Goal: Transaction & Acquisition: Purchase product/service

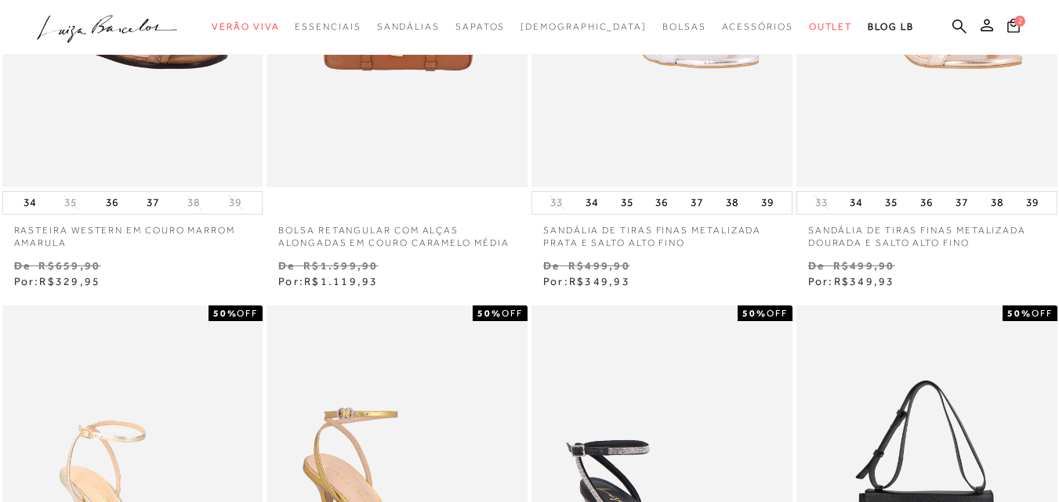
scroll to position [548, 0]
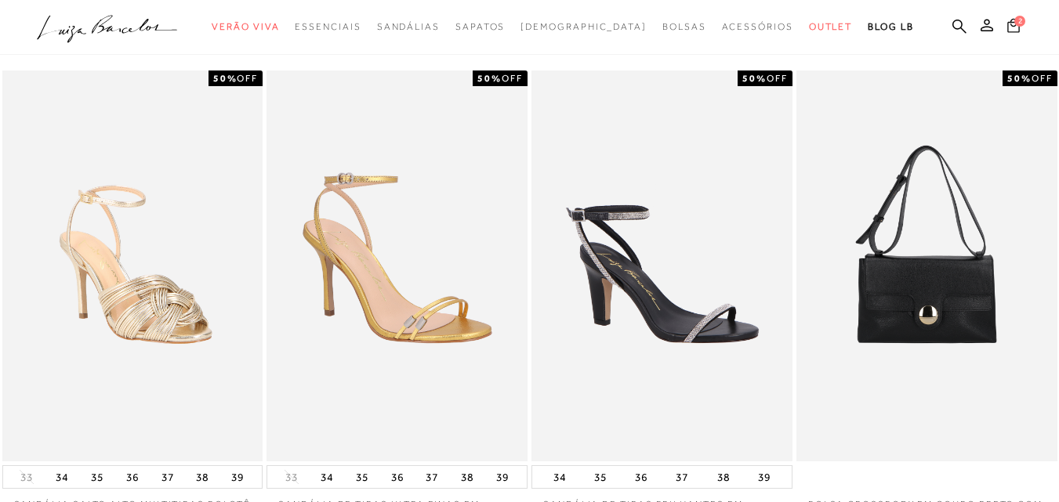
click at [1007, 23] on icon at bounding box center [1013, 25] width 13 height 15
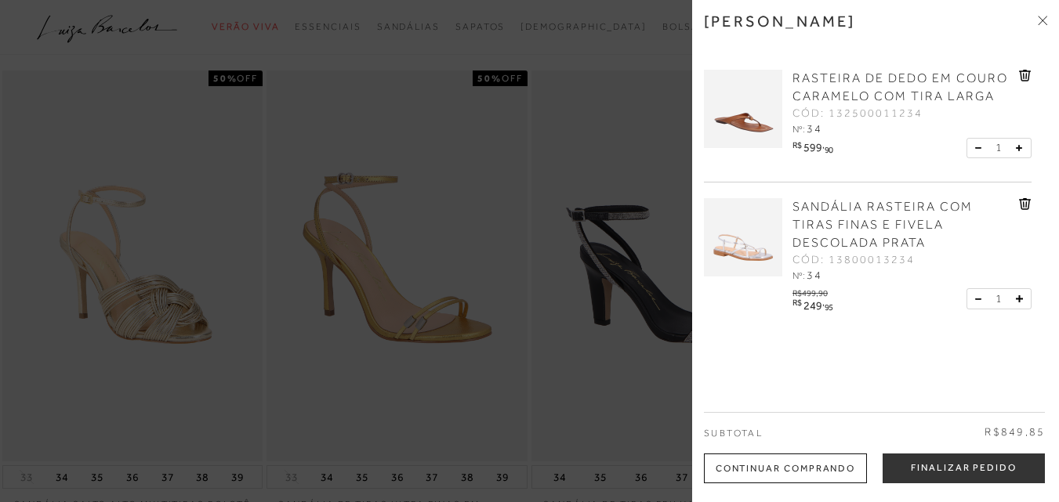
click at [1022, 79] on icon at bounding box center [1023, 76] width 2 height 6
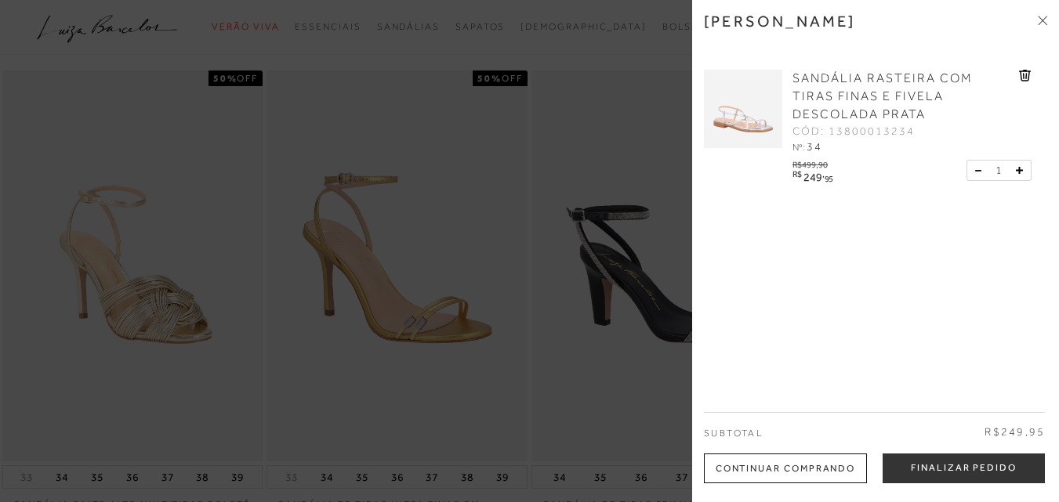
click at [853, 100] on span "SANDÁLIA RASTEIRA COM TIRAS FINAS E FIVELA DESCOLADA PRATA" at bounding box center [882, 96] width 180 height 50
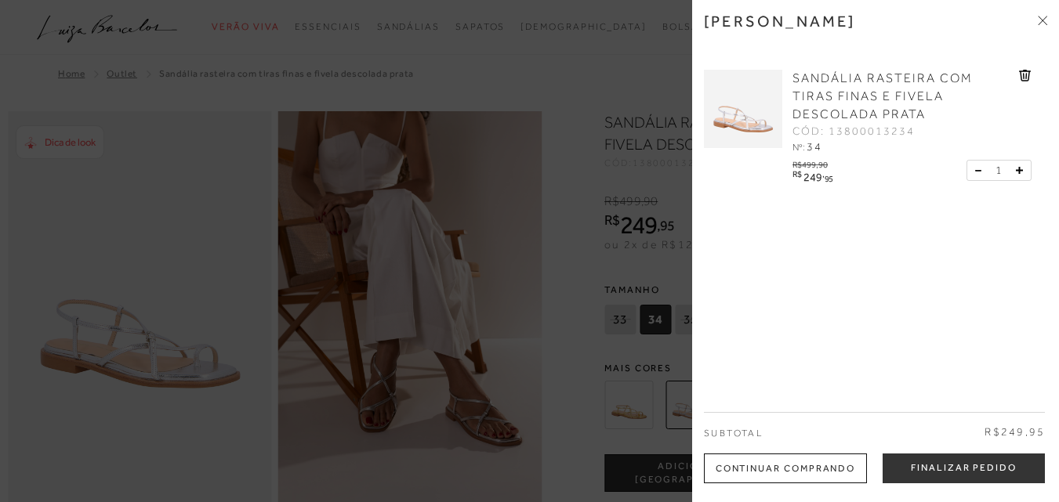
click at [744, 111] on img at bounding box center [743, 109] width 78 height 78
click at [563, 198] on div at bounding box center [529, 251] width 1059 height 502
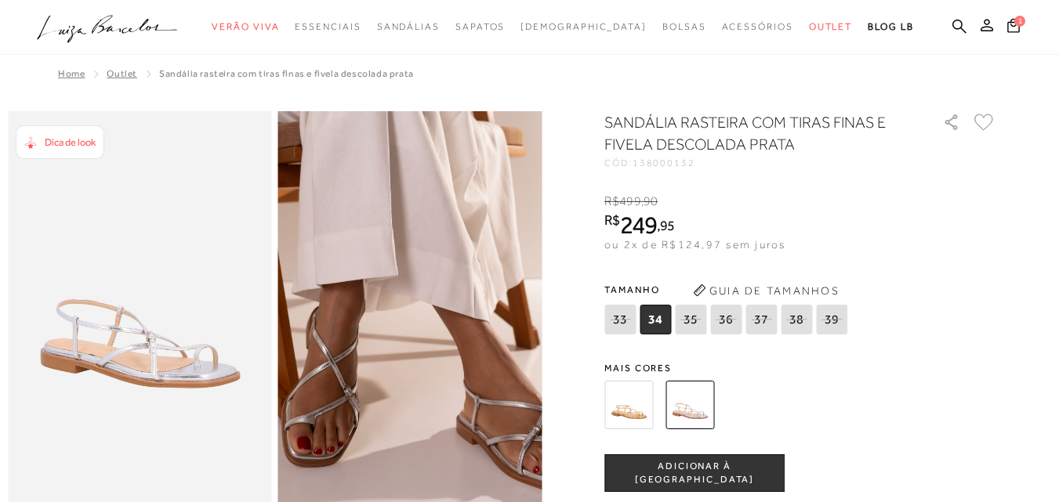
click at [438, 404] on img at bounding box center [384, 219] width 527 height 791
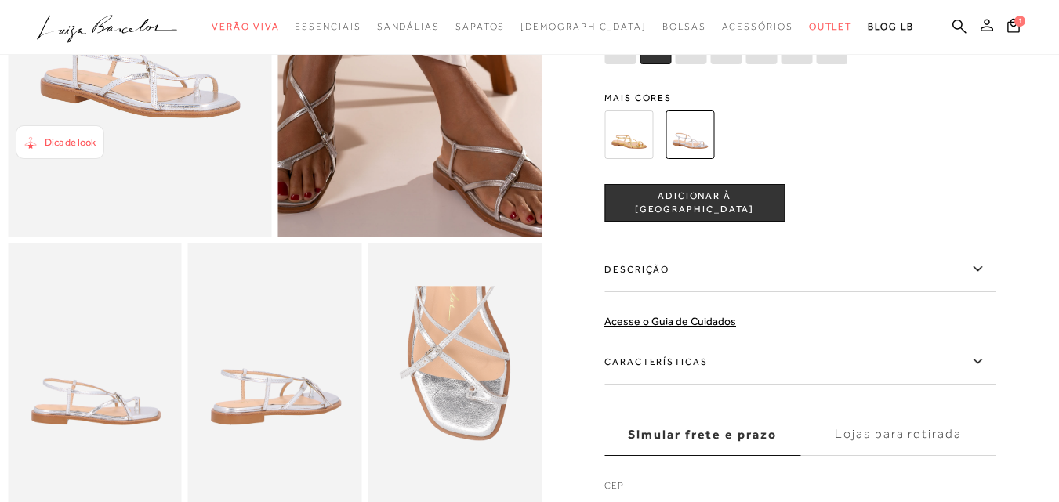
scroll to position [313, 0]
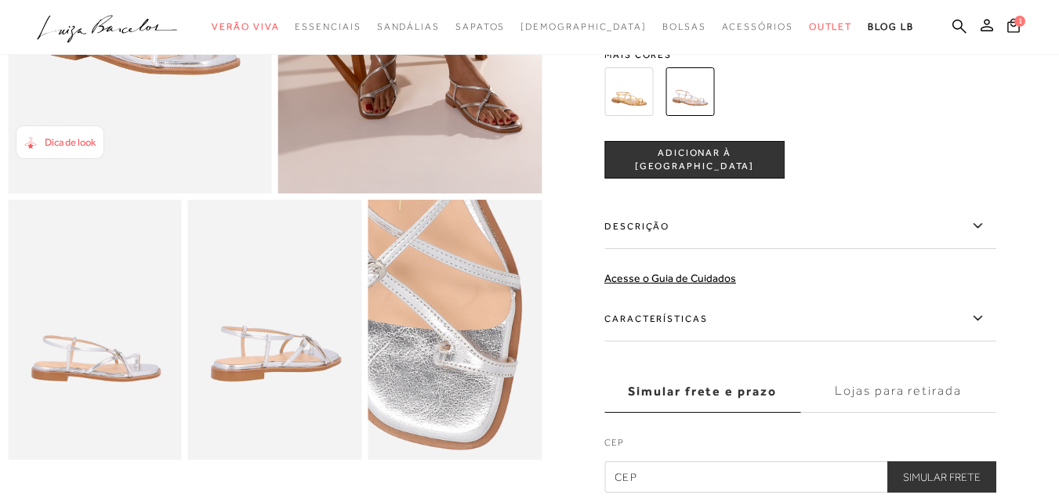
click at [503, 358] on img at bounding box center [410, 313] width 347 height 521
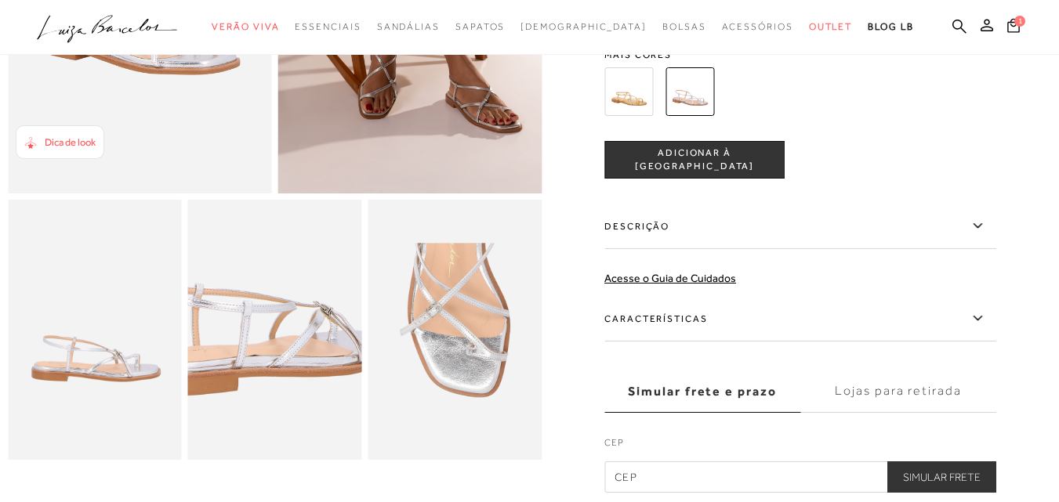
click at [291, 381] on img at bounding box center [258, 291] width 347 height 521
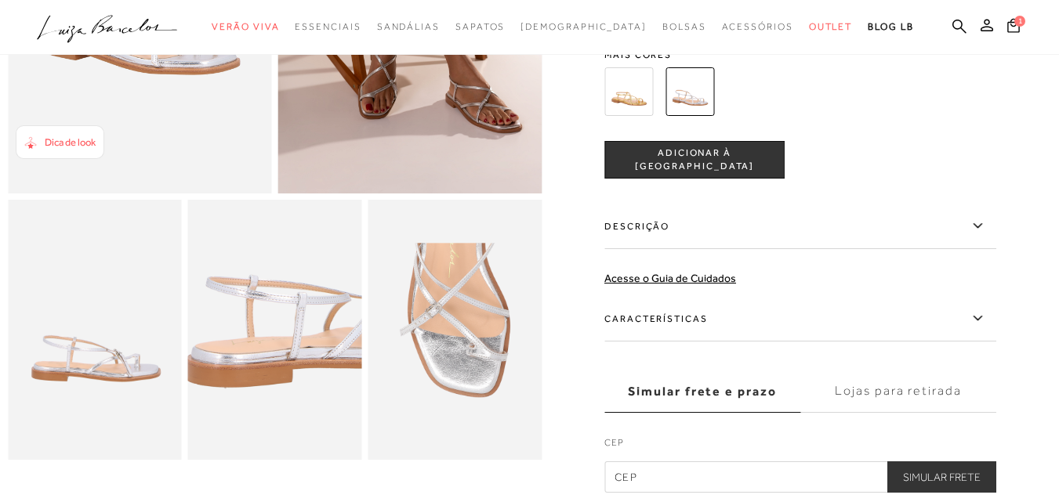
click at [235, 389] on img at bounding box center [312, 283] width 347 height 521
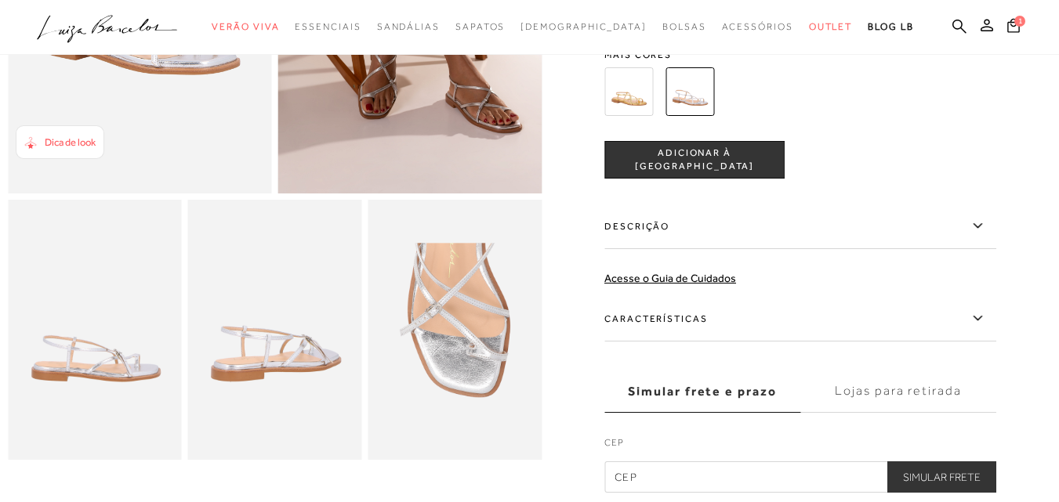
click at [84, 146] on span "Dica de look" at bounding box center [70, 142] width 51 height 12
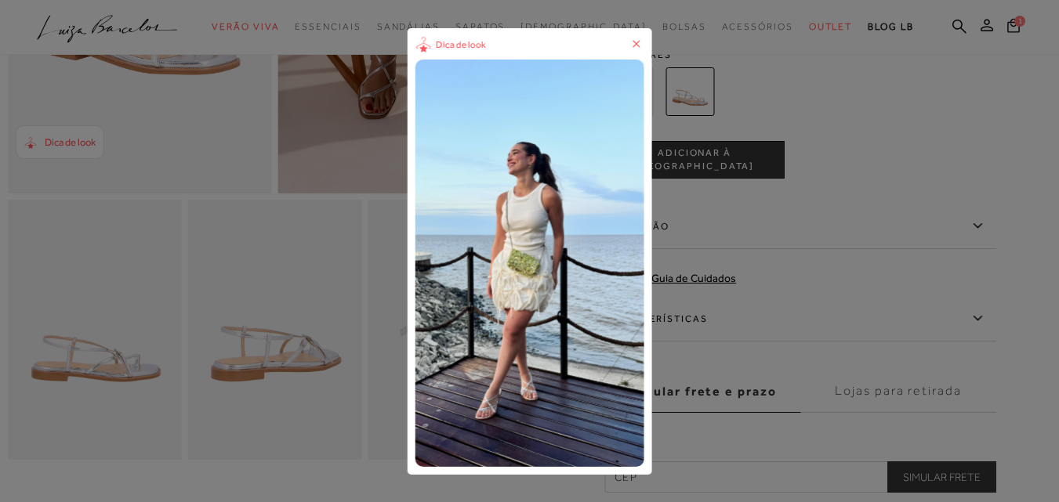
click at [502, 411] on img "1 / 1" at bounding box center [529, 263] width 230 height 407
click at [639, 49] on icon at bounding box center [636, 44] width 16 height 16
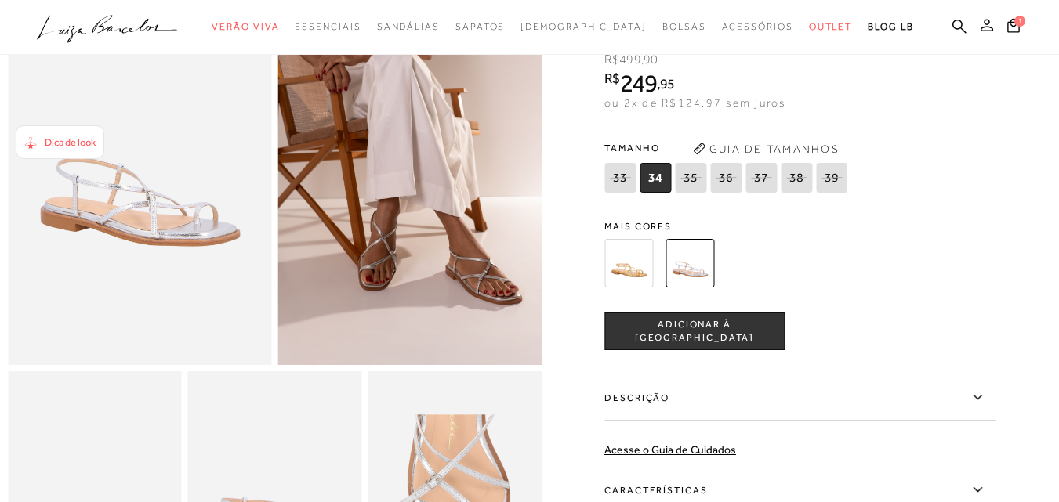
scroll to position [0, 0]
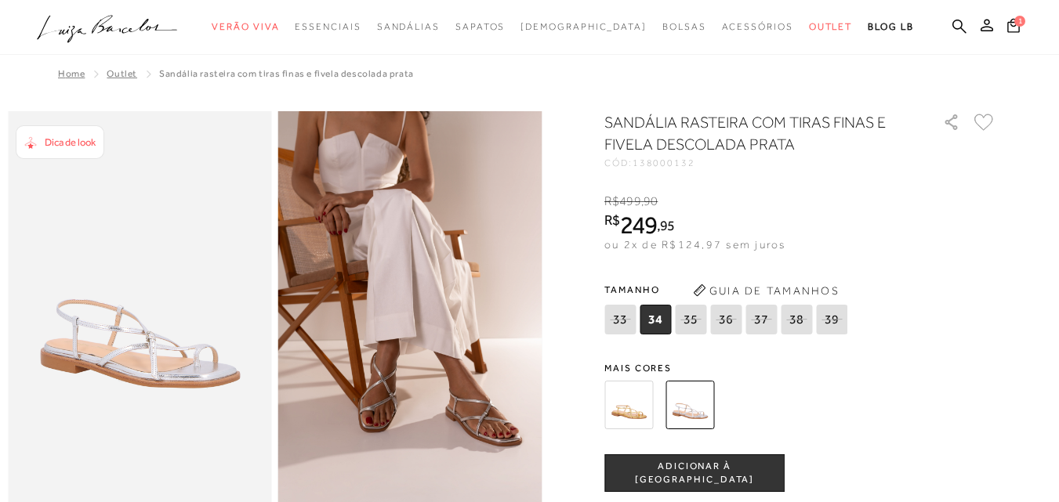
click at [653, 413] on img at bounding box center [628, 405] width 49 height 49
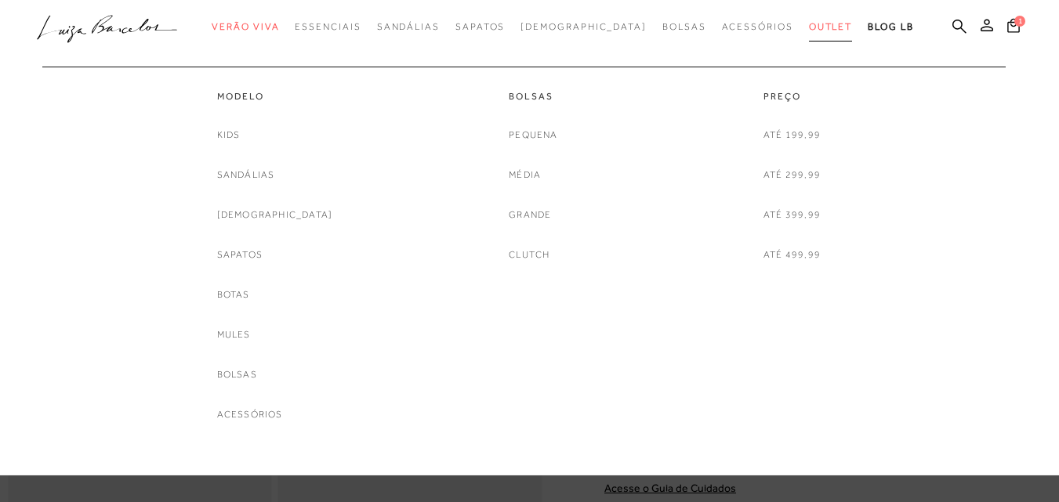
click at [809, 23] on span "Outlet" at bounding box center [831, 26] width 44 height 11
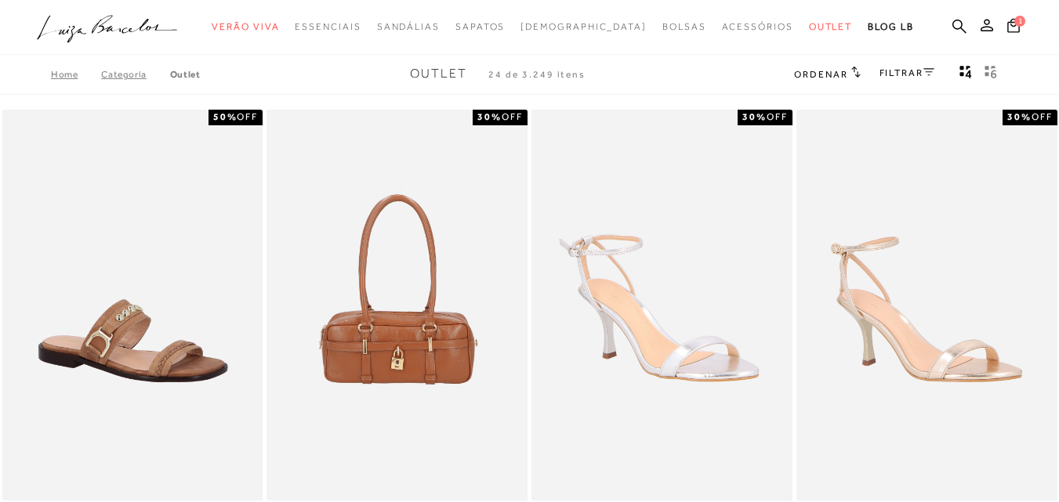
click at [918, 70] on link "FILTRAR" at bounding box center [906, 72] width 55 height 11
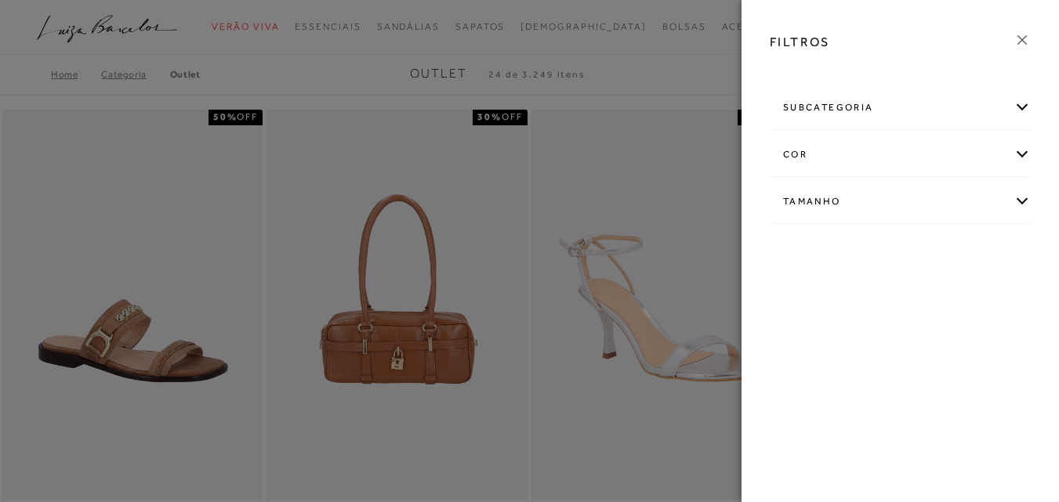
click at [840, 213] on div "Tamanho" at bounding box center [899, 202] width 259 height 42
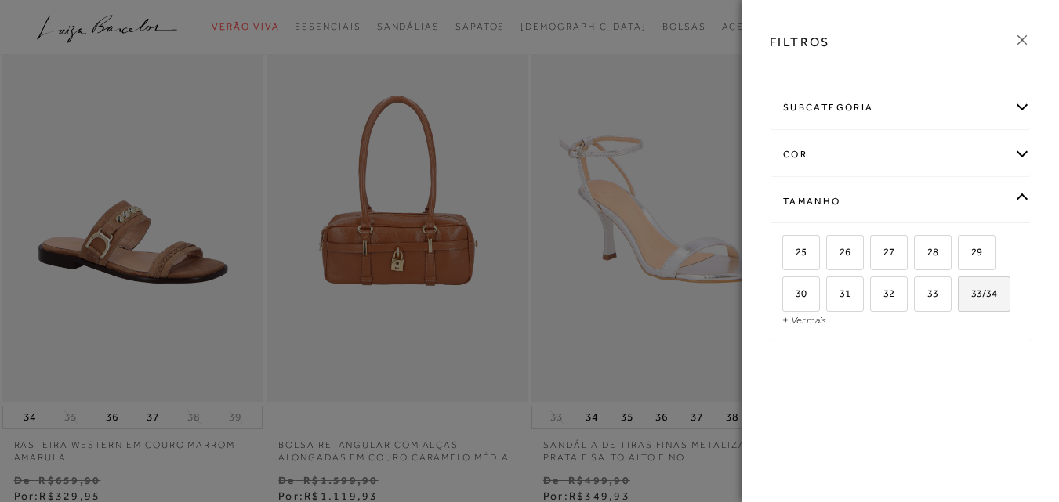
scroll to position [235, 0]
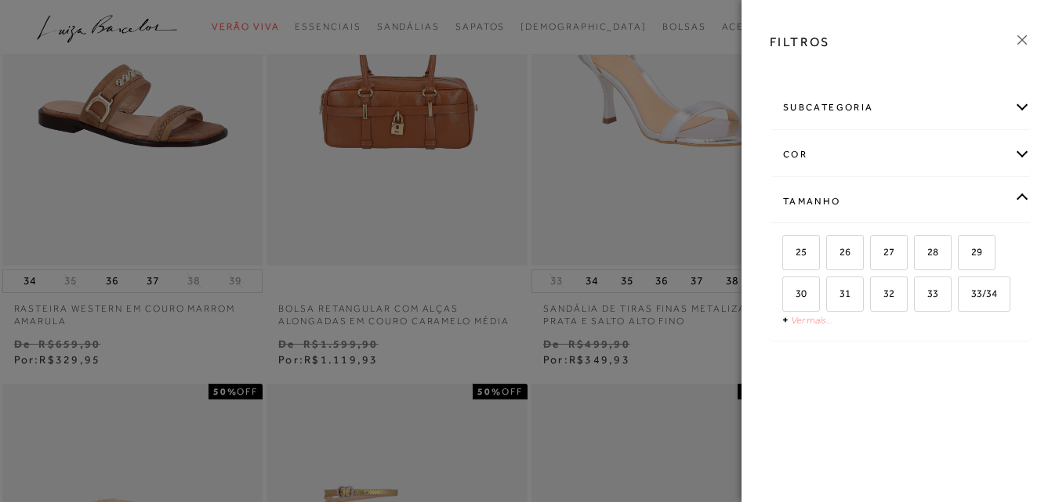
click at [815, 323] on link "Ver mais..." at bounding box center [812, 320] width 42 height 12
click at [806, 329] on span "34" at bounding box center [795, 335] width 23 height 12
click at [795, 330] on input "34" at bounding box center [788, 338] width 16 height 16
checkbox input "true"
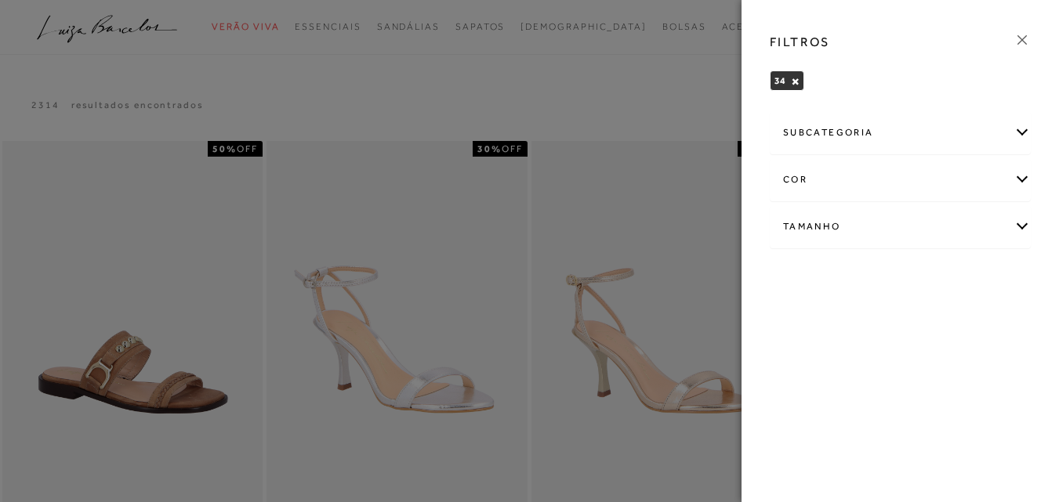
click at [1019, 141] on div "subcategoria" at bounding box center [899, 133] width 259 height 42
click at [798, 173] on span "Modelo" at bounding box center [799, 175] width 32 height 12
click at [1026, 129] on div "subcategoria" at bounding box center [899, 133] width 259 height 42
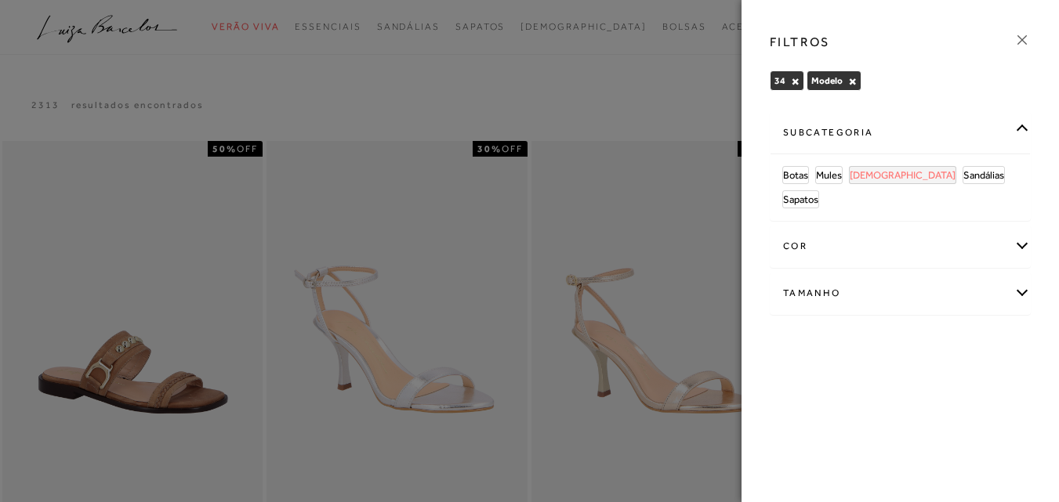
click at [873, 176] on span "[DEMOGRAPHIC_DATA]" at bounding box center [902, 175] width 106 height 12
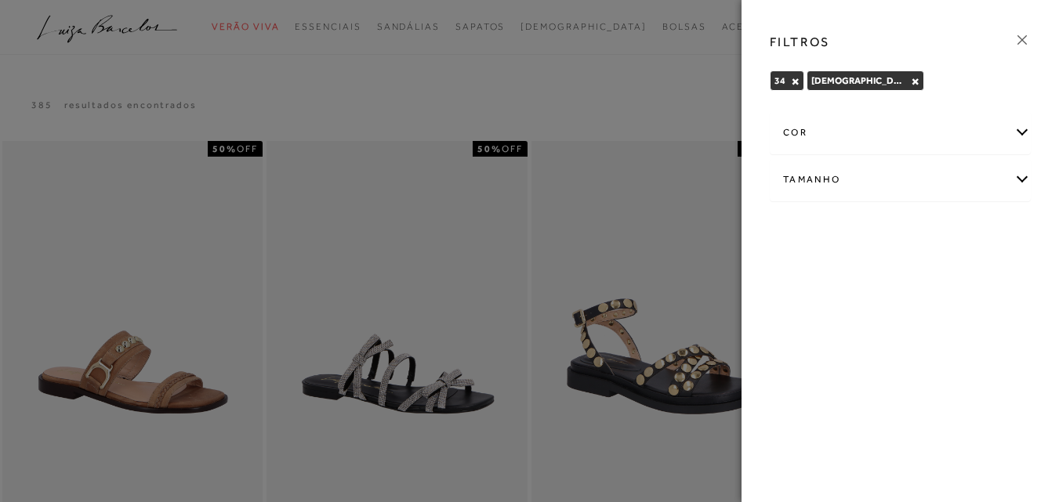
click at [694, 89] on div at bounding box center [529, 251] width 1059 height 502
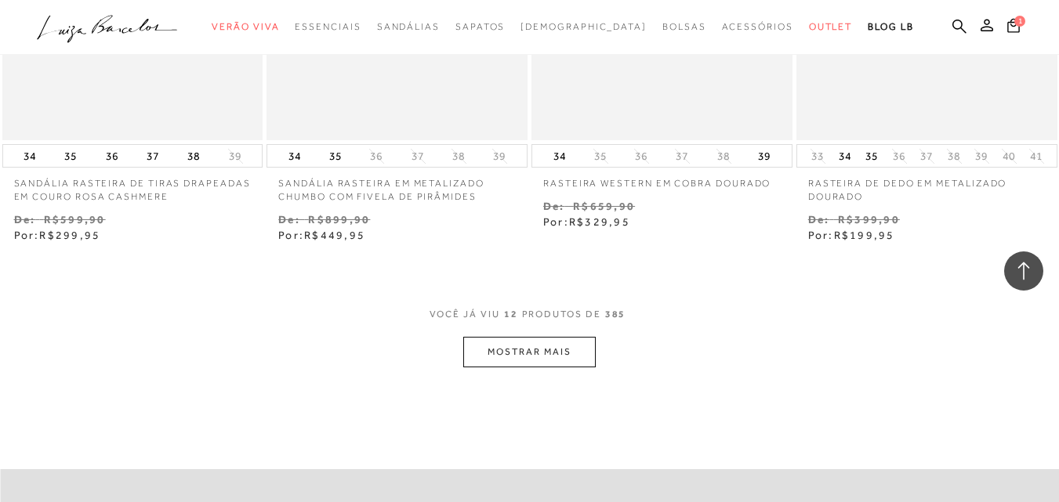
scroll to position [1645, 0]
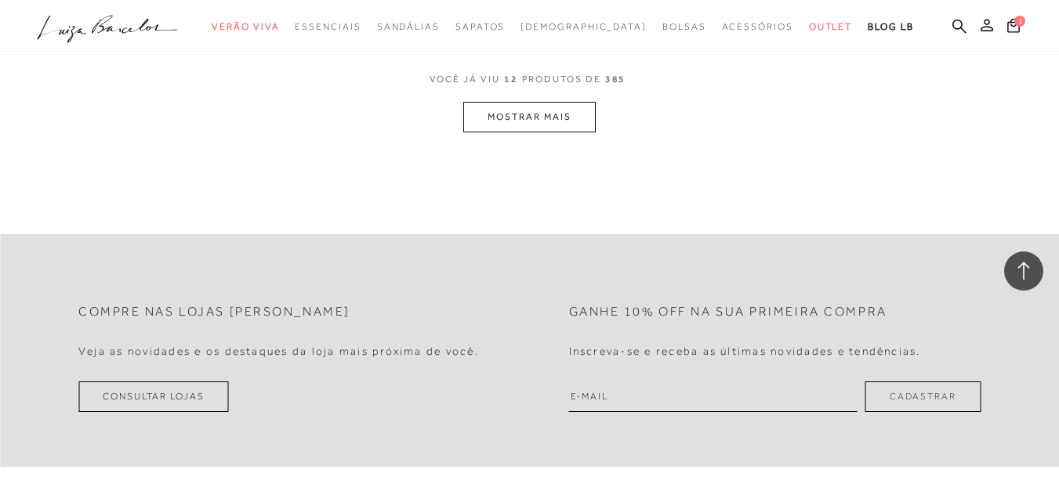
click at [524, 118] on button "MOSTRAR MAIS" at bounding box center [529, 117] width 132 height 31
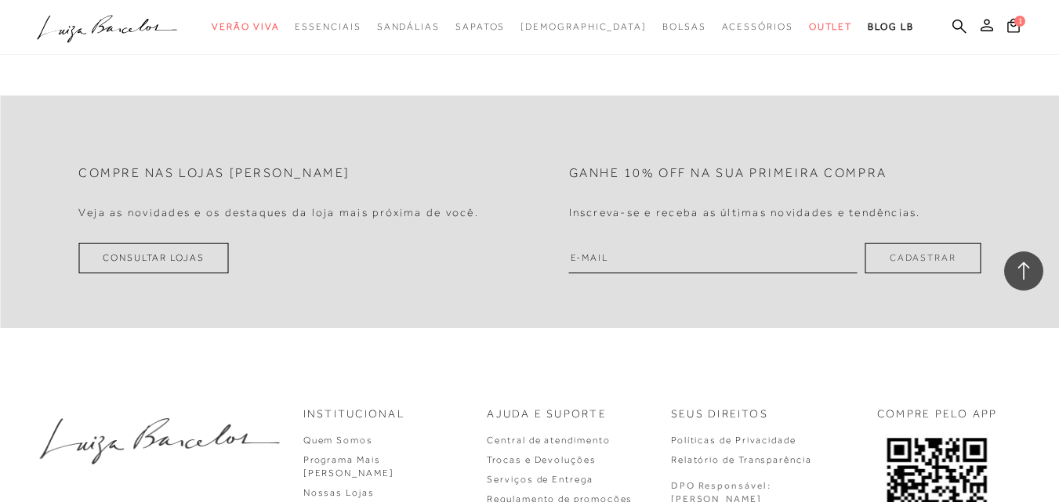
scroll to position [3032, 0]
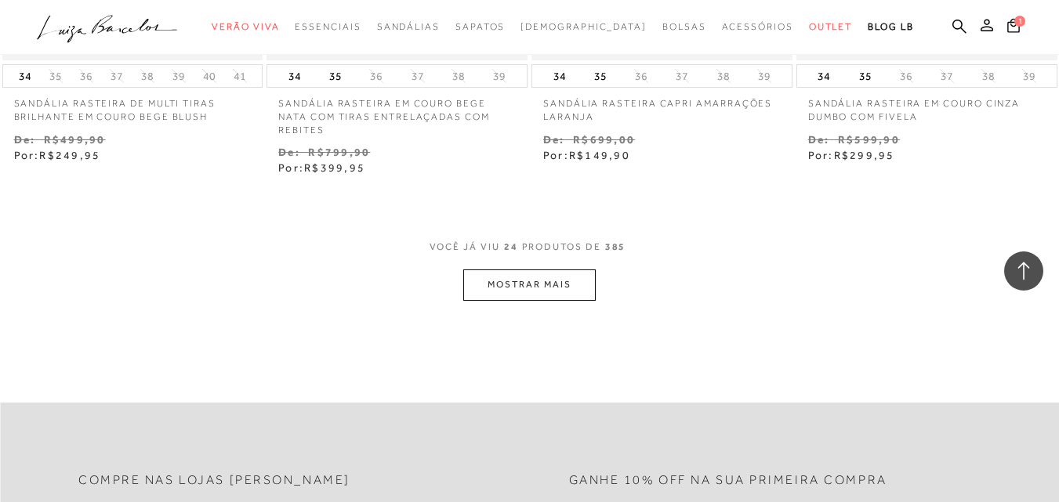
click at [518, 270] on button "MOSTRAR MAIS" at bounding box center [529, 285] width 132 height 31
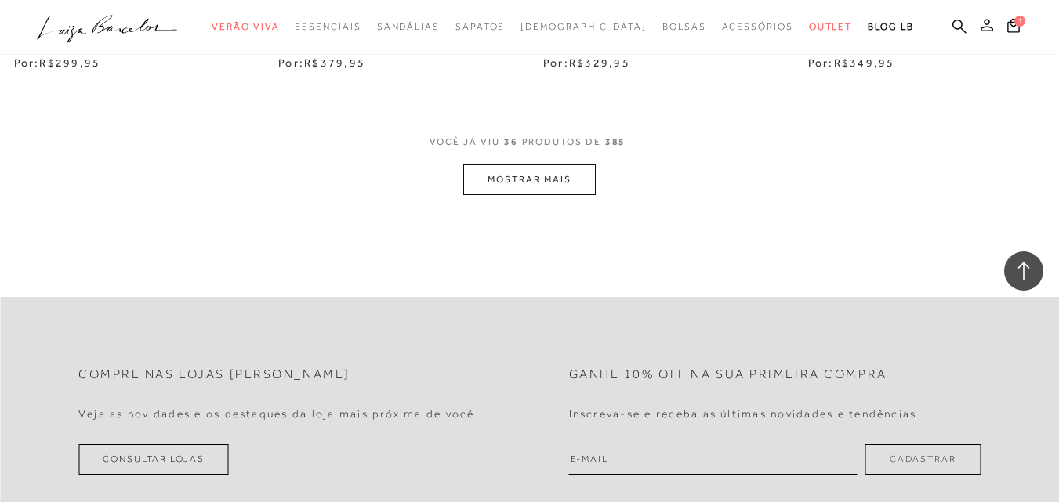
scroll to position [4678, 0]
click at [556, 167] on button "MOSTRAR MAIS" at bounding box center [529, 181] width 132 height 31
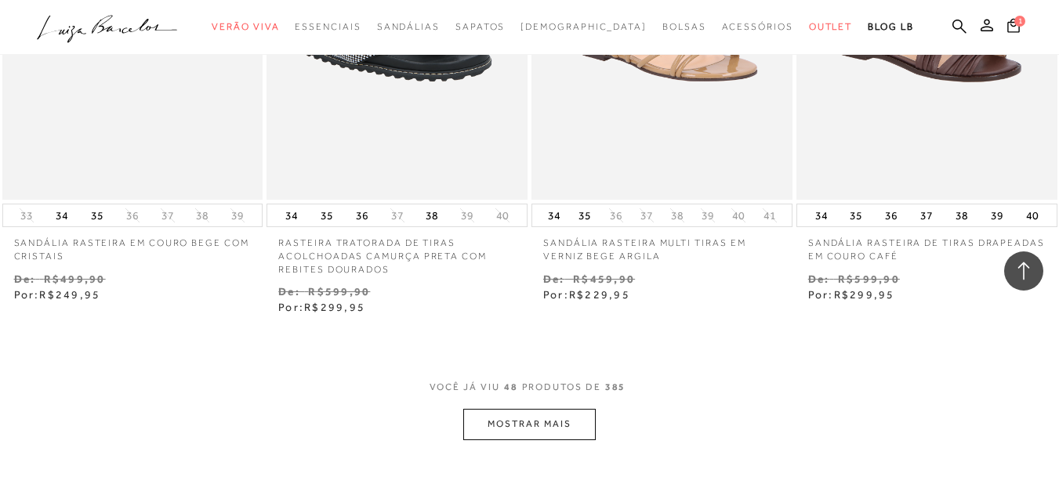
scroll to position [6166, 0]
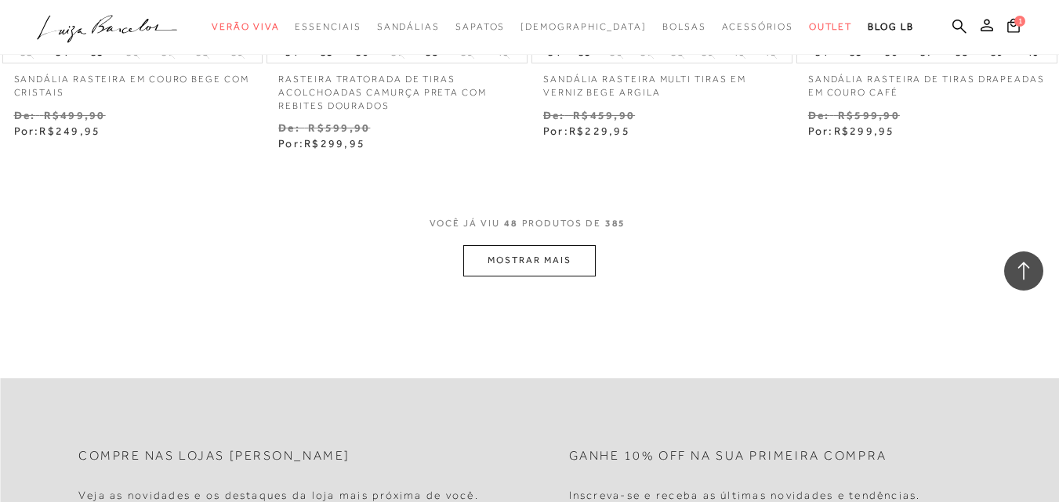
click at [526, 247] on button "MOSTRAR MAIS" at bounding box center [529, 260] width 132 height 31
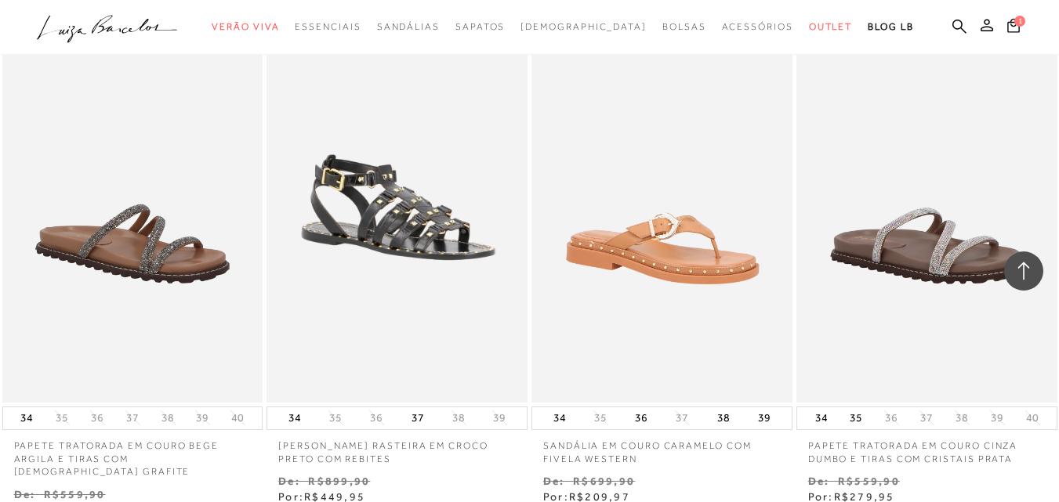
scroll to position [7655, 0]
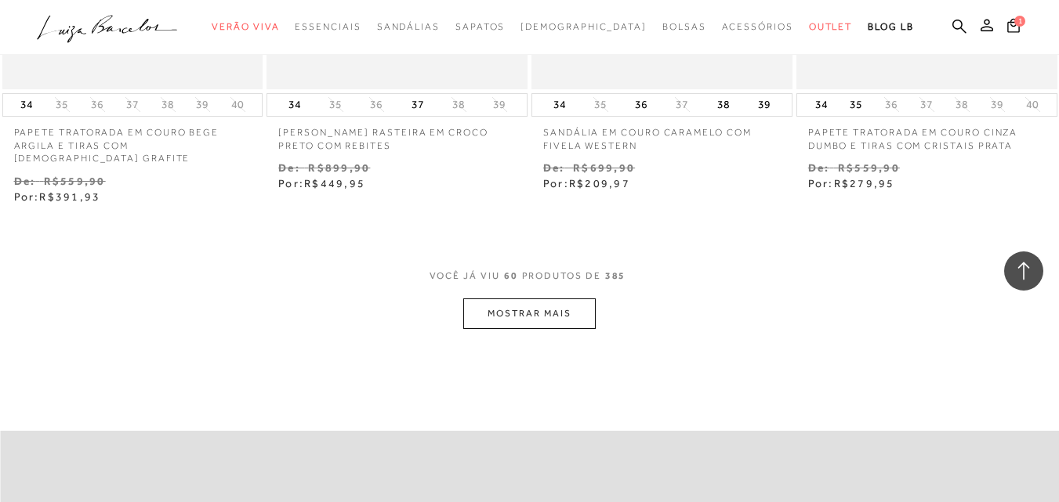
click at [533, 299] on button "MOSTRAR MAIS" at bounding box center [529, 314] width 132 height 31
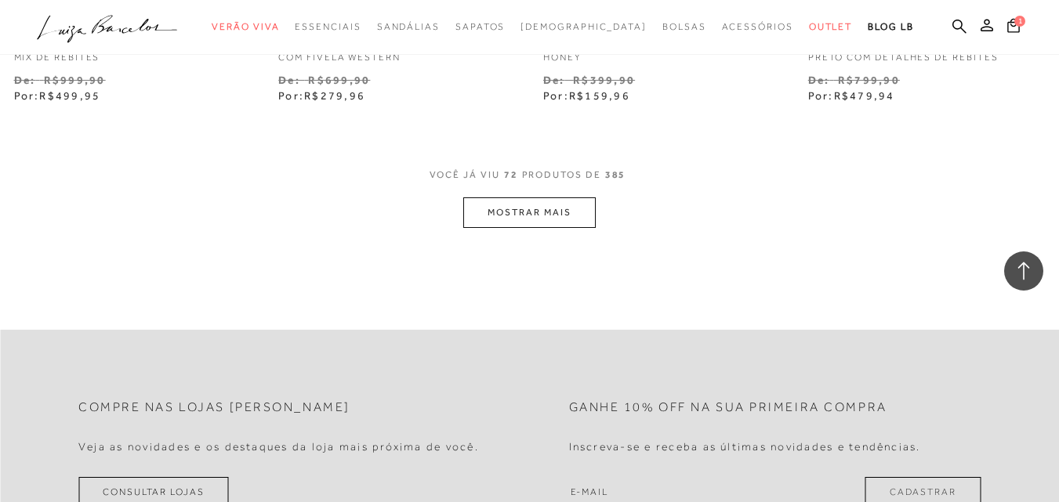
scroll to position [9300, 0]
click at [559, 195] on button "MOSTRAR MAIS" at bounding box center [529, 210] width 132 height 31
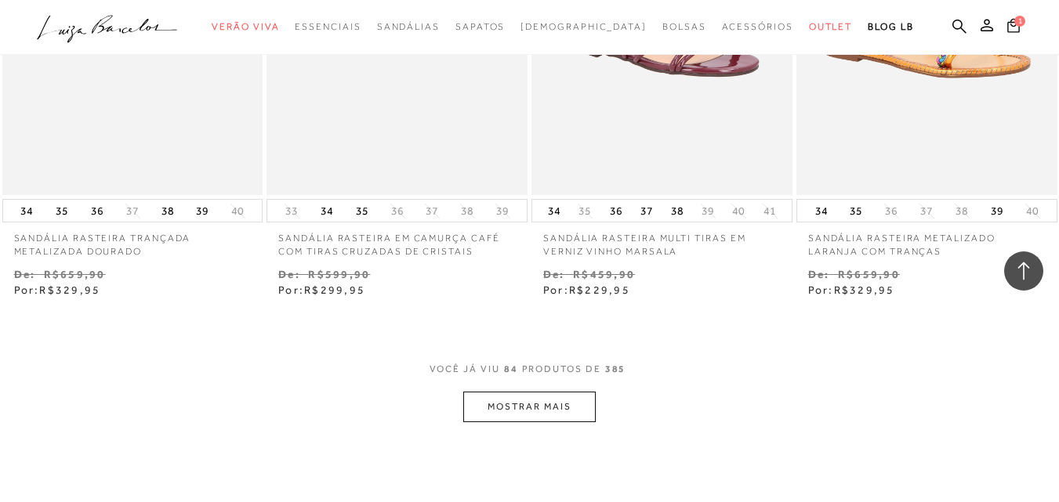
scroll to position [10789, 0]
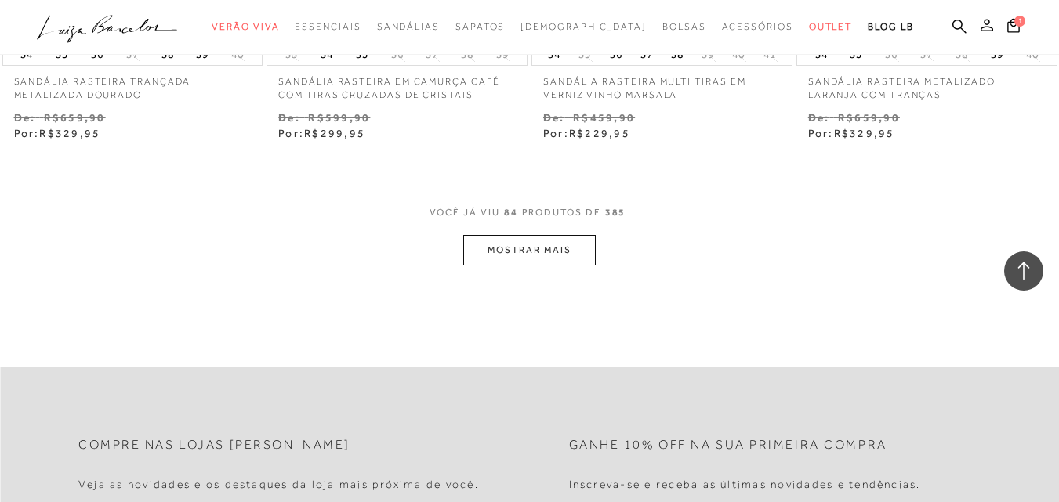
click at [528, 235] on button "MOSTRAR MAIS" at bounding box center [529, 250] width 132 height 31
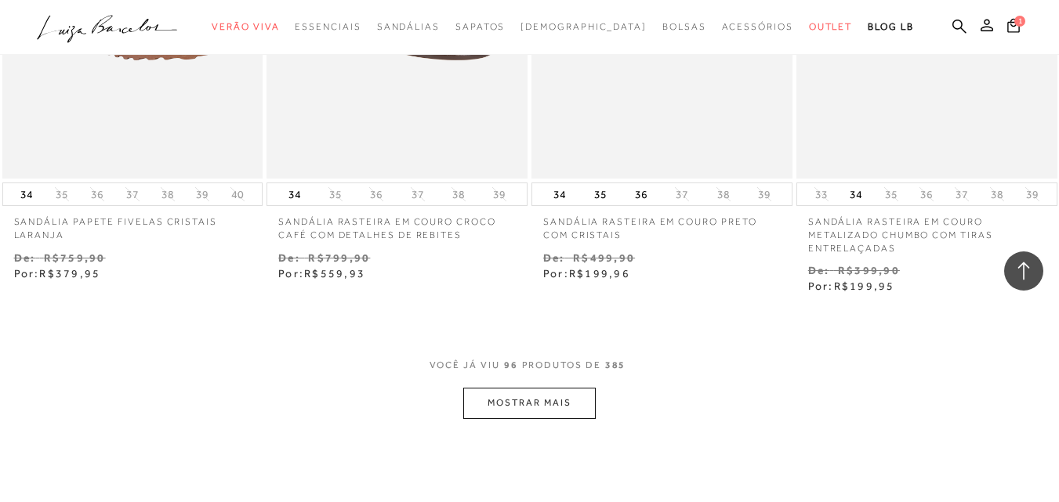
scroll to position [12199, 0]
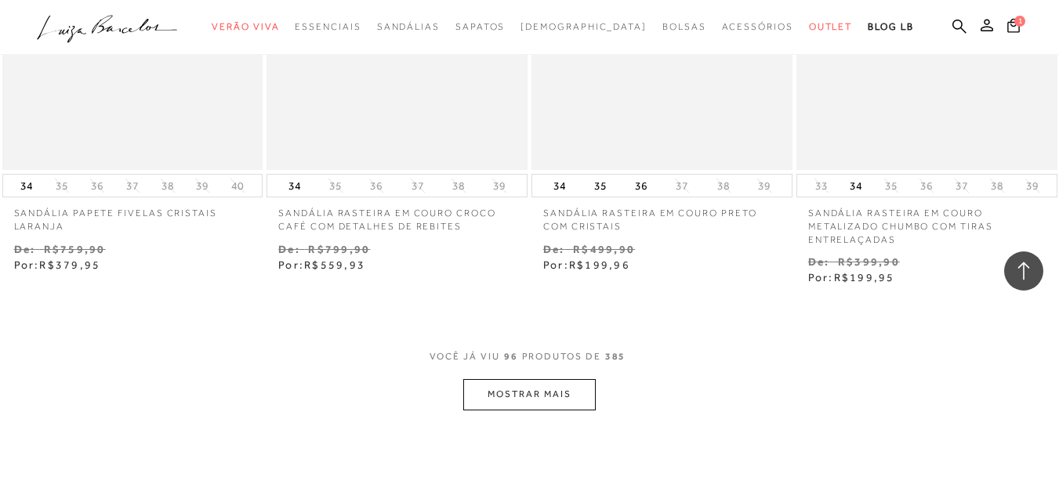
click at [548, 379] on button "MOSTRAR MAIS" at bounding box center [529, 394] width 132 height 31
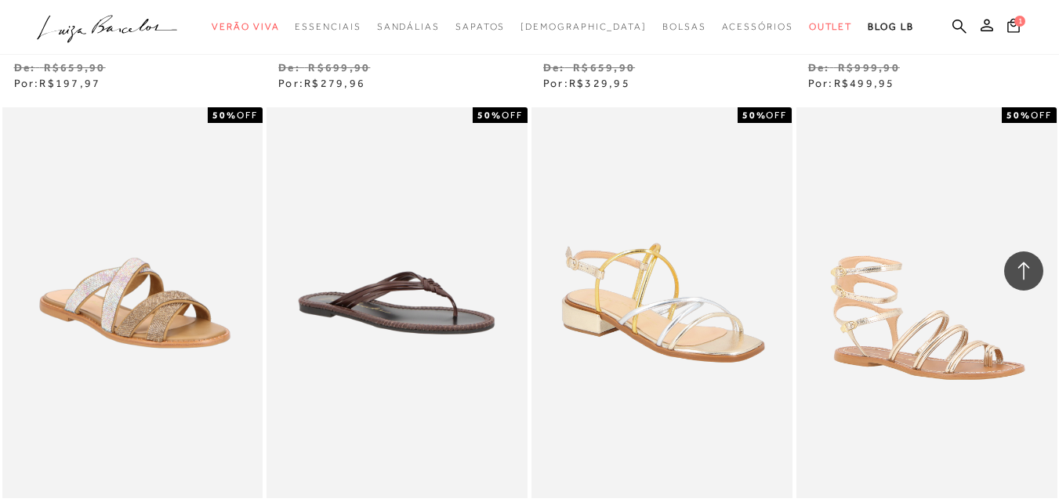
scroll to position [13766, 0]
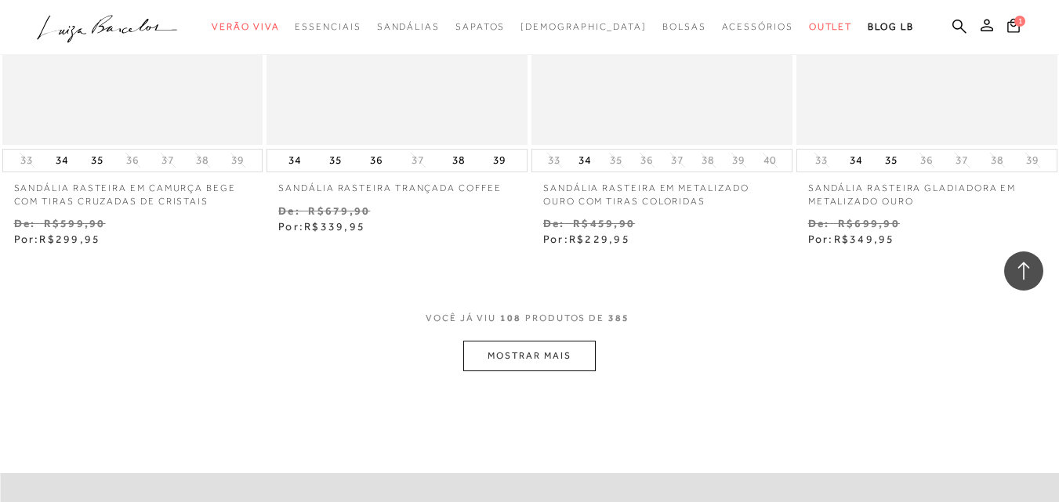
click at [520, 341] on button "MOSTRAR MAIS" at bounding box center [529, 356] width 132 height 31
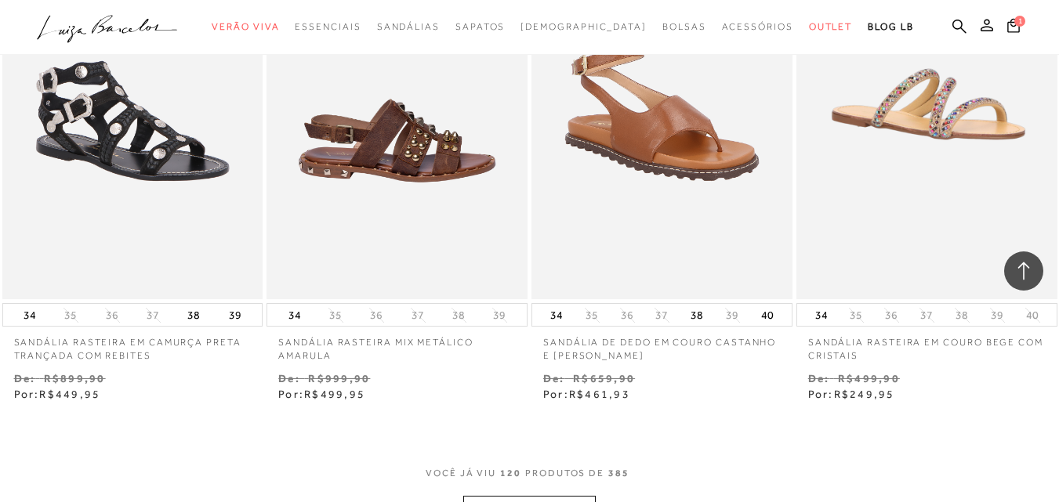
scroll to position [15176, 0]
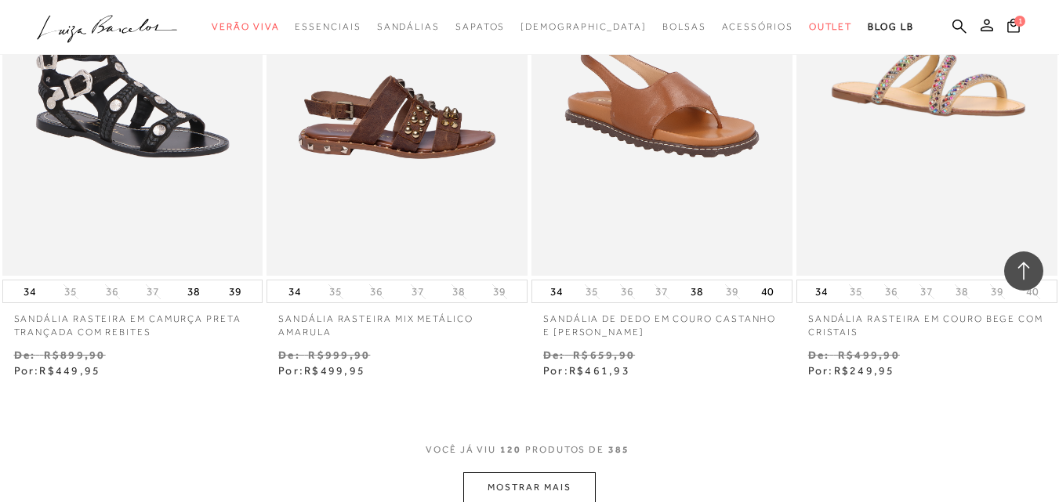
click at [546, 472] on button "MOSTRAR MAIS" at bounding box center [529, 487] width 132 height 31
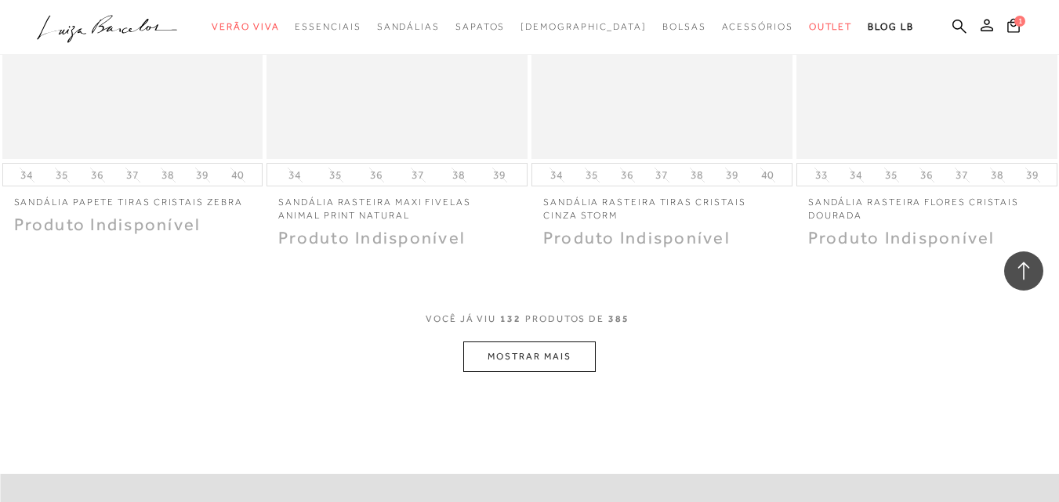
scroll to position [16900, 0]
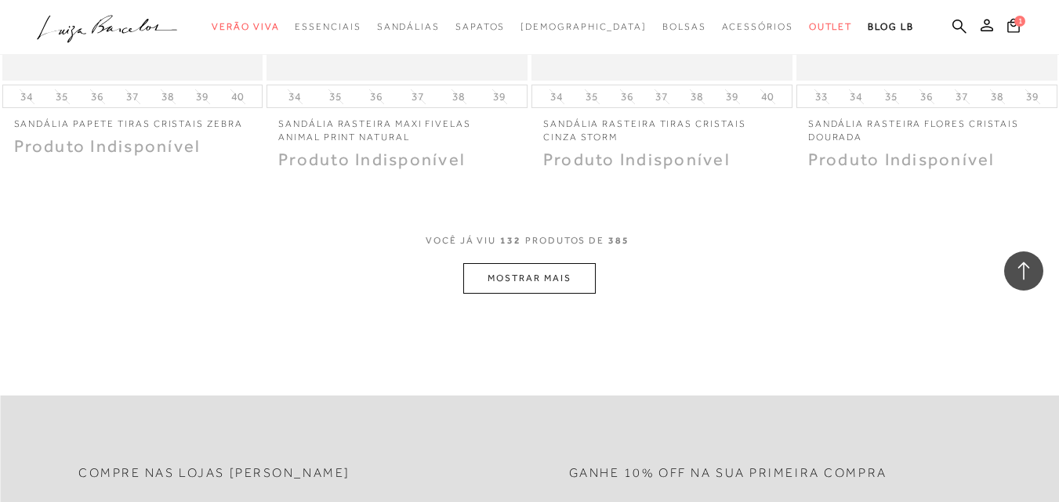
click at [531, 263] on button "MOSTRAR MAIS" at bounding box center [529, 278] width 132 height 31
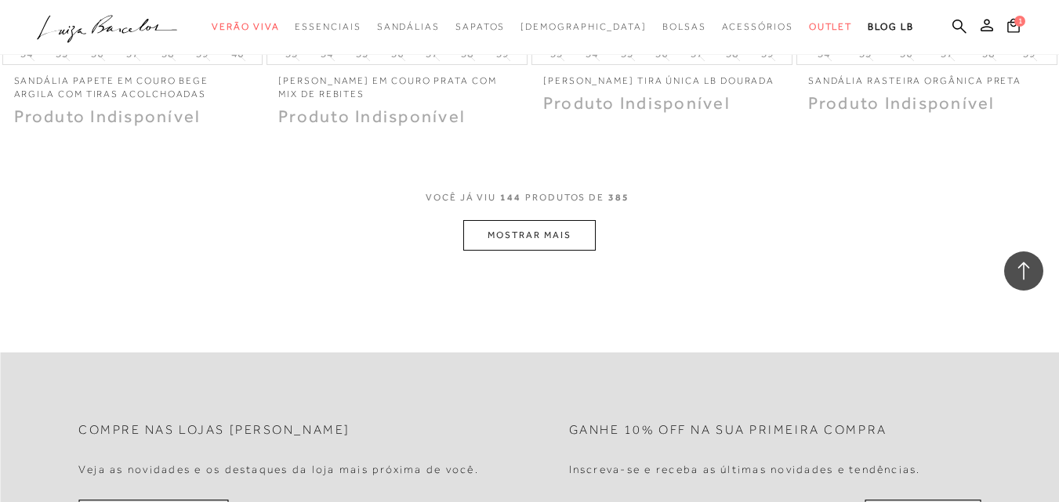
scroll to position [18467, 0]
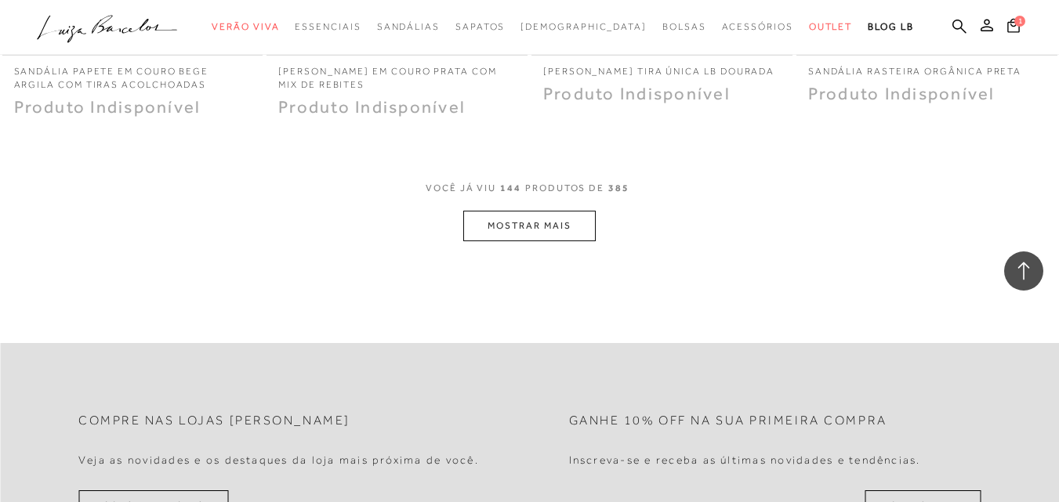
click at [542, 211] on button "MOSTRAR MAIS" at bounding box center [529, 226] width 132 height 31
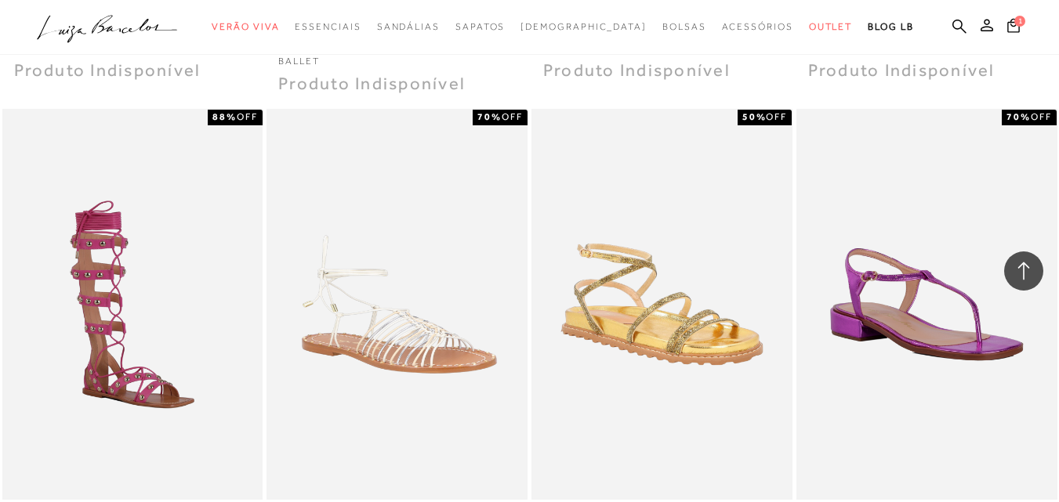
scroll to position [19374, 0]
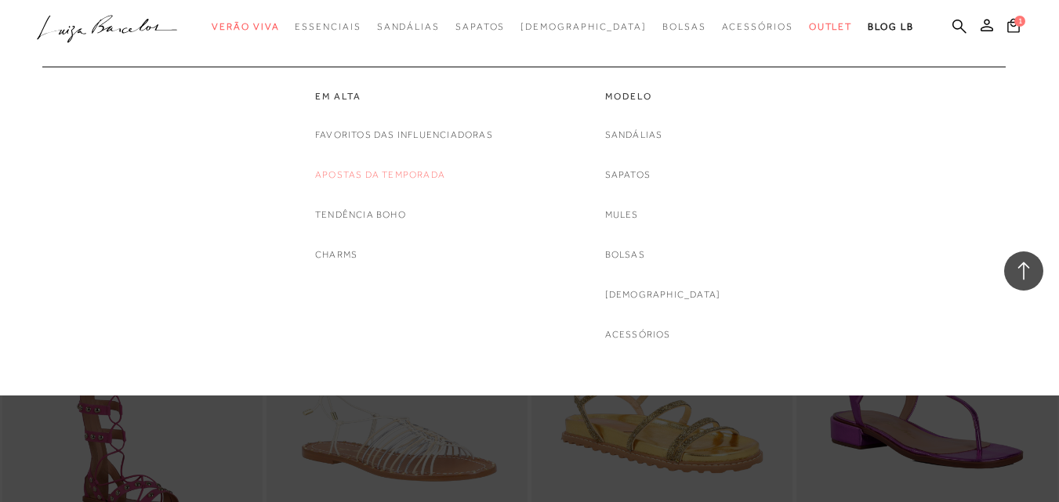
click at [349, 177] on link "Apostas da Temporada" at bounding box center [380, 175] width 130 height 16
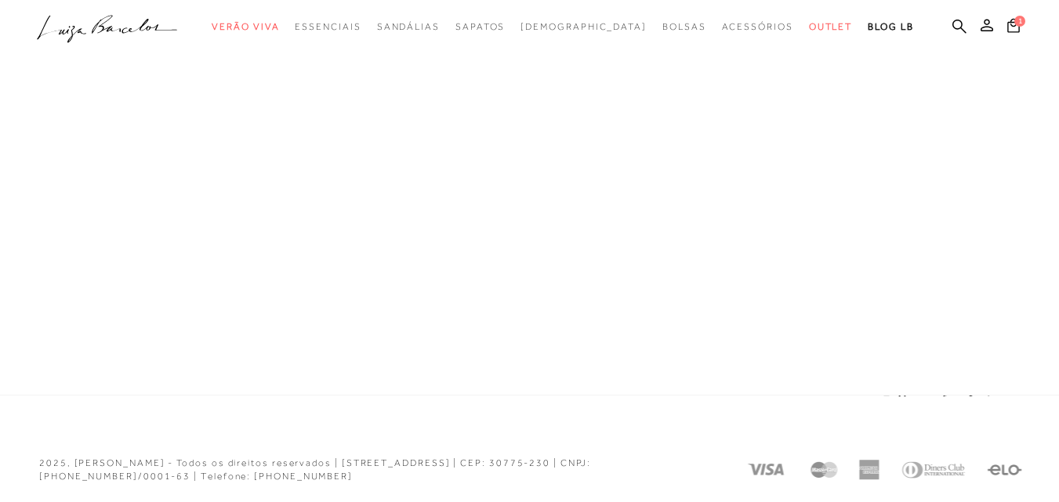
scroll to position [914, 0]
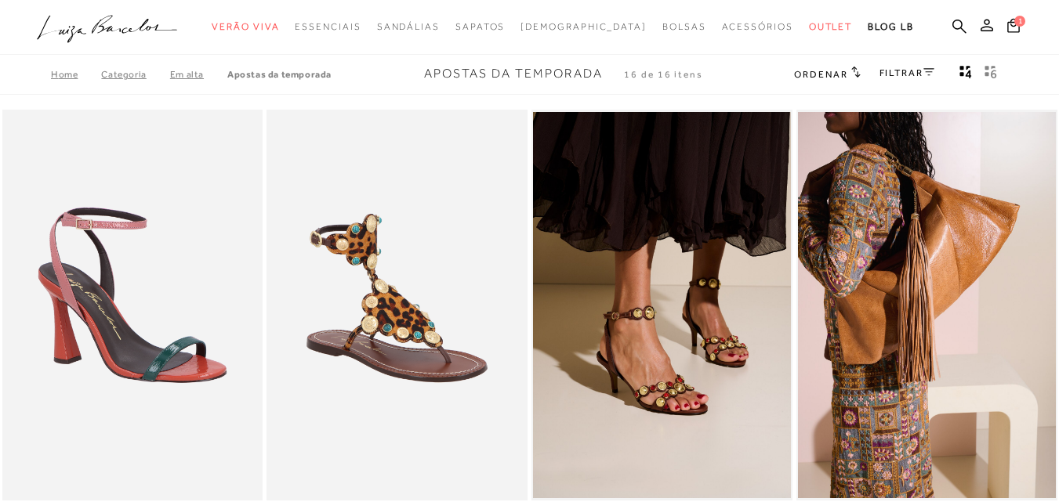
click at [898, 77] on link "FILTRAR" at bounding box center [906, 72] width 55 height 11
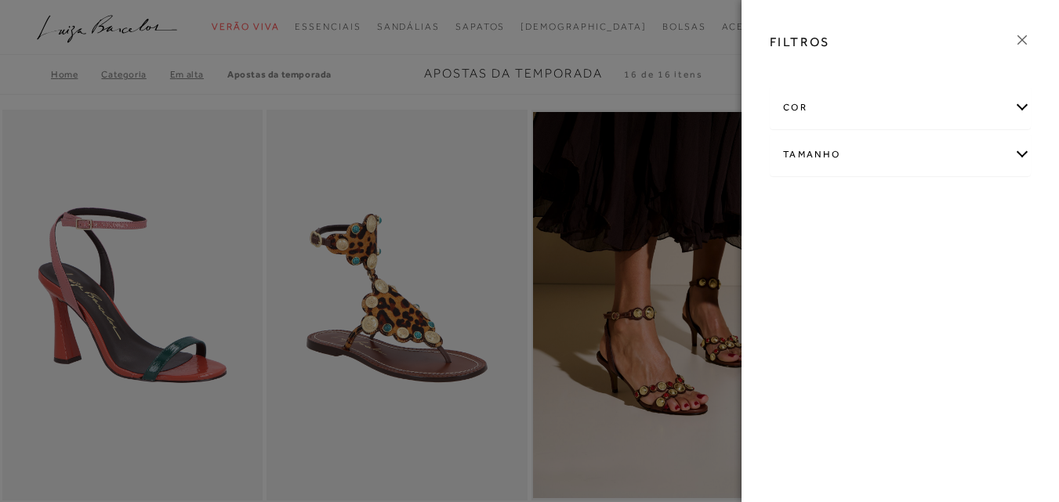
click at [834, 157] on div "Tamanho" at bounding box center [899, 155] width 259 height 42
click at [841, 203] on span "34" at bounding box center [838, 205] width 23 height 12
click at [839, 203] on input "34" at bounding box center [831, 208] width 16 height 16
checkbox input "true"
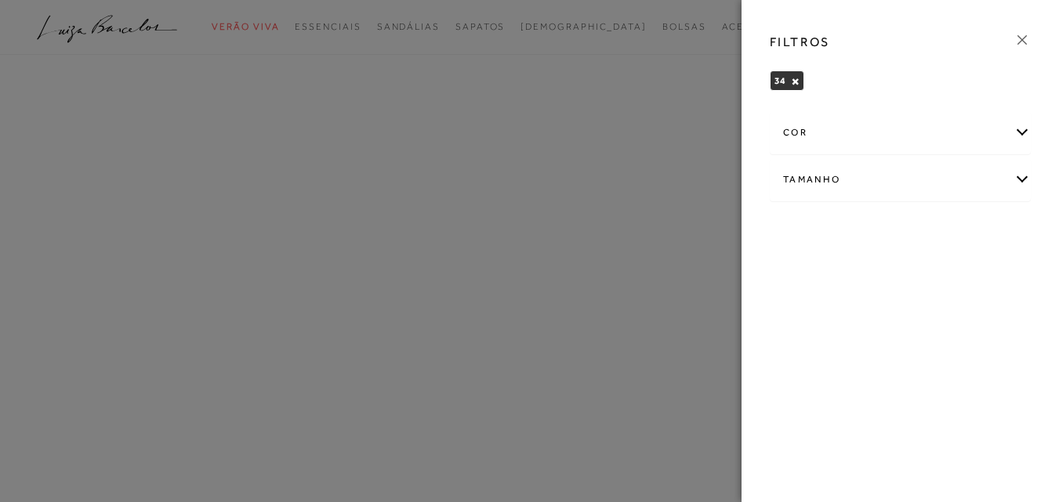
click at [682, 100] on div at bounding box center [529, 251] width 1059 height 502
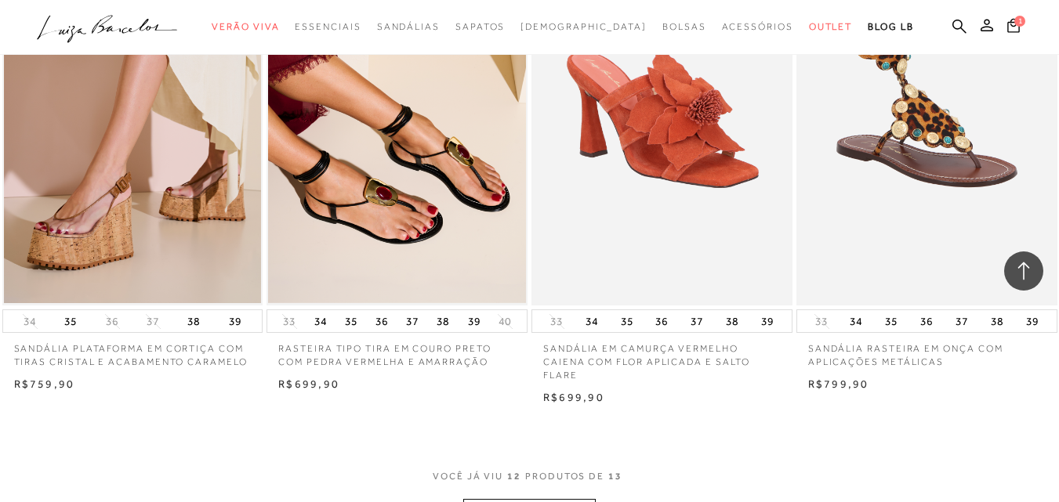
scroll to position [1332, 0]
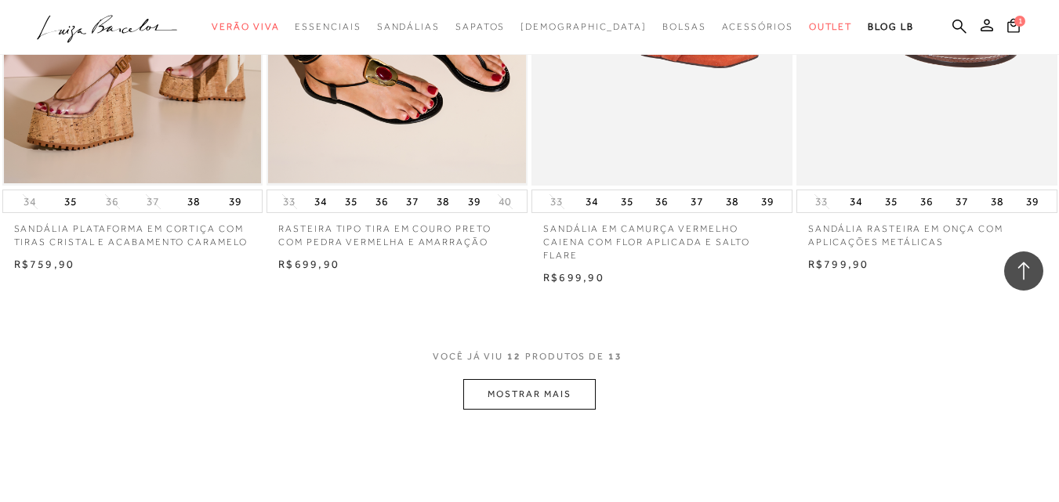
click at [574, 393] on button "MOSTRAR MAIS" at bounding box center [529, 394] width 132 height 31
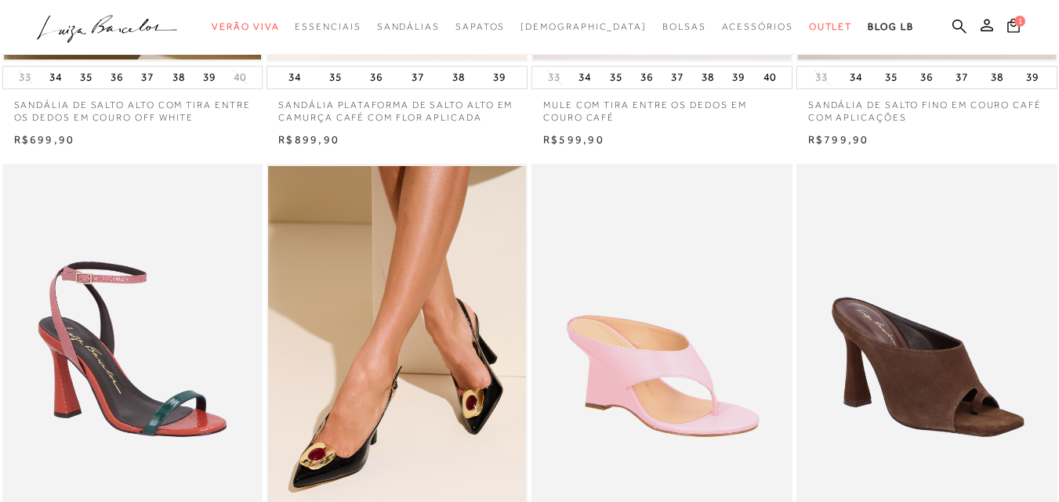
scroll to position [0, 0]
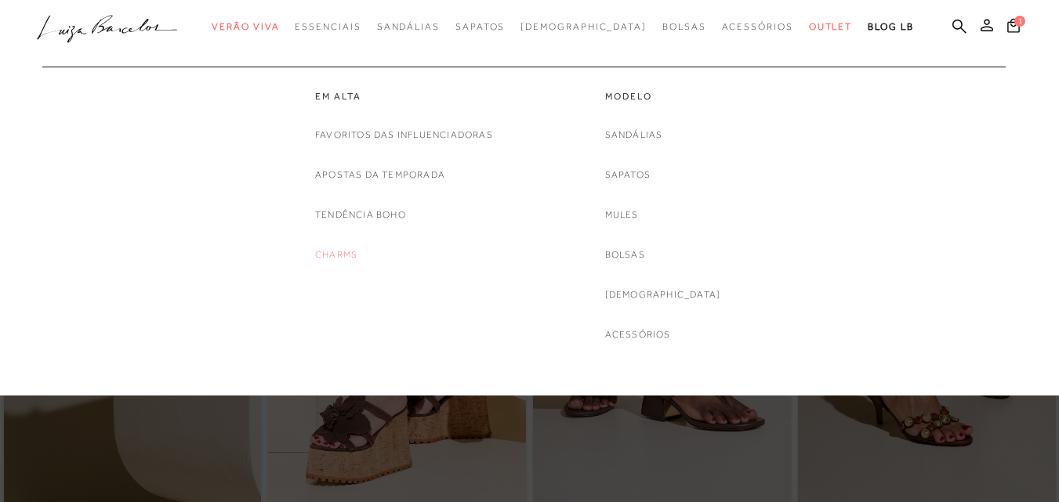
click at [339, 250] on link "Charms" at bounding box center [336, 255] width 42 height 16
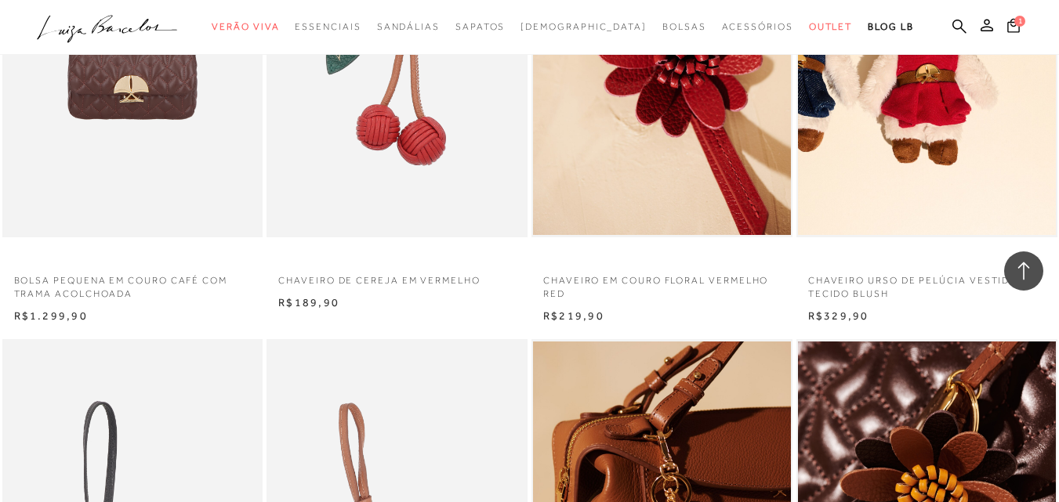
scroll to position [1097, 0]
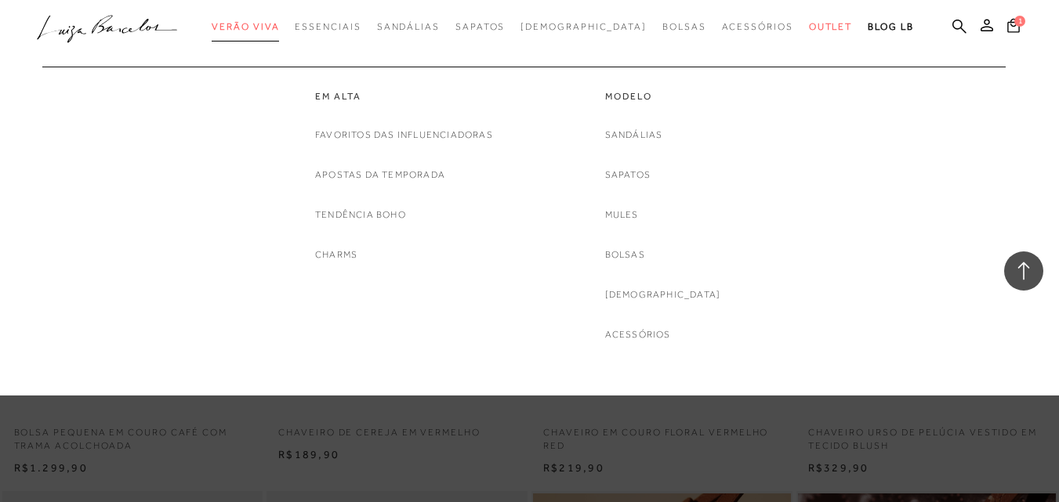
click at [279, 30] on span "Verão Viva" at bounding box center [245, 26] width 67 height 11
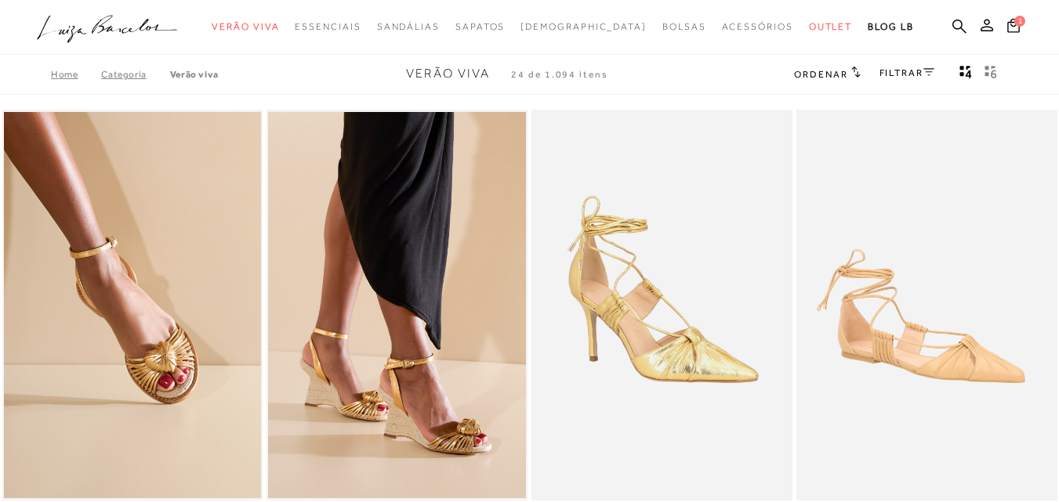
click at [928, 77] on link "FILTRAR" at bounding box center [906, 72] width 55 height 11
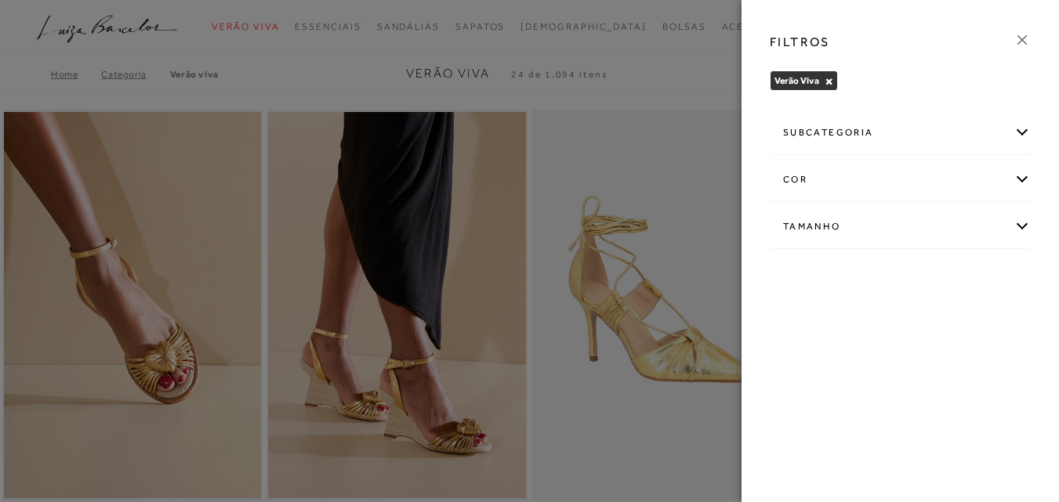
click at [864, 128] on div "subcategoria" at bounding box center [899, 133] width 259 height 42
click at [852, 177] on span "Modelo" at bounding box center [838, 175] width 32 height 12
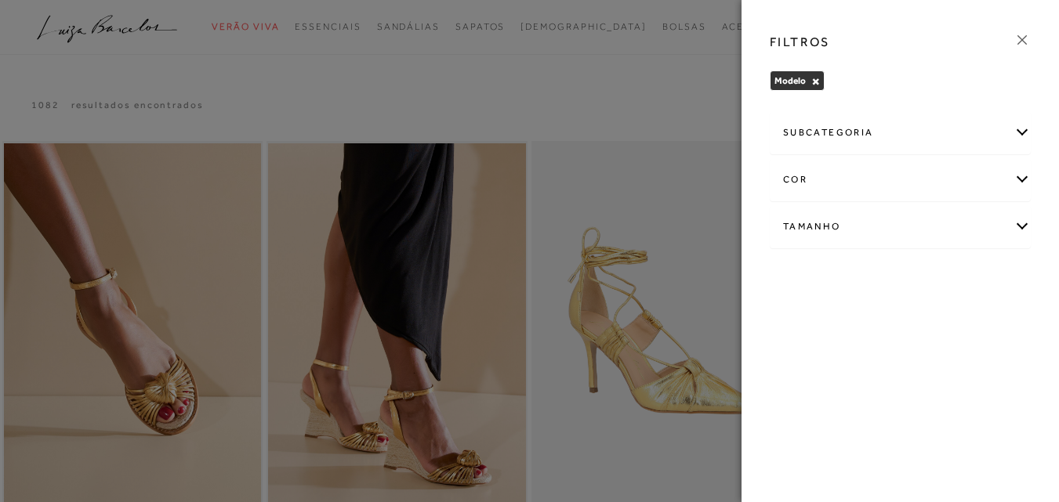
click at [1023, 131] on div "subcategoria" at bounding box center [899, 133] width 259 height 42
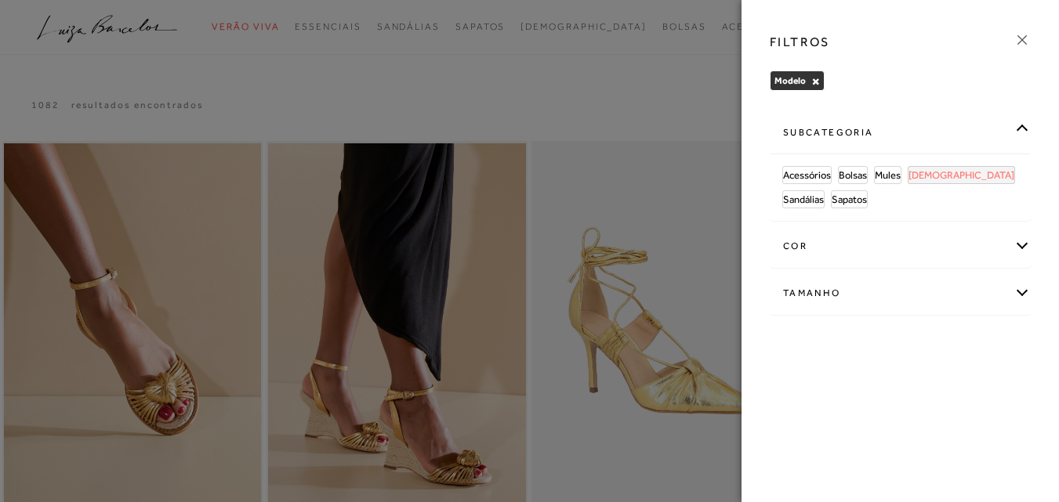
click at [939, 173] on span "[DEMOGRAPHIC_DATA]" at bounding box center [961, 175] width 106 height 12
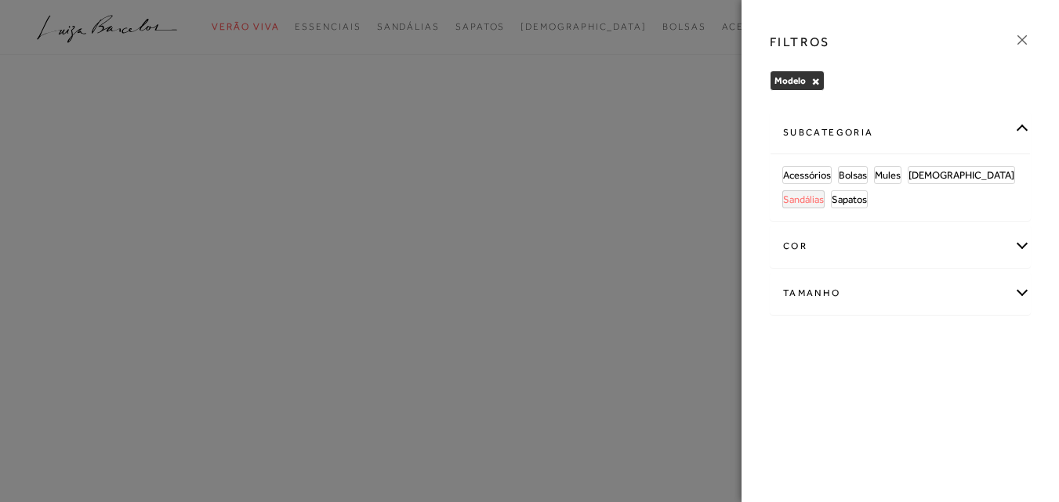
click at [823, 194] on span "Sandálias" at bounding box center [803, 200] width 41 height 12
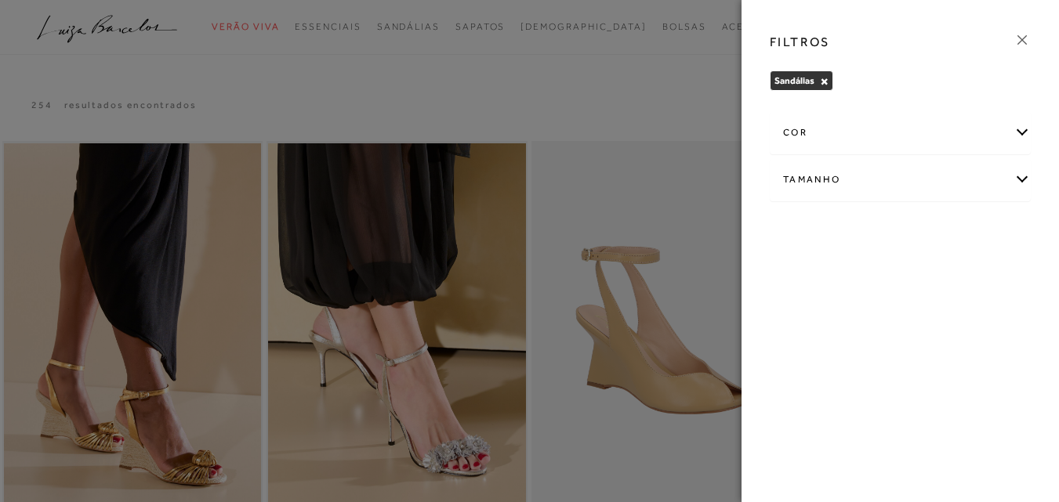
click at [1022, 179] on div "Tamanho" at bounding box center [899, 180] width 259 height 42
click at [851, 236] on label "34" at bounding box center [845, 231] width 36 height 34
click at [839, 236] on input "34" at bounding box center [831, 233] width 16 height 16
checkbox input "true"
click at [685, 113] on div at bounding box center [529, 251] width 1059 height 502
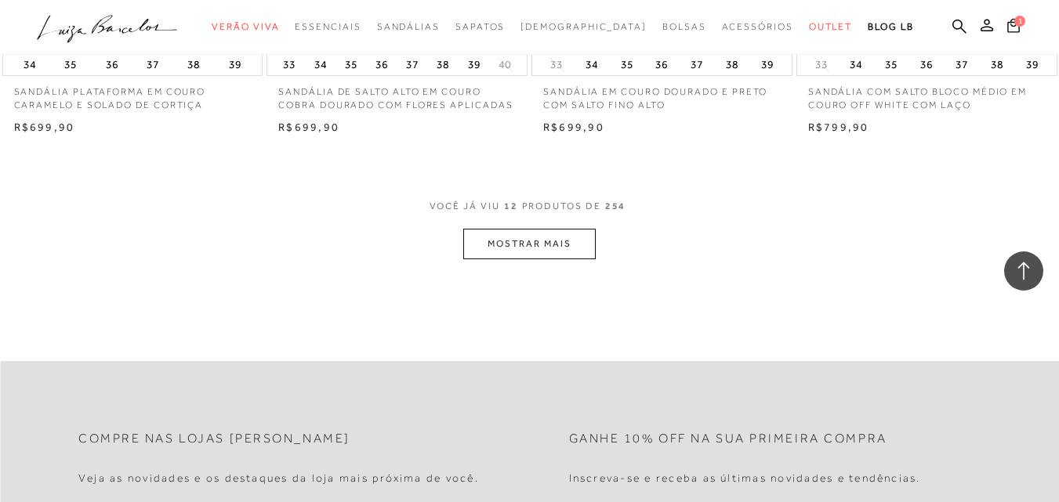
scroll to position [1489, 0]
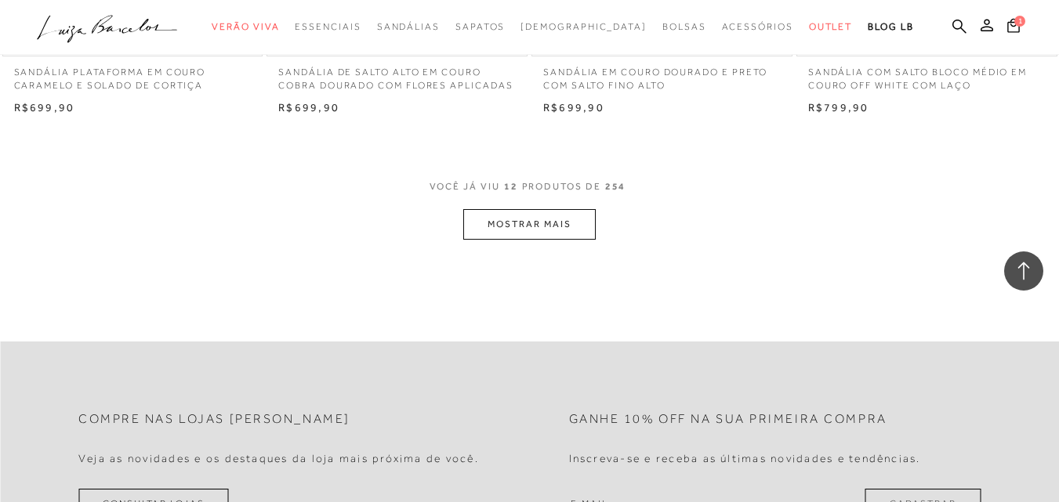
click at [530, 220] on button "MOSTRAR MAIS" at bounding box center [529, 224] width 132 height 31
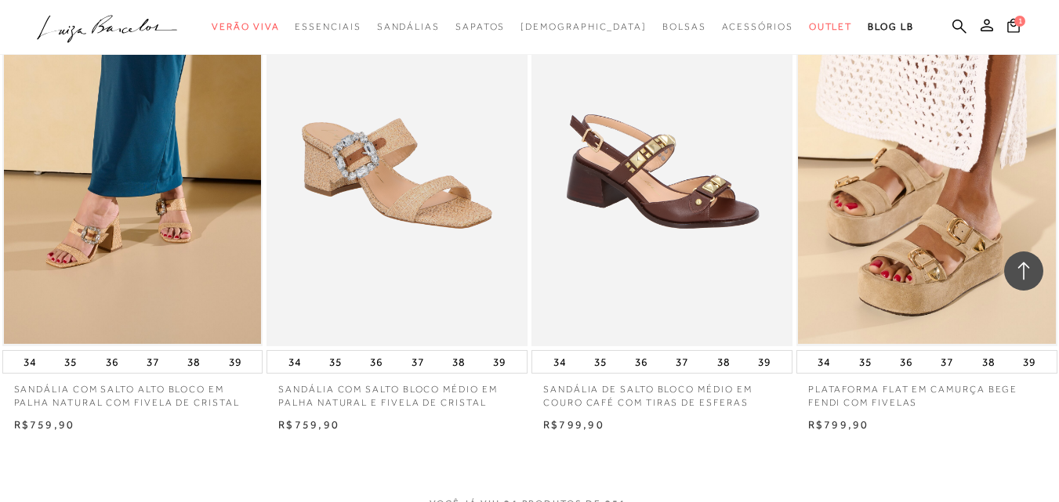
scroll to position [2664, 0]
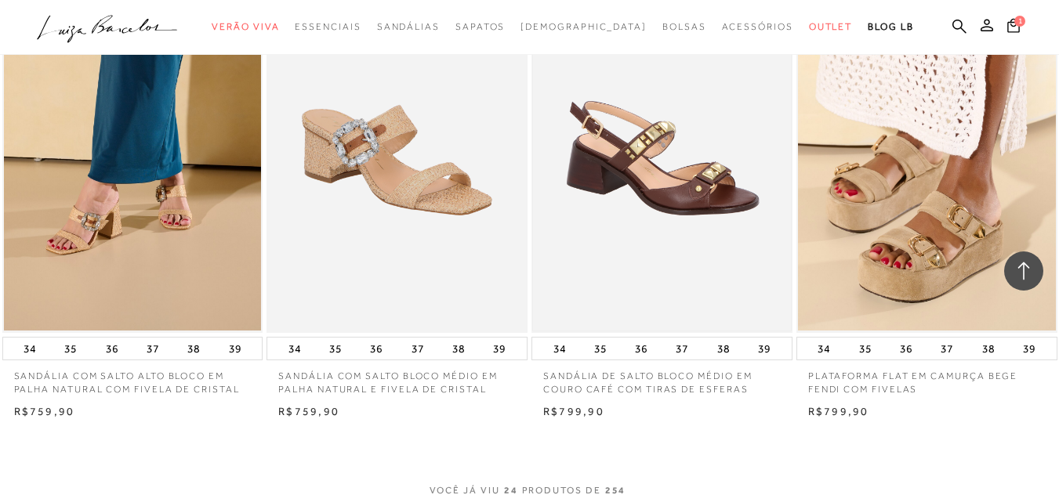
click at [704, 214] on img at bounding box center [662, 137] width 258 height 386
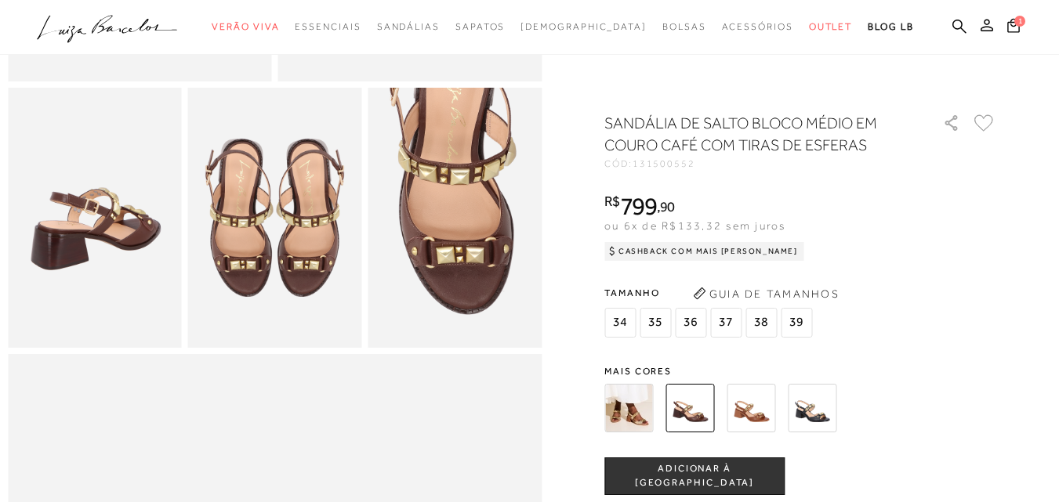
scroll to position [470, 0]
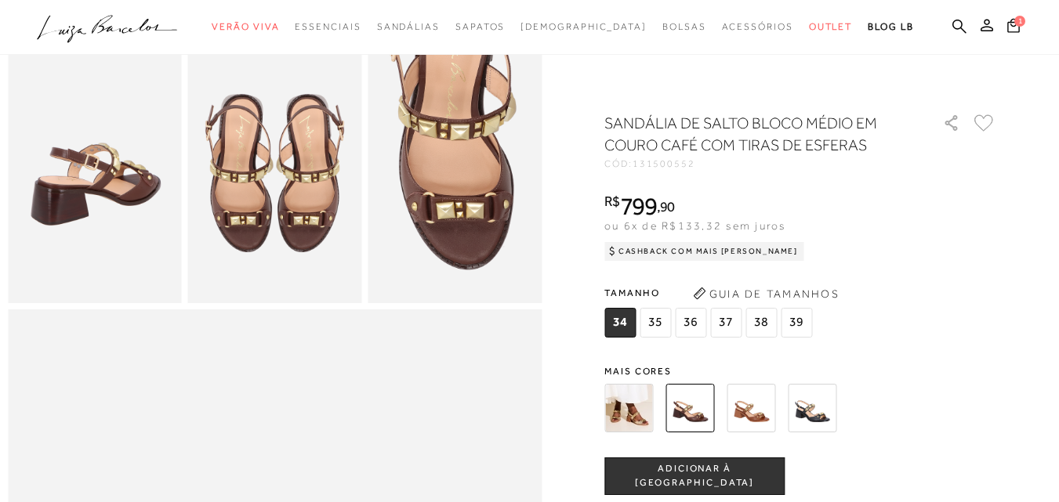
click at [809, 412] on img at bounding box center [811, 408] width 49 height 49
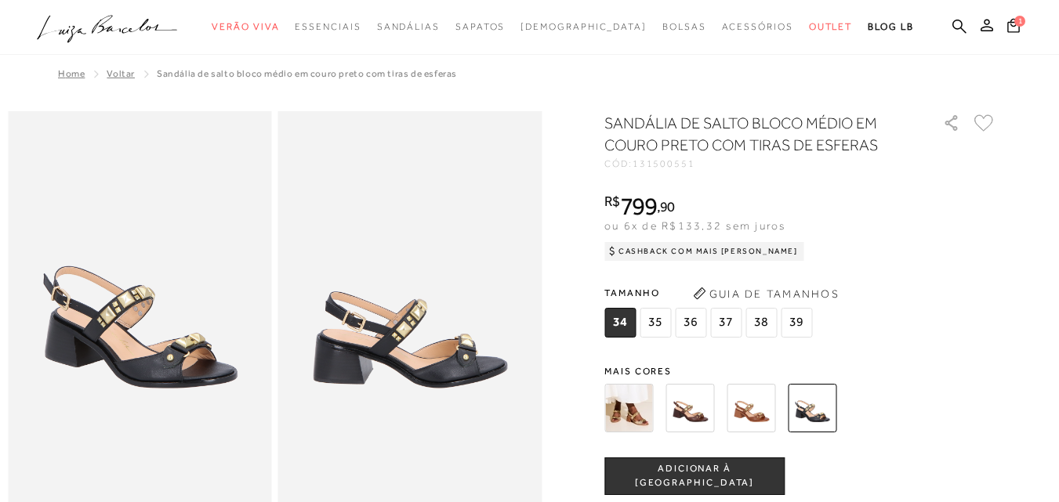
click at [638, 414] on img at bounding box center [628, 408] width 49 height 49
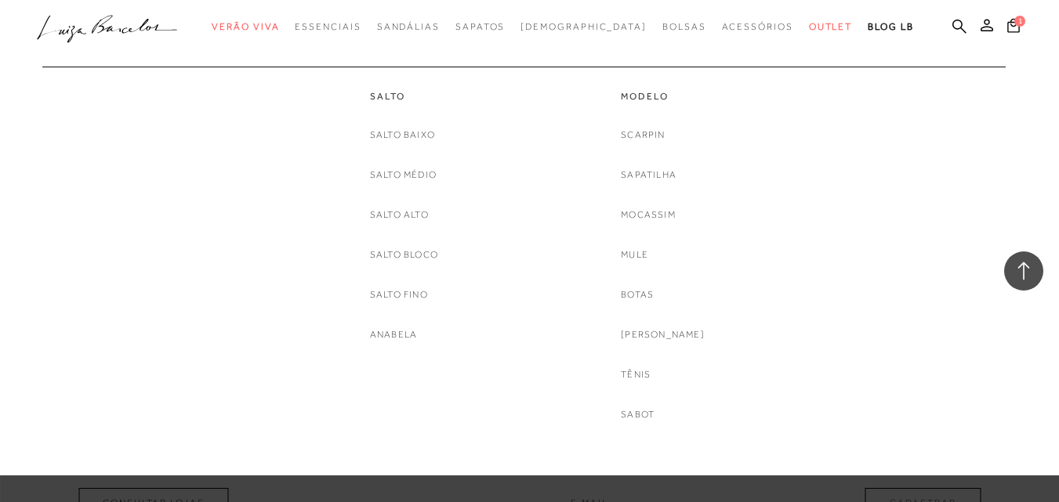
scroll to position [1489, 0]
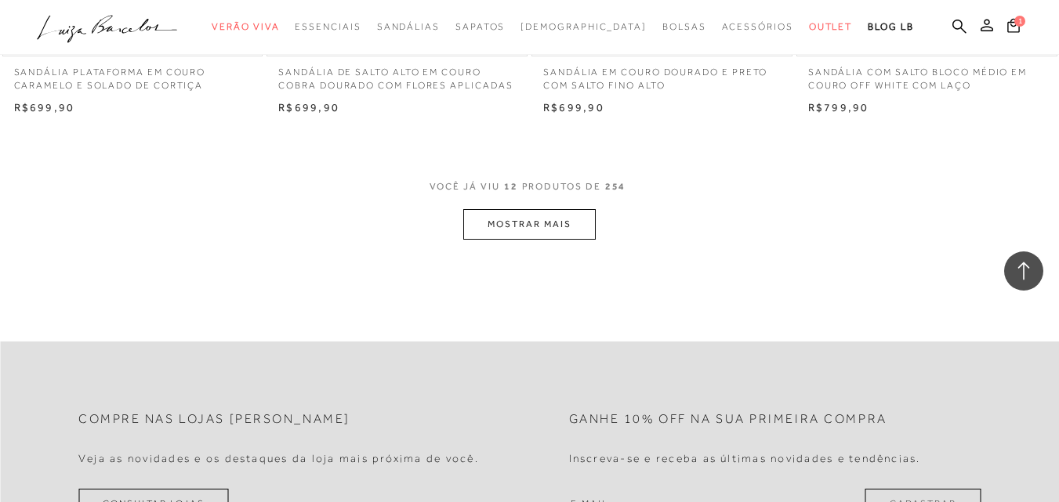
click at [534, 226] on button "MOSTRAR MAIS" at bounding box center [529, 224] width 132 height 31
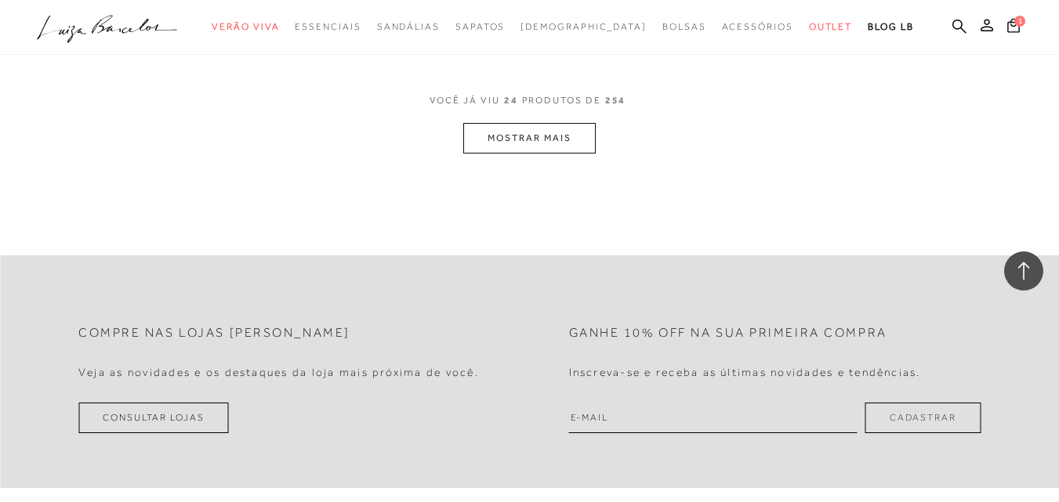
scroll to position [3056, 0]
click at [532, 139] on button "MOSTRAR MAIS" at bounding box center [529, 136] width 132 height 31
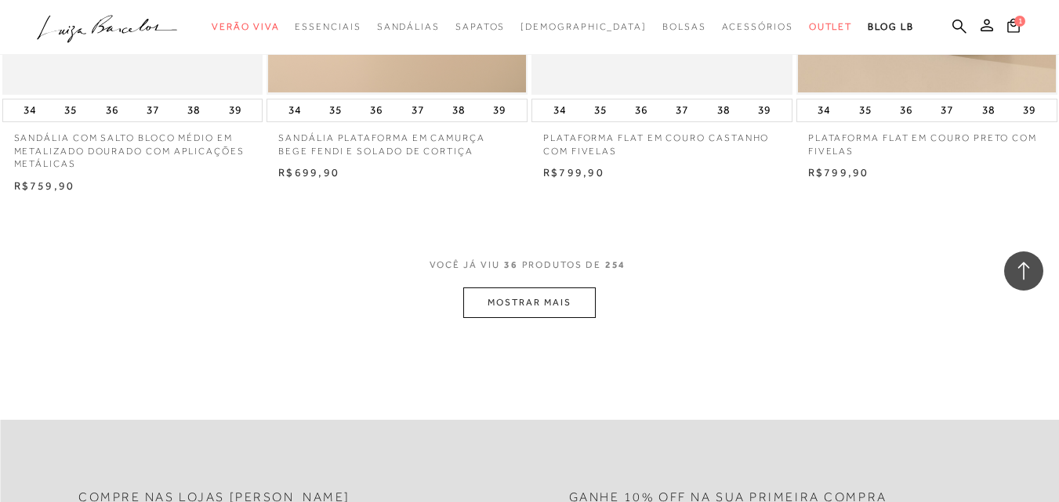
scroll to position [4466, 0]
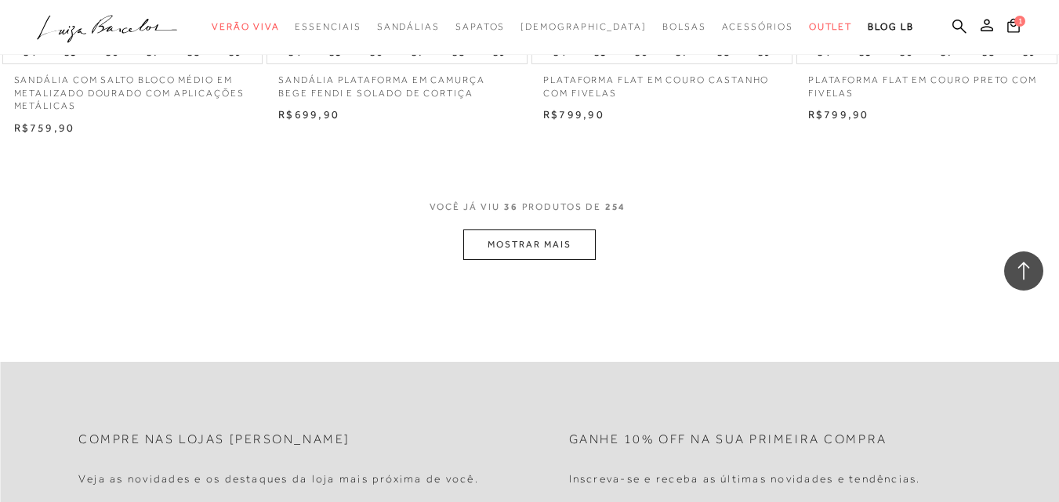
click at [530, 243] on button "MOSTRAR MAIS" at bounding box center [529, 245] width 132 height 31
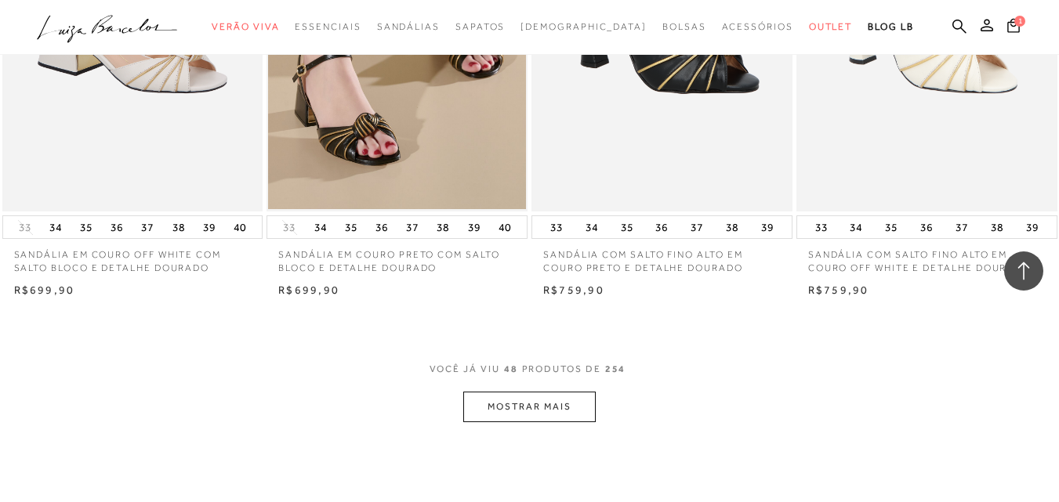
scroll to position [5798, 0]
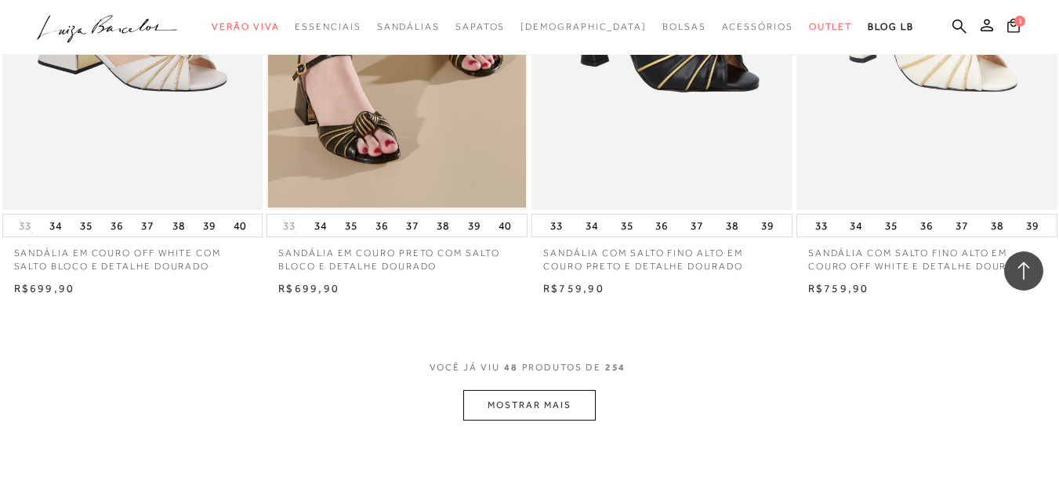
click at [538, 414] on button "MOSTRAR MAIS" at bounding box center [529, 405] width 132 height 31
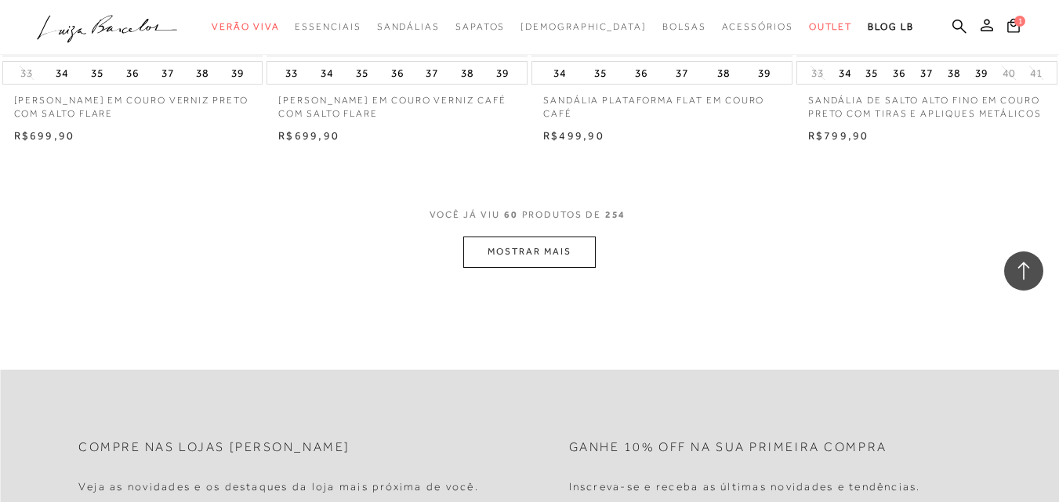
scroll to position [7287, 0]
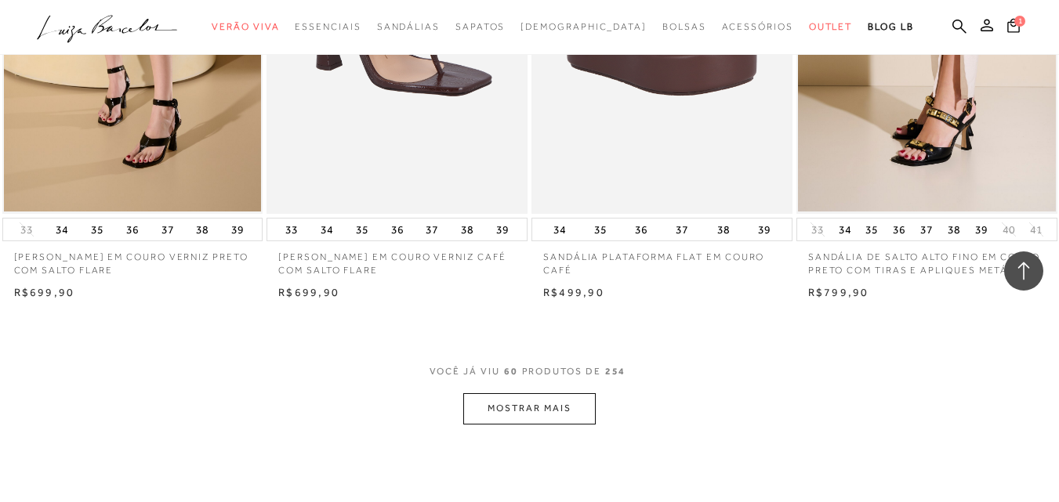
click at [564, 424] on button "MOSTRAR MAIS" at bounding box center [529, 408] width 132 height 31
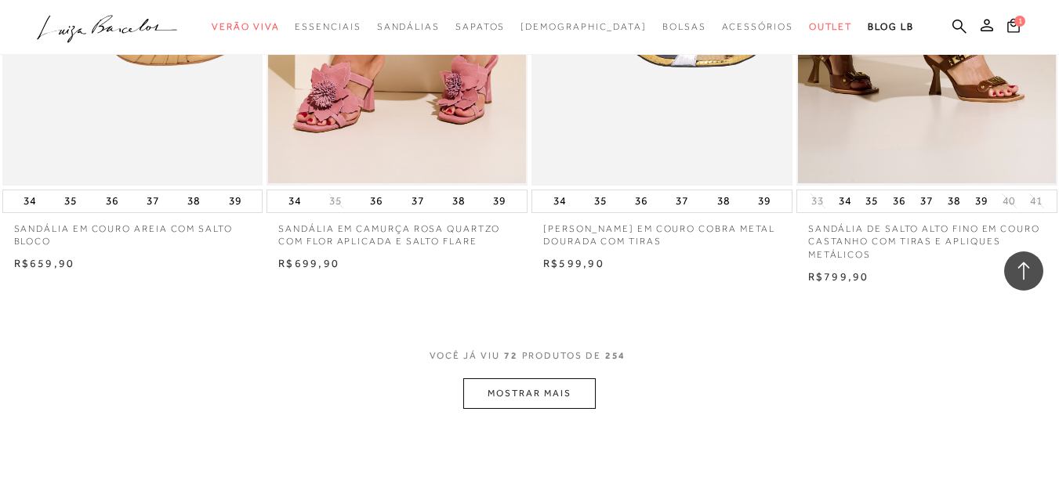
scroll to position [8854, 0]
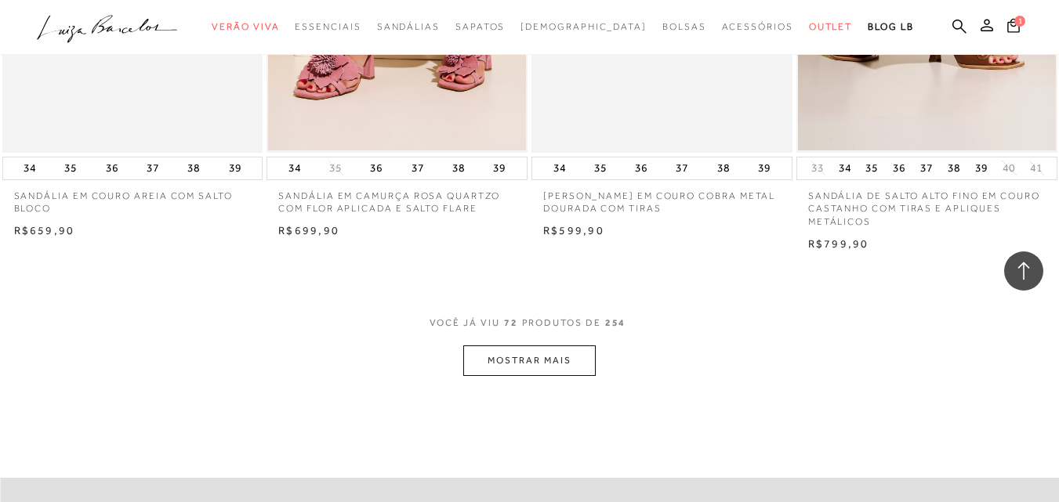
click at [557, 371] on button "MOSTRAR MAIS" at bounding box center [529, 361] width 132 height 31
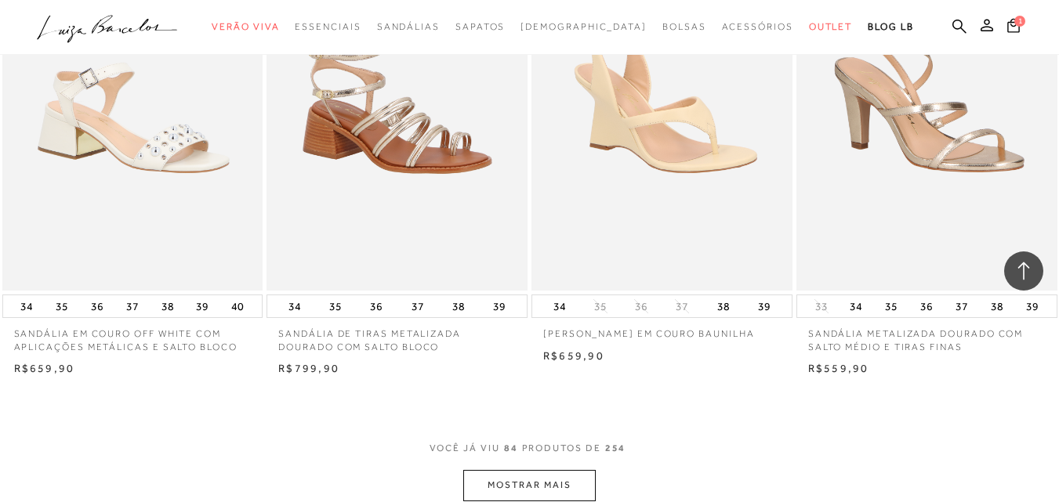
scroll to position [10342, 0]
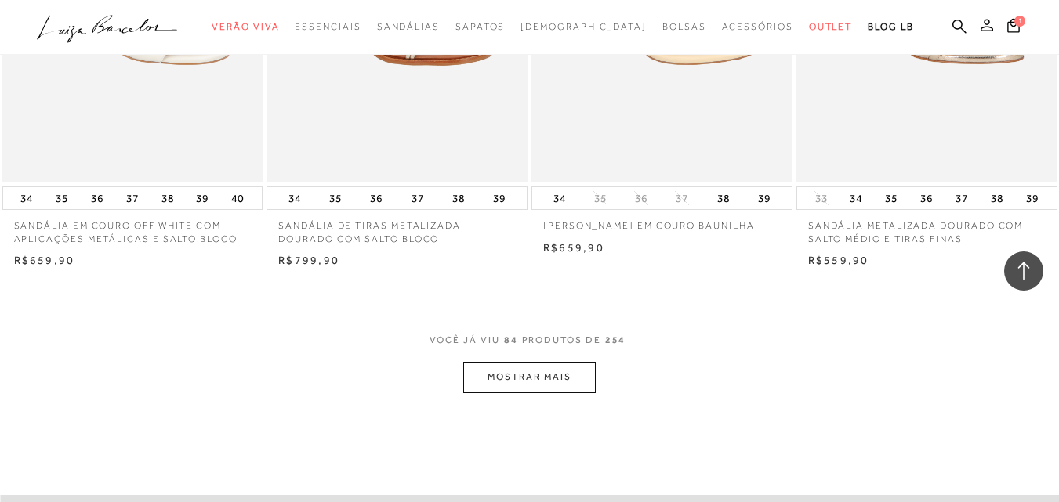
click at [559, 393] on button "MOSTRAR MAIS" at bounding box center [529, 377] width 132 height 31
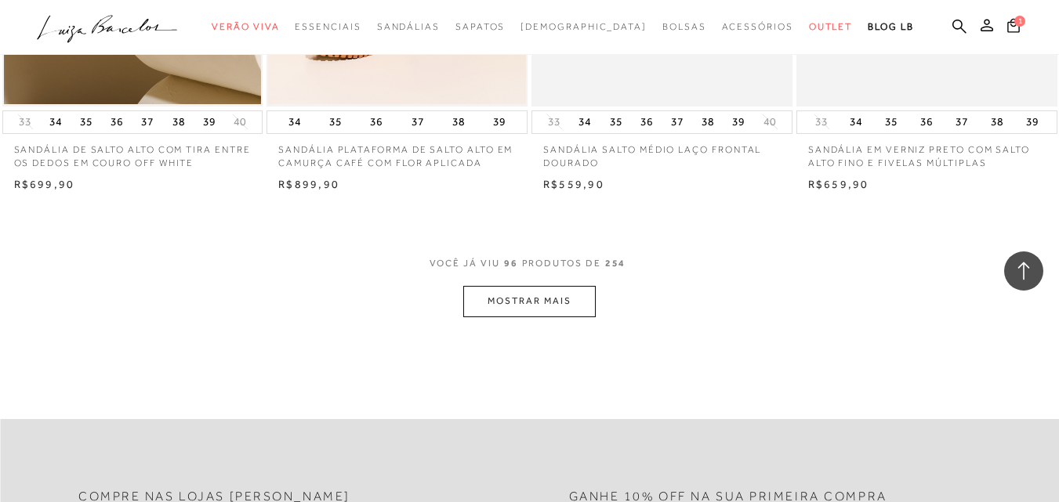
scroll to position [11909, 0]
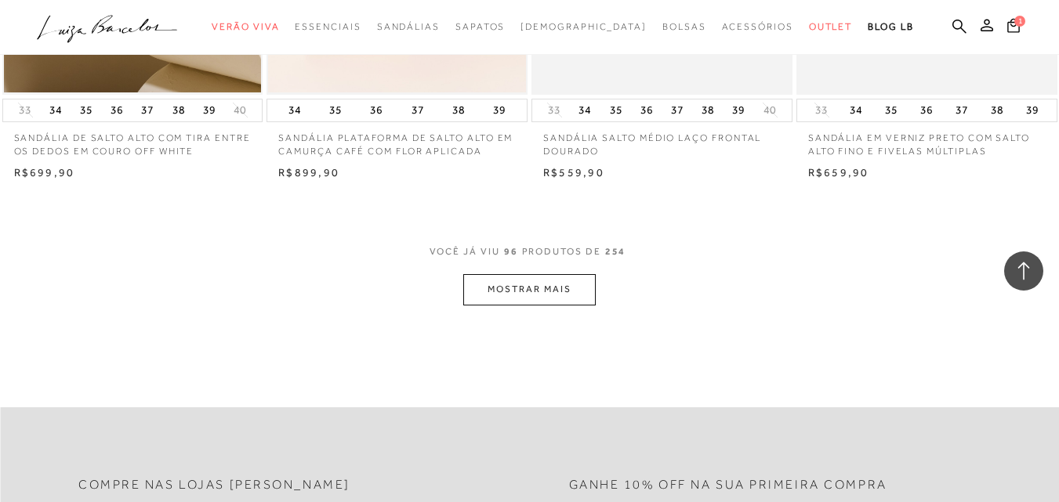
click at [540, 293] on button "MOSTRAR MAIS" at bounding box center [529, 289] width 132 height 31
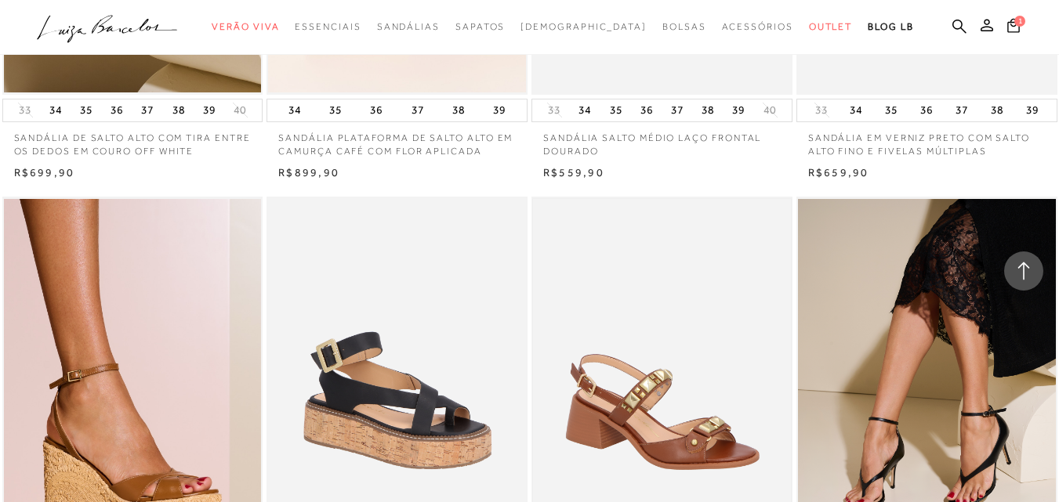
click at [541, 297] on img at bounding box center [662, 392] width 258 height 386
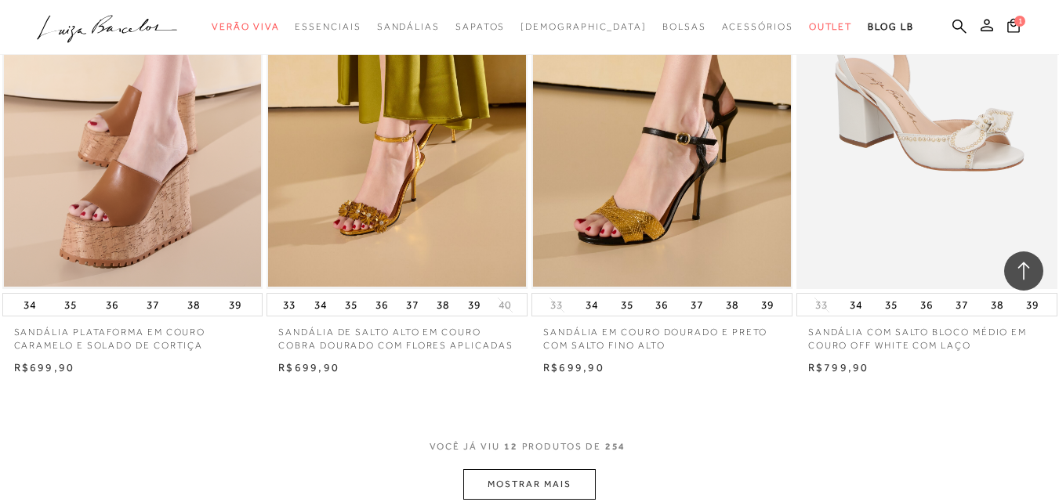
scroll to position [1225, 0]
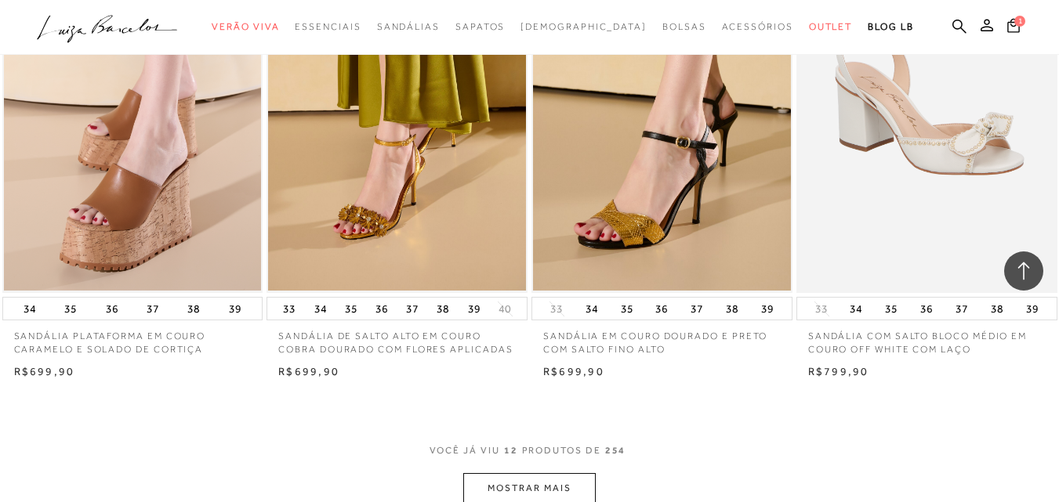
click at [532, 483] on button "MOSTRAR MAIS" at bounding box center [529, 488] width 132 height 31
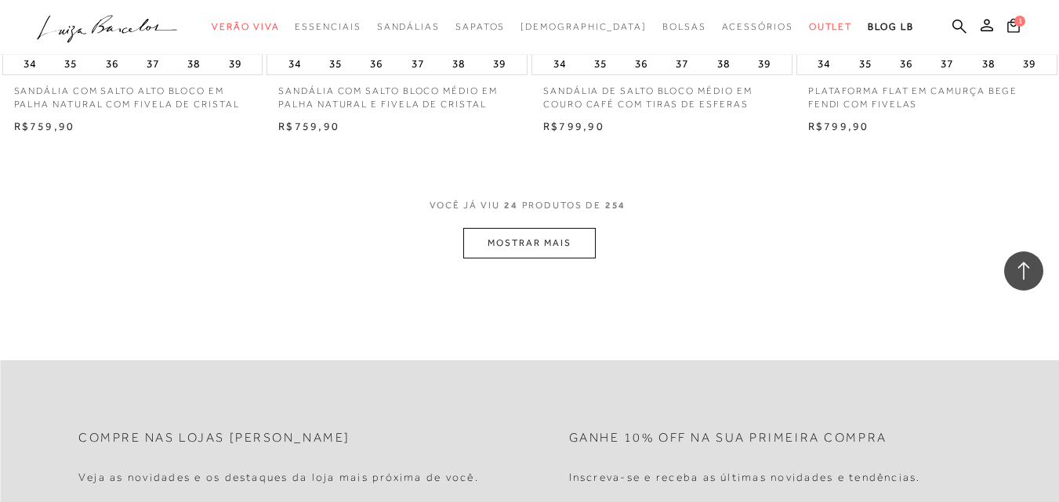
scroll to position [2936, 0]
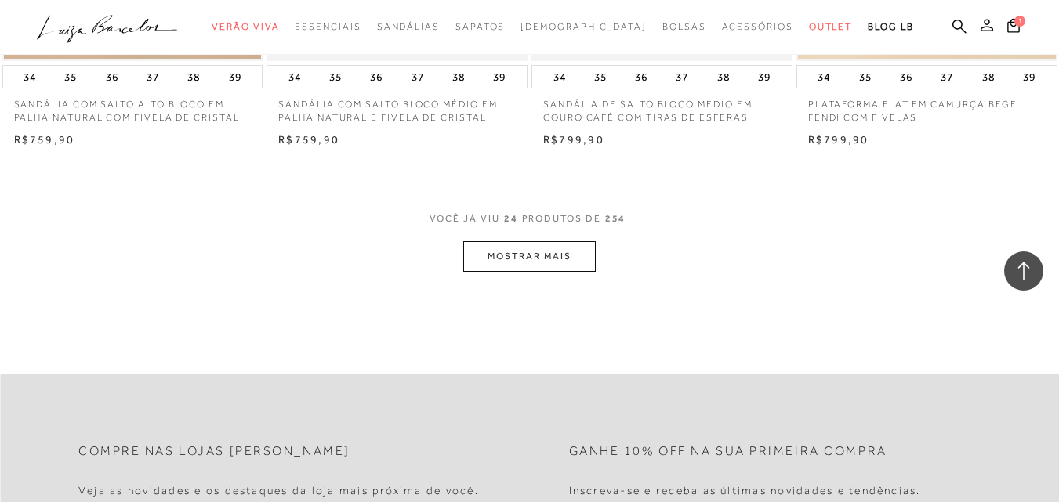
click at [541, 255] on button "MOSTRAR MAIS" at bounding box center [529, 256] width 132 height 31
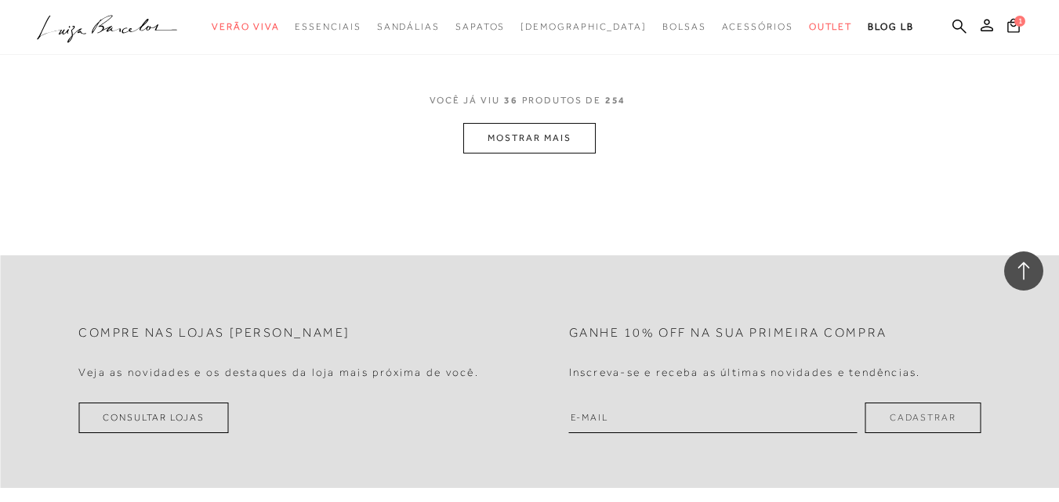
scroll to position [4528, 0]
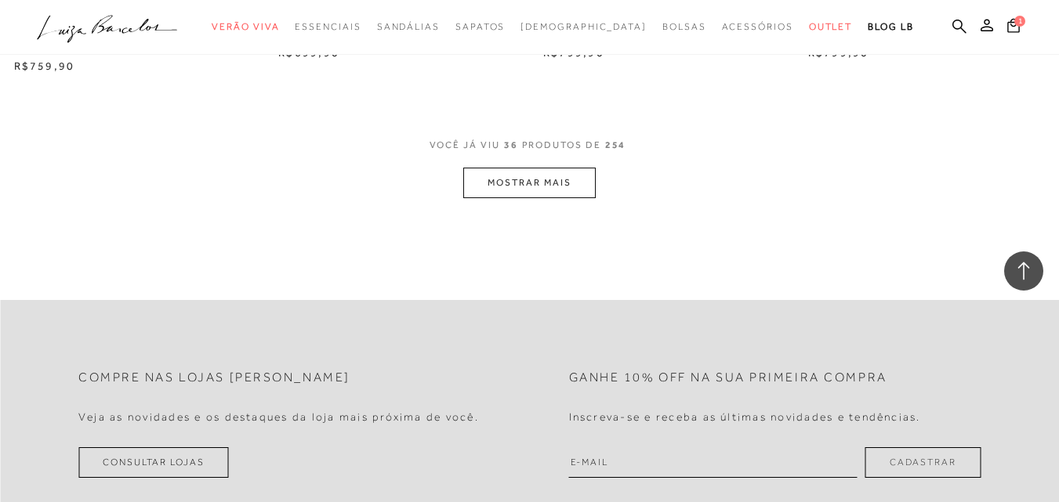
click at [530, 182] on button "MOSTRAR MAIS" at bounding box center [529, 183] width 132 height 31
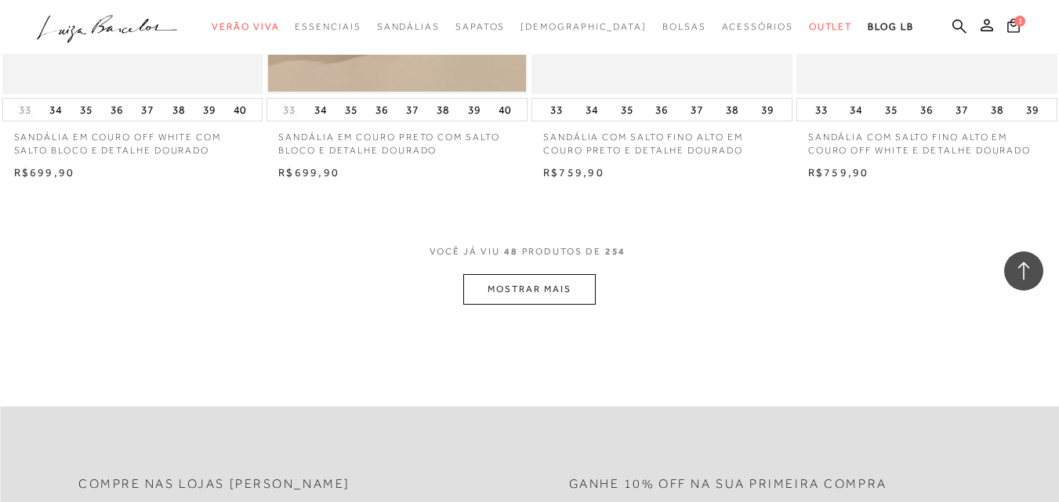
scroll to position [5811, 0]
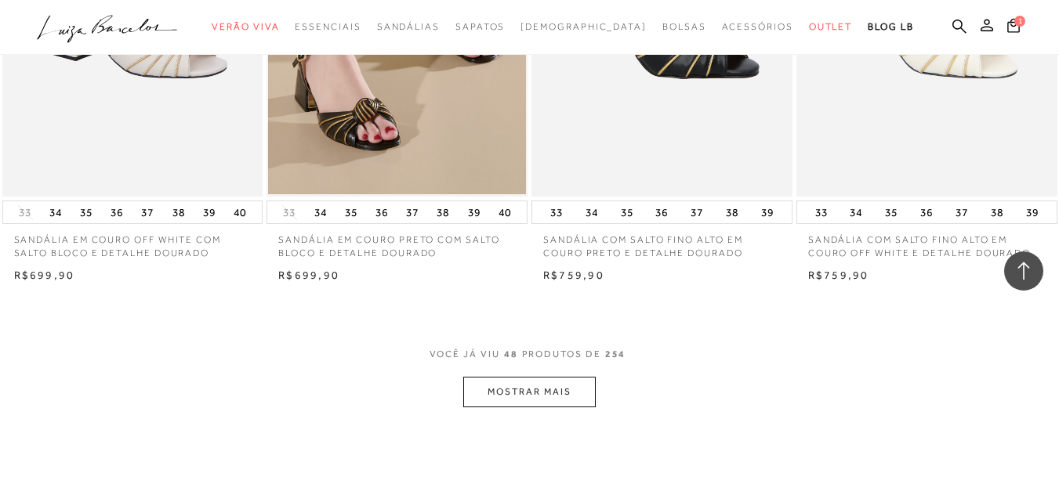
click at [501, 403] on button "MOSTRAR MAIS" at bounding box center [529, 392] width 132 height 31
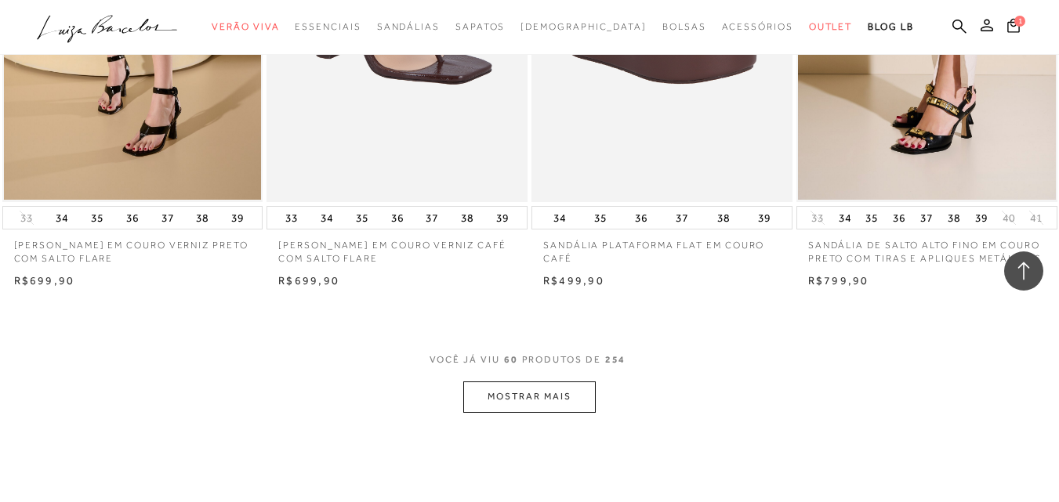
scroll to position [7423, 0]
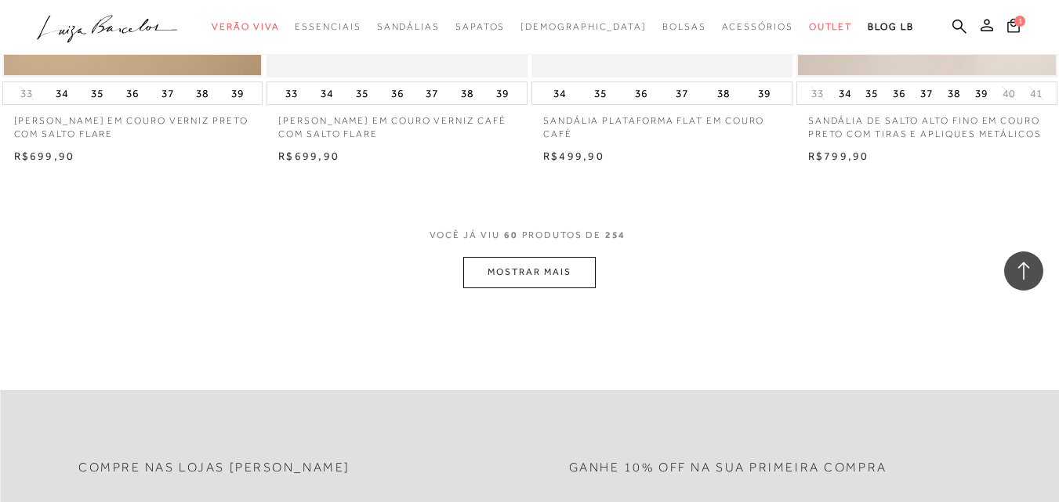
click at [569, 288] on button "MOSTRAR MAIS" at bounding box center [529, 272] width 132 height 31
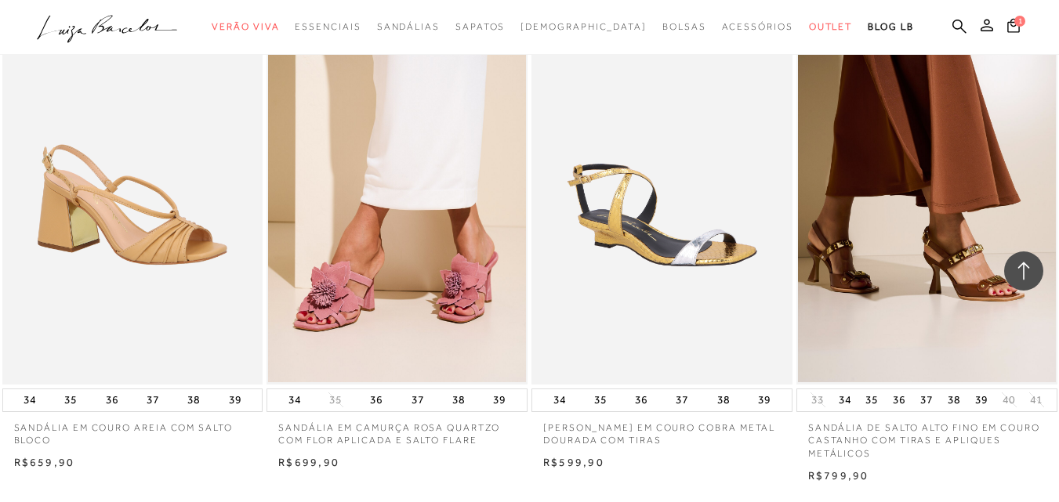
scroll to position [8885, 0]
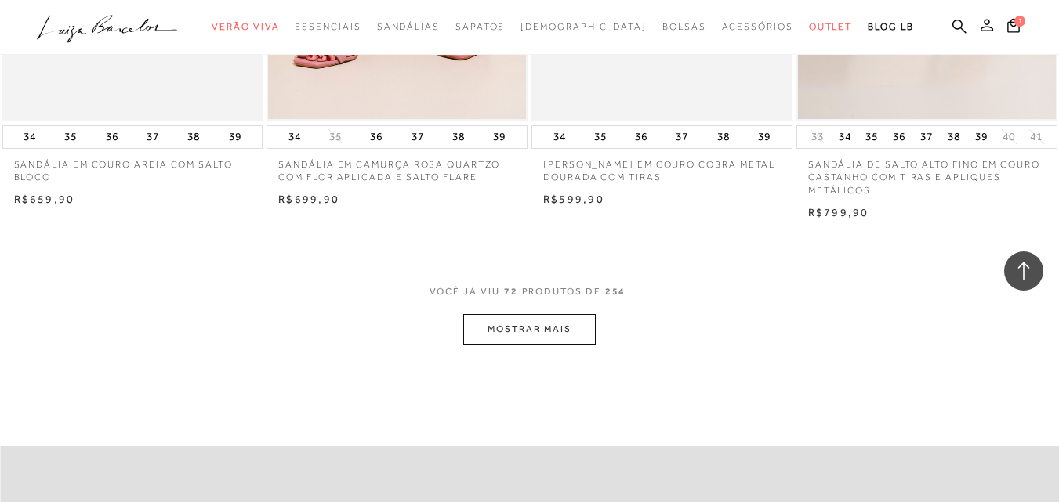
click at [548, 340] on button "MOSTRAR MAIS" at bounding box center [529, 329] width 132 height 31
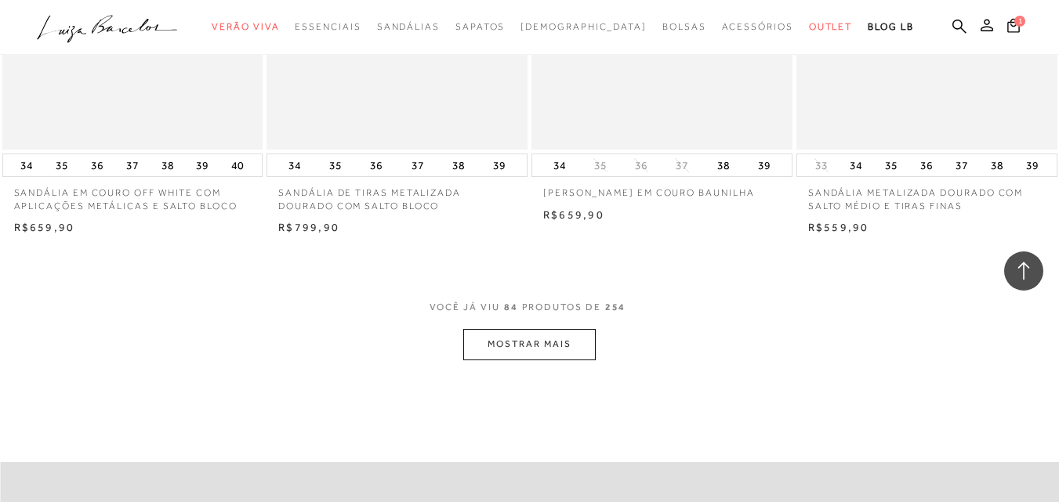
scroll to position [10564, 0]
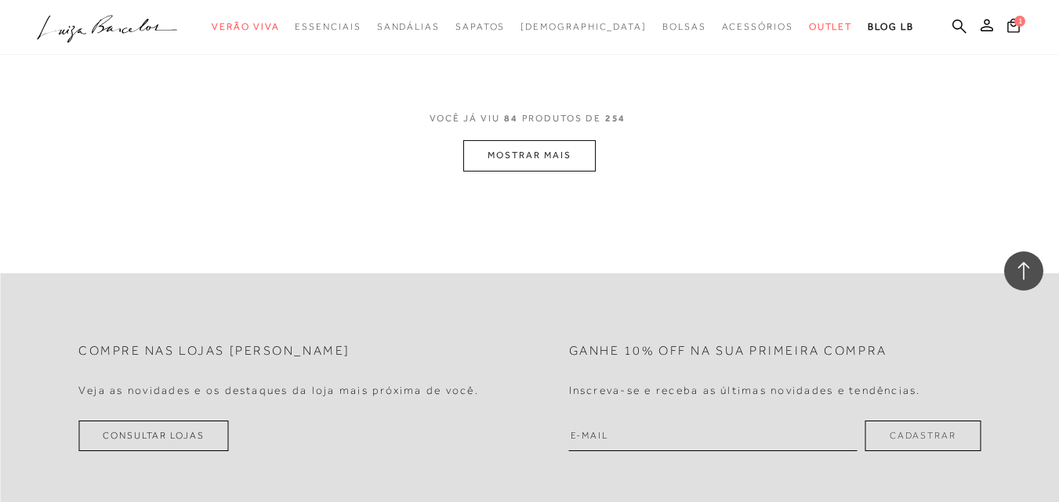
click at [521, 170] on button "MOSTRAR MAIS" at bounding box center [529, 155] width 132 height 31
click at [539, 166] on button "MOSTRAR MAIS" at bounding box center [529, 155] width 132 height 31
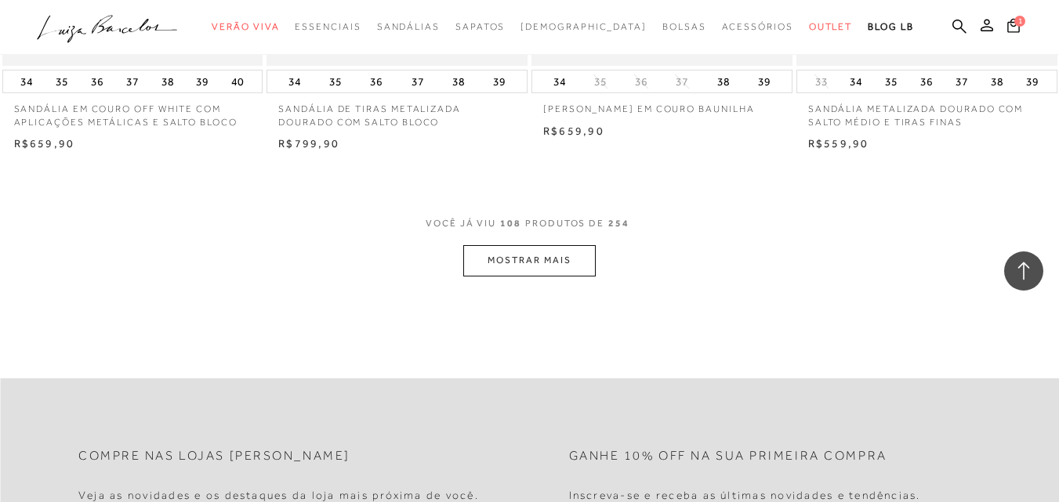
scroll to position [10486, 0]
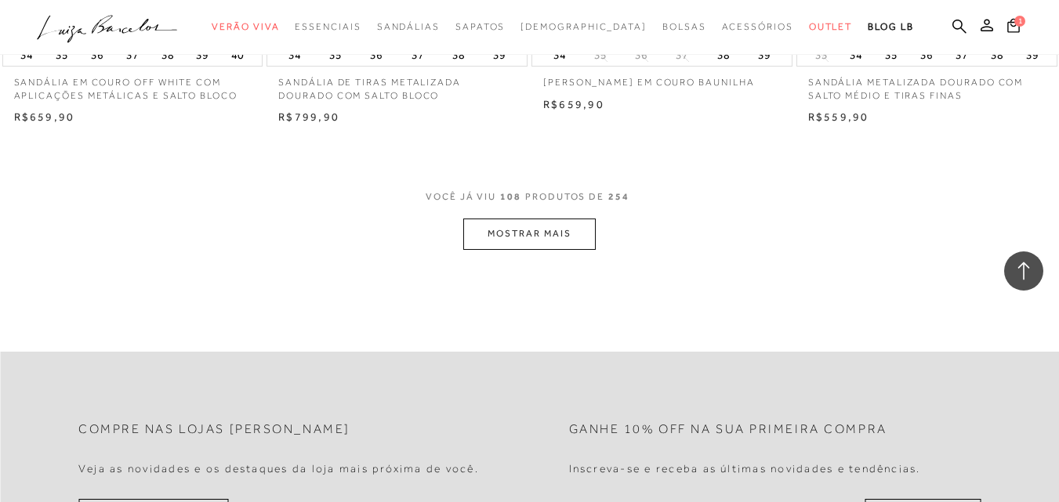
click at [552, 246] on button "MOSTRAR MAIS" at bounding box center [529, 234] width 132 height 31
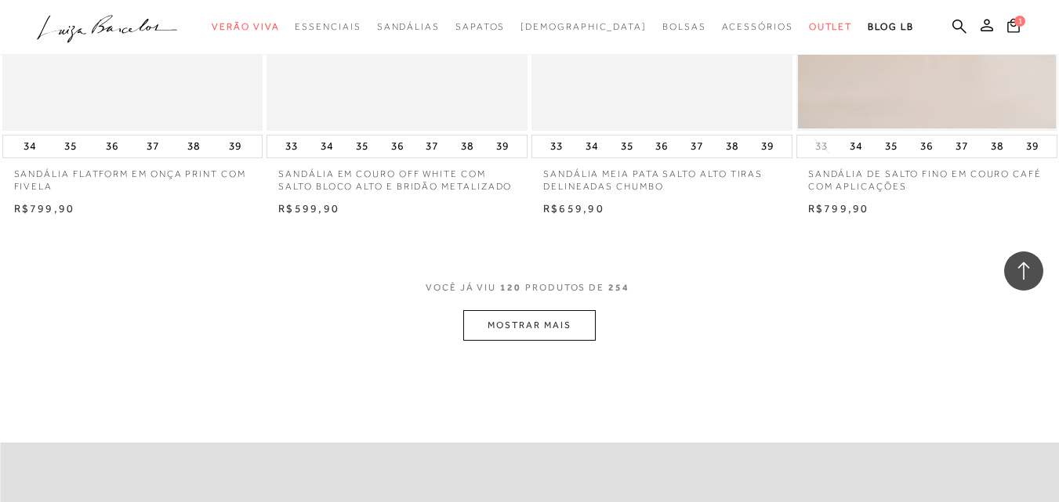
scroll to position [11896, 0]
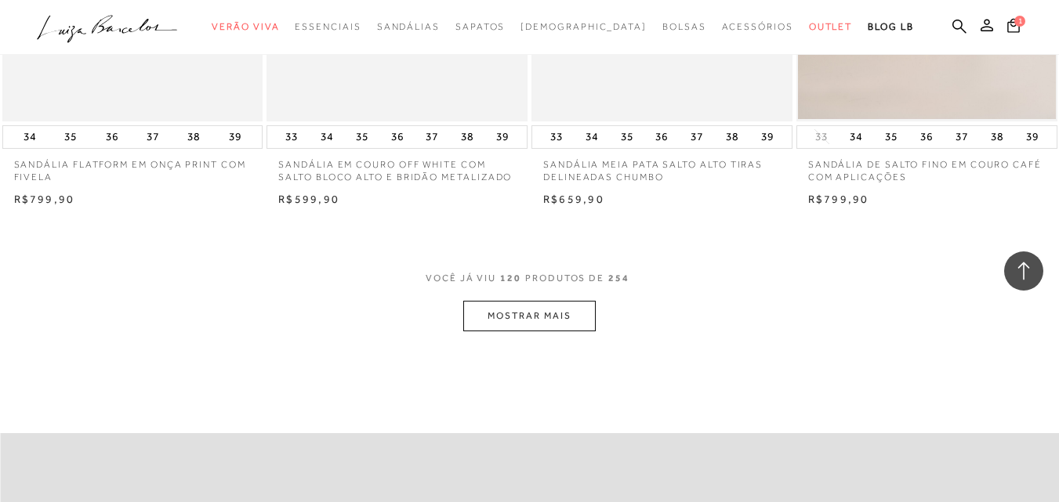
click at [539, 329] on button "MOSTRAR MAIS" at bounding box center [529, 316] width 132 height 31
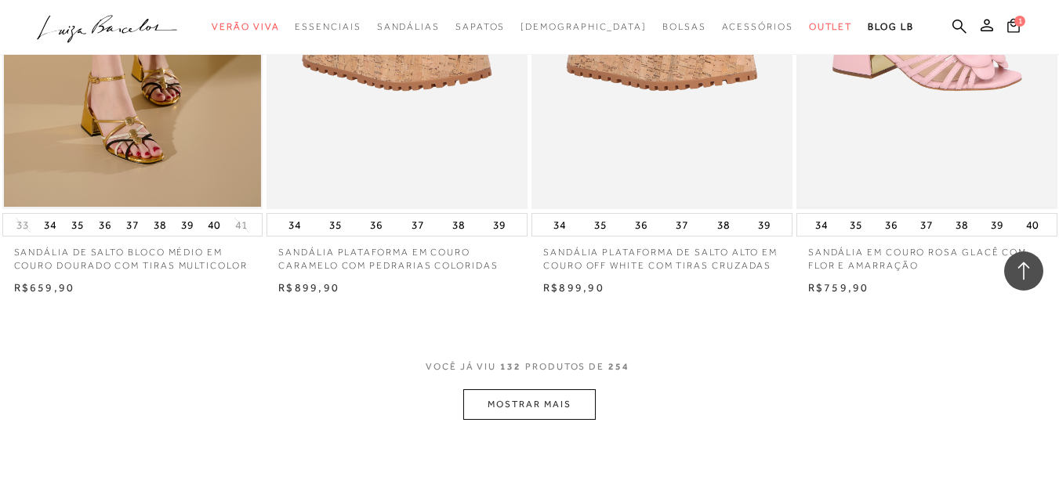
scroll to position [13306, 0]
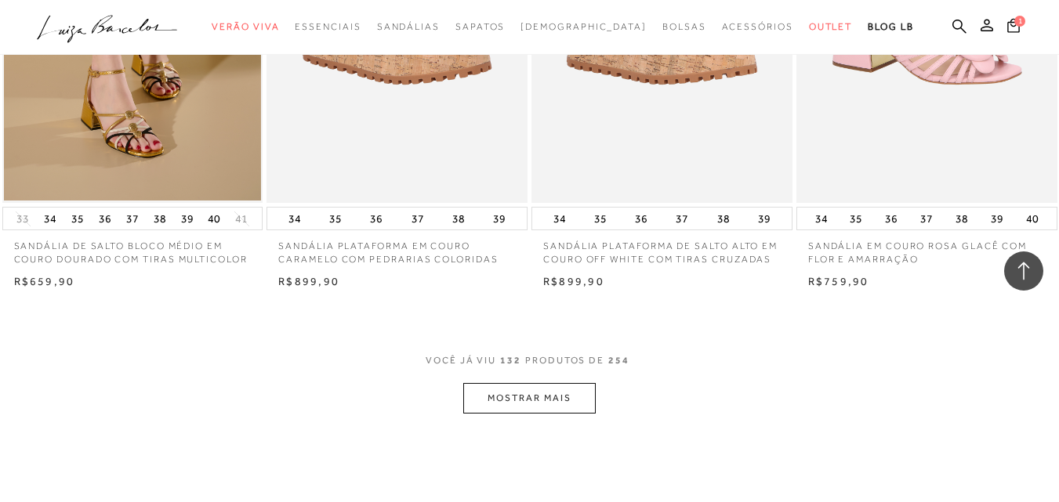
click at [543, 414] on button "MOSTRAR MAIS" at bounding box center [529, 398] width 132 height 31
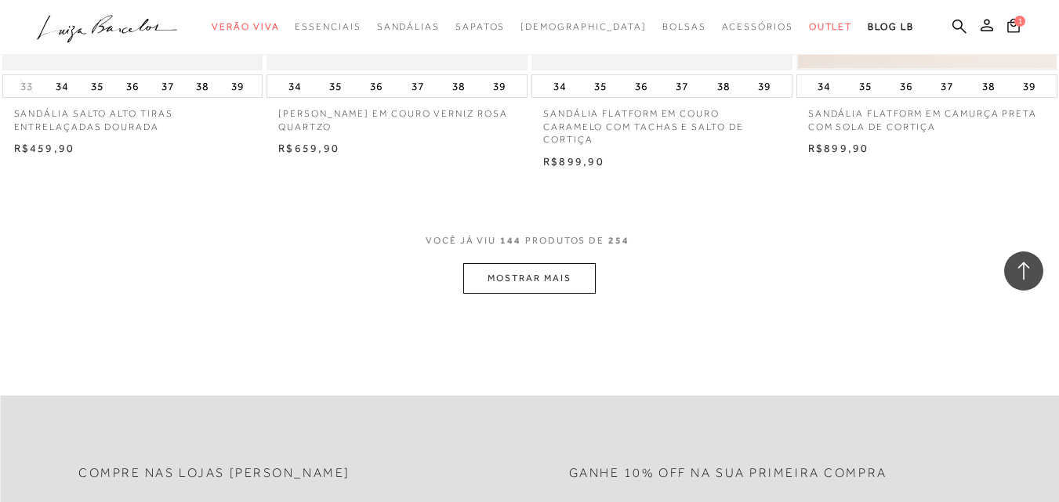
scroll to position [14952, 0]
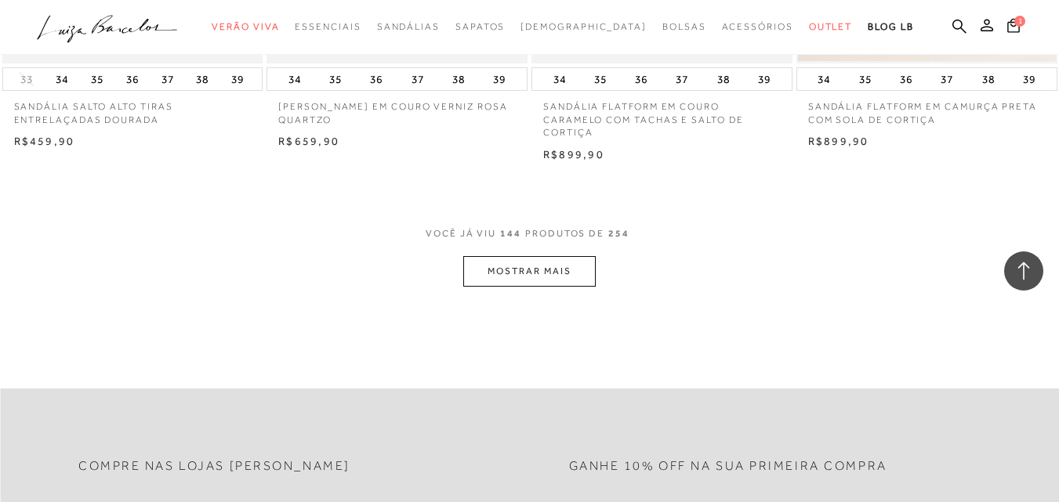
click at [537, 279] on button "MOSTRAR MAIS" at bounding box center [529, 271] width 132 height 31
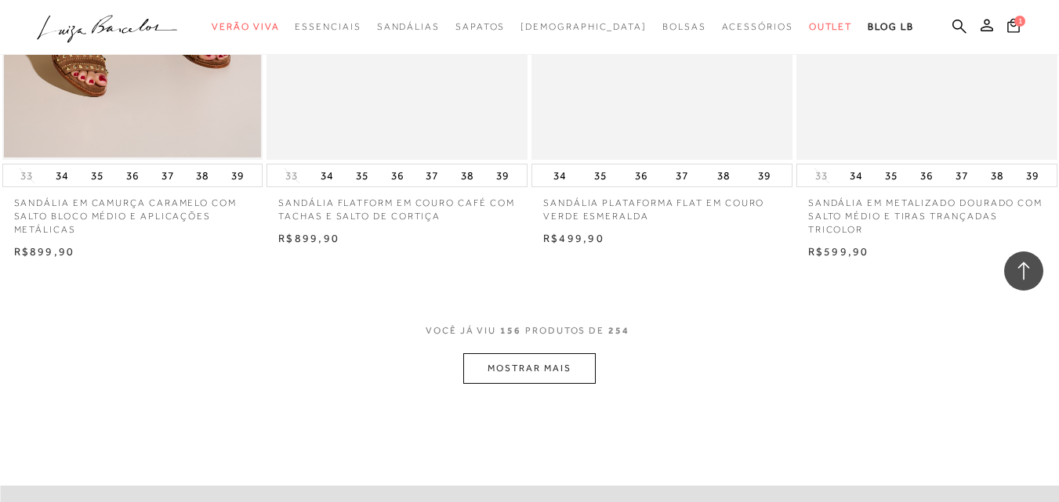
scroll to position [16362, 0]
click at [511, 378] on button "MOSTRAR MAIS" at bounding box center [529, 367] width 132 height 31
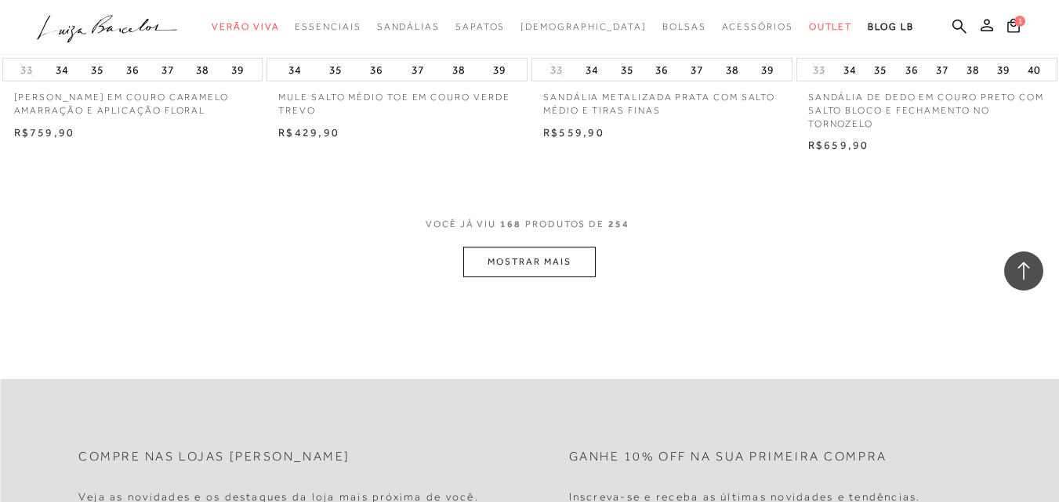
scroll to position [18007, 0]
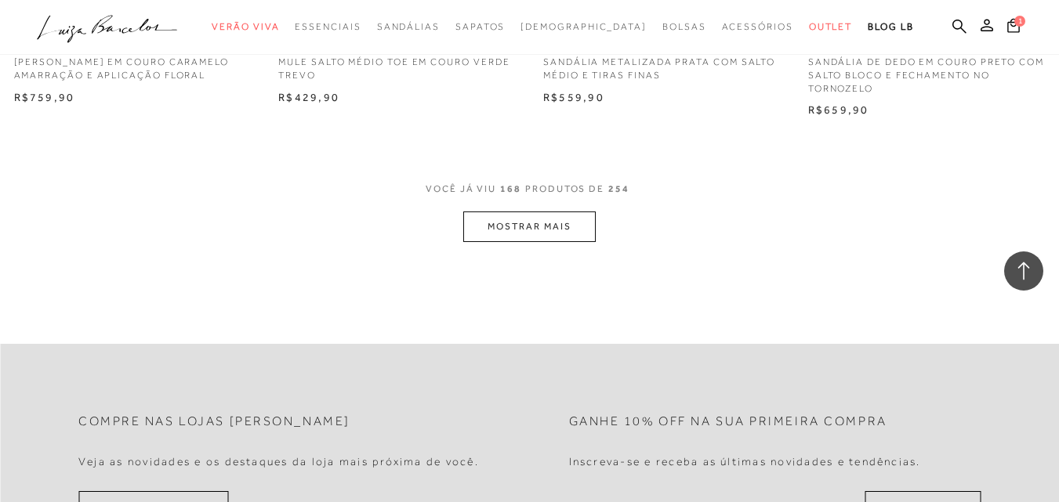
click at [541, 237] on button "MOSTRAR MAIS" at bounding box center [529, 227] width 132 height 31
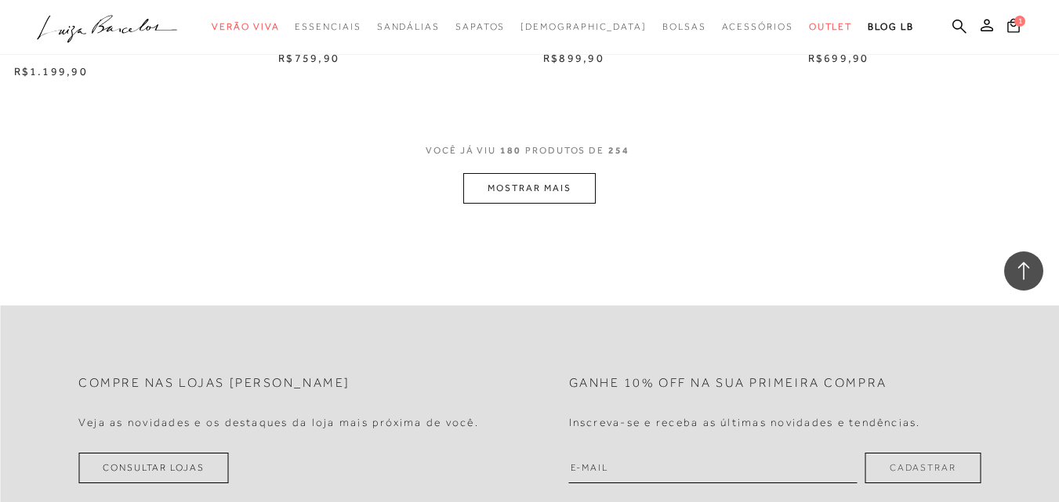
scroll to position [19574, 0]
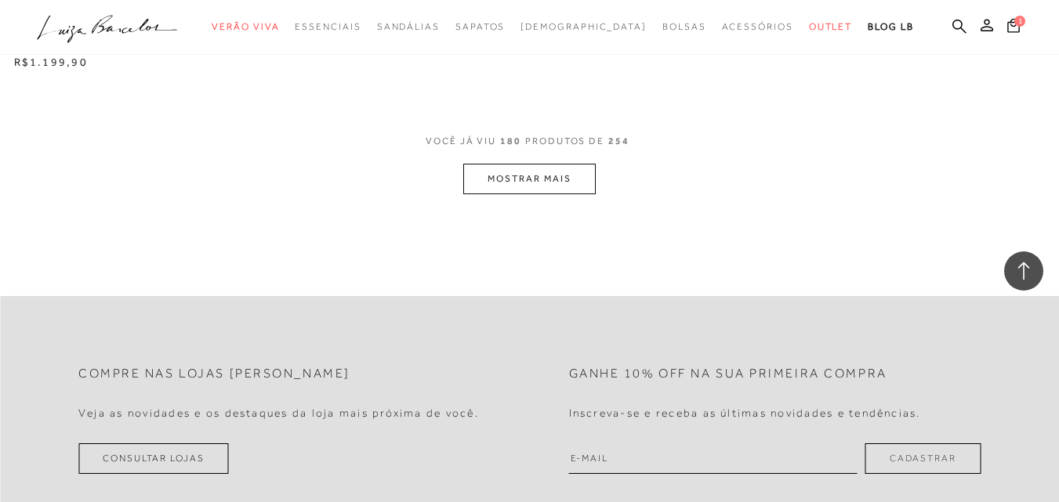
click at [516, 189] on button "MOSTRAR MAIS" at bounding box center [529, 179] width 132 height 31
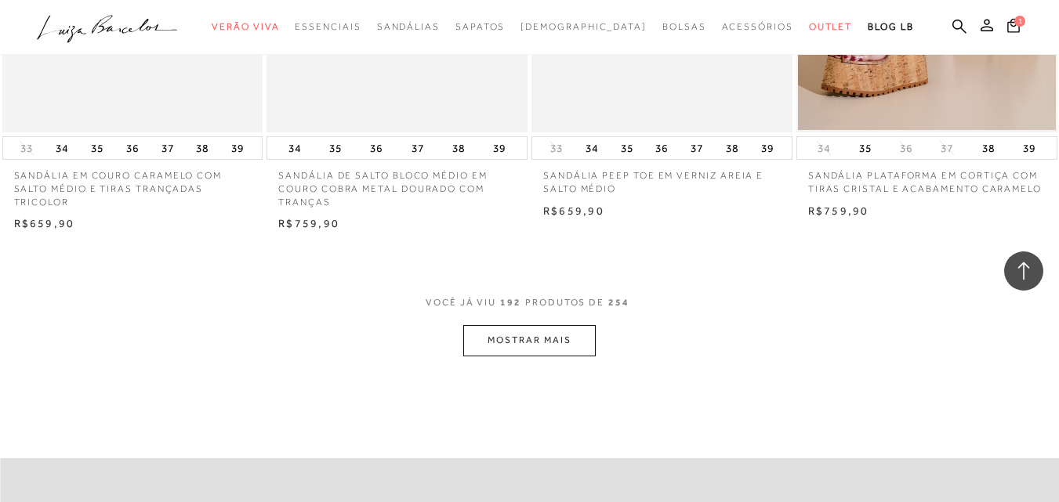
scroll to position [20906, 0]
click at [506, 354] on button "MOSTRAR MAIS" at bounding box center [529, 339] width 132 height 31
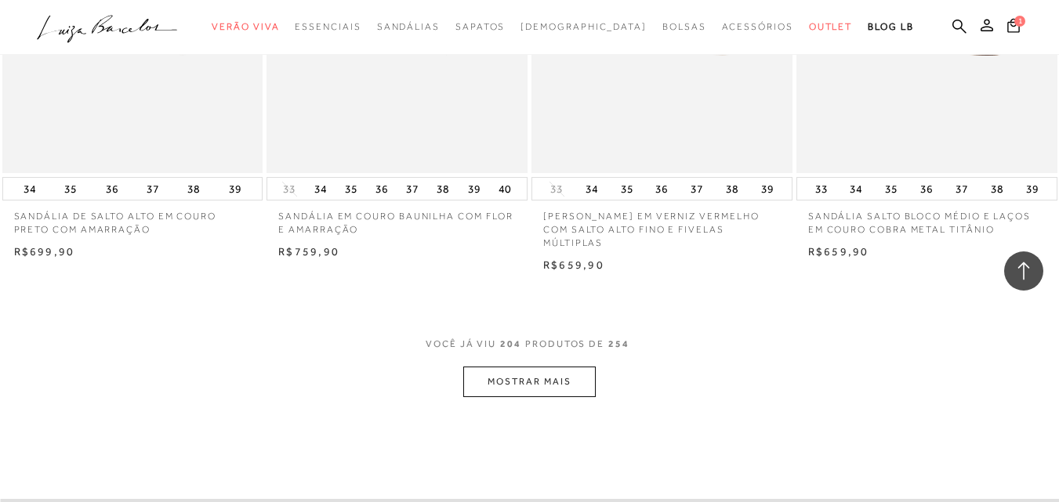
scroll to position [22395, 0]
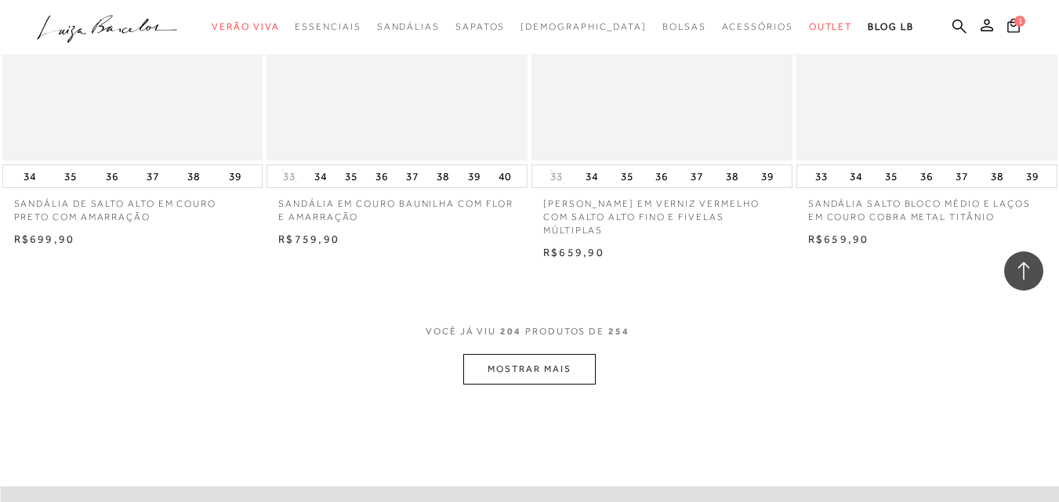
click at [515, 382] on button "MOSTRAR MAIS" at bounding box center [529, 369] width 132 height 31
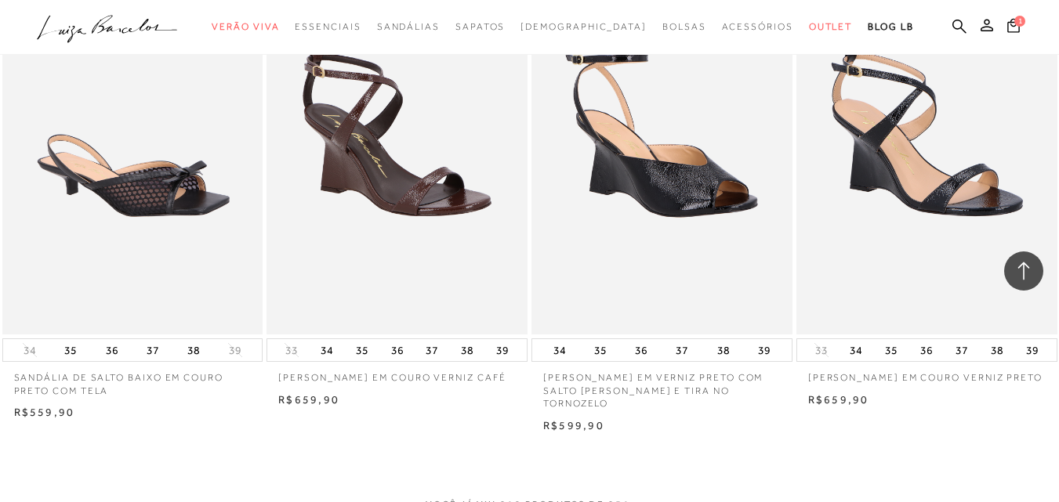
scroll to position [23962, 0]
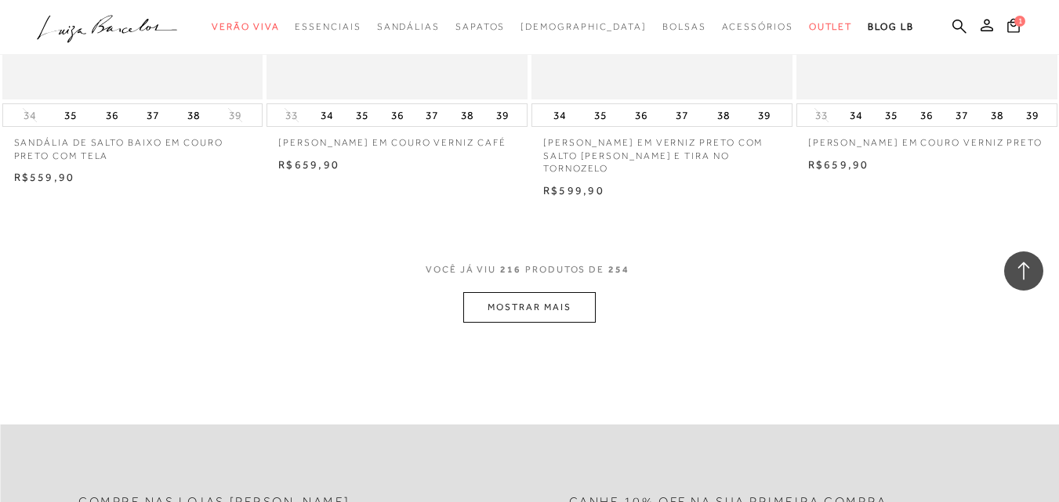
click at [549, 303] on button "MOSTRAR MAIS" at bounding box center [529, 307] width 132 height 31
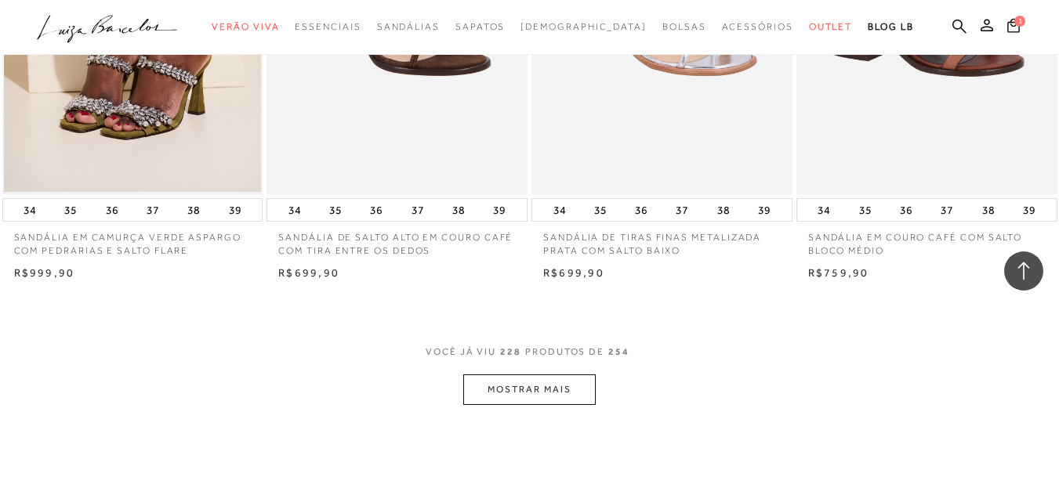
scroll to position [25529, 0]
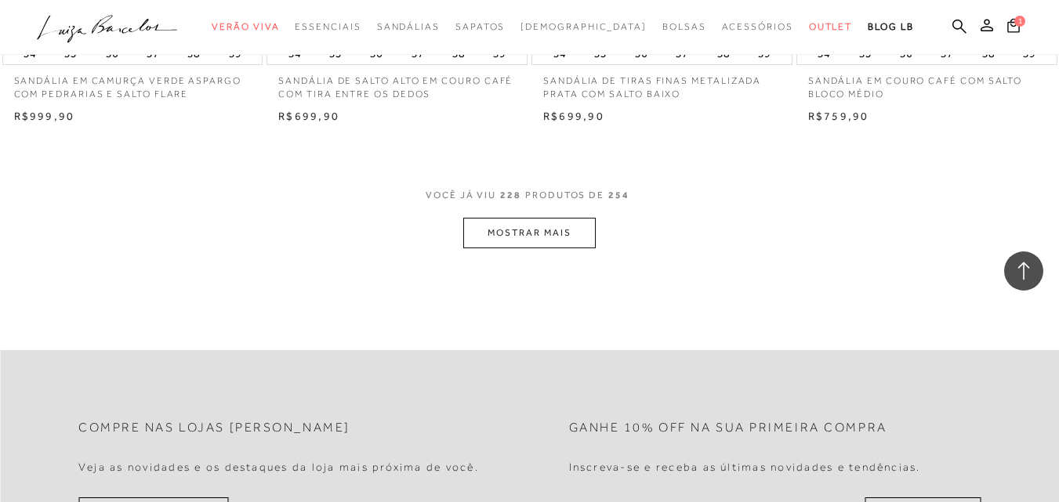
click at [551, 230] on button "MOSTRAR MAIS" at bounding box center [529, 233] width 132 height 31
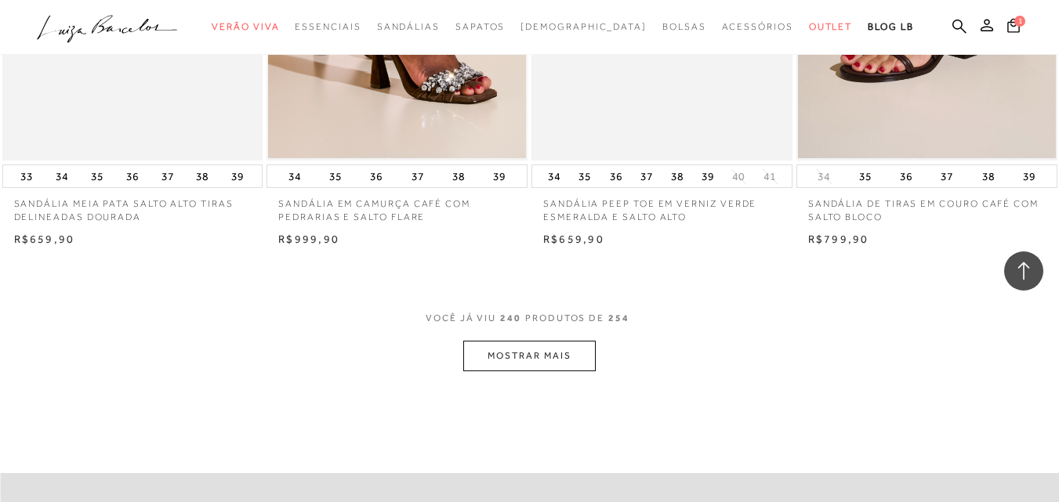
scroll to position [26939, 0]
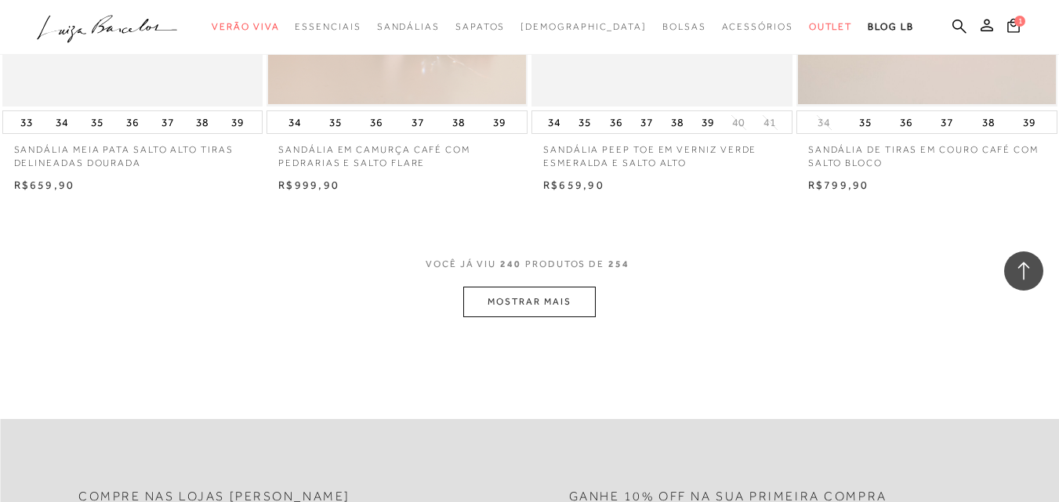
click at [523, 306] on button "MOSTRAR MAIS" at bounding box center [529, 302] width 132 height 31
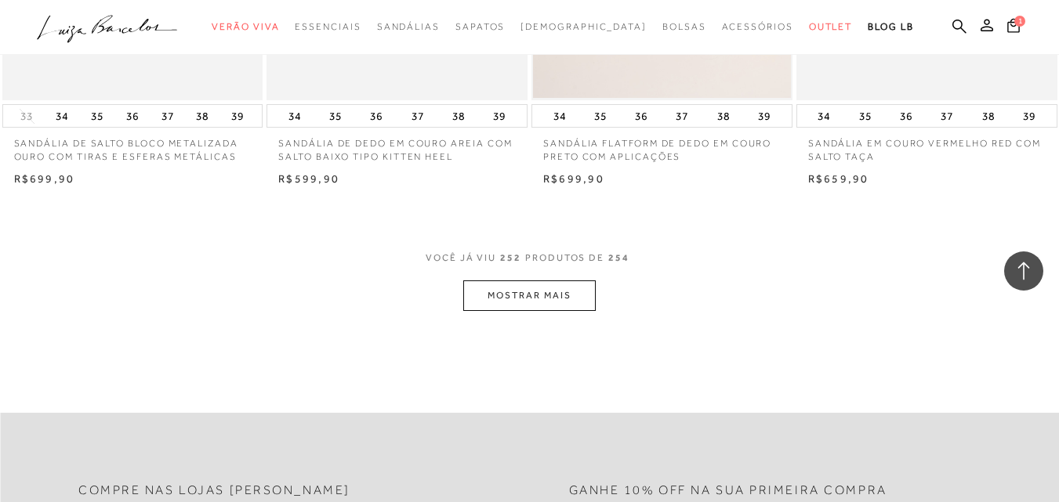
scroll to position [28428, 0]
click at [547, 293] on button "MOSTRAR MAIS" at bounding box center [529, 292] width 132 height 31
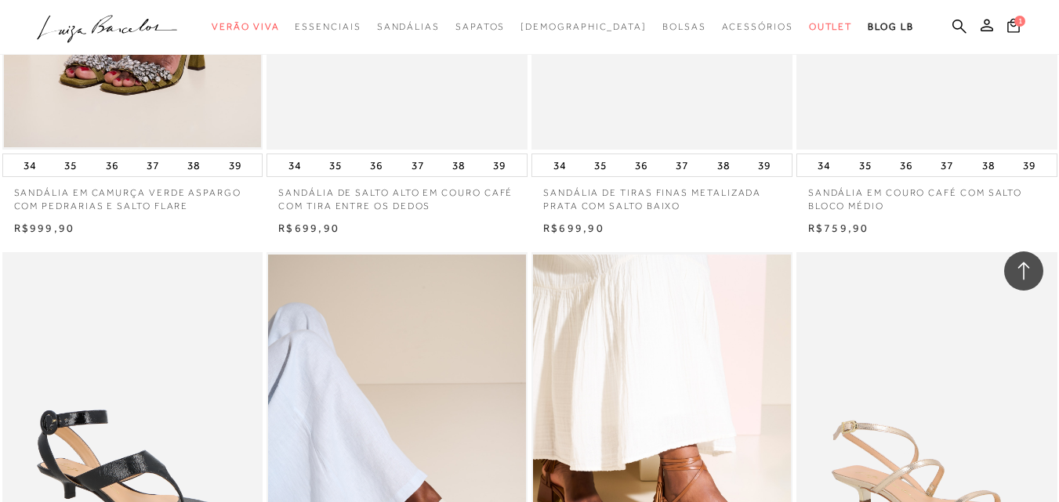
scroll to position [25294, 0]
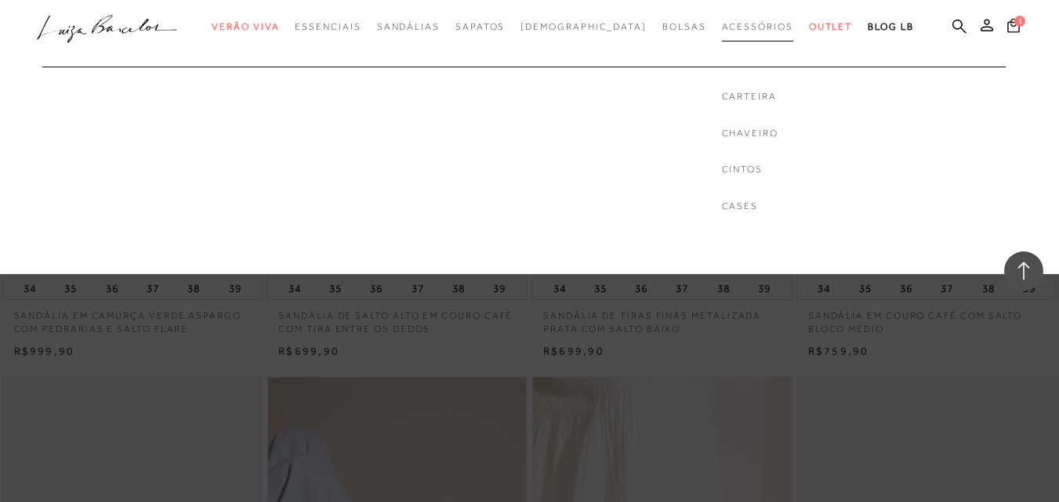
click at [722, 24] on span "Acessórios" at bounding box center [757, 26] width 71 height 11
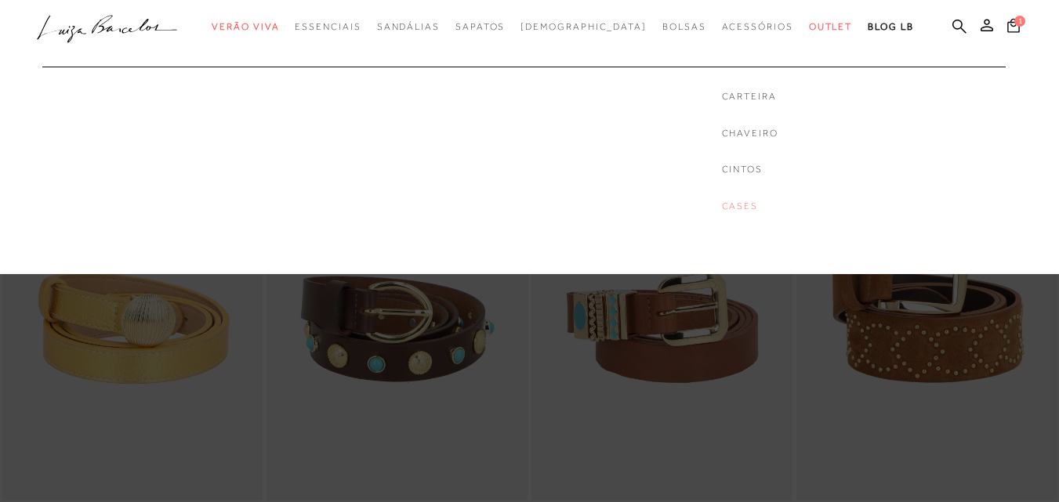
drag, startPoint x: 0, startPoint y: 0, endPoint x: 697, endPoint y: 211, distance: 727.7
click at [722, 211] on link "Cases" at bounding box center [750, 206] width 56 height 13
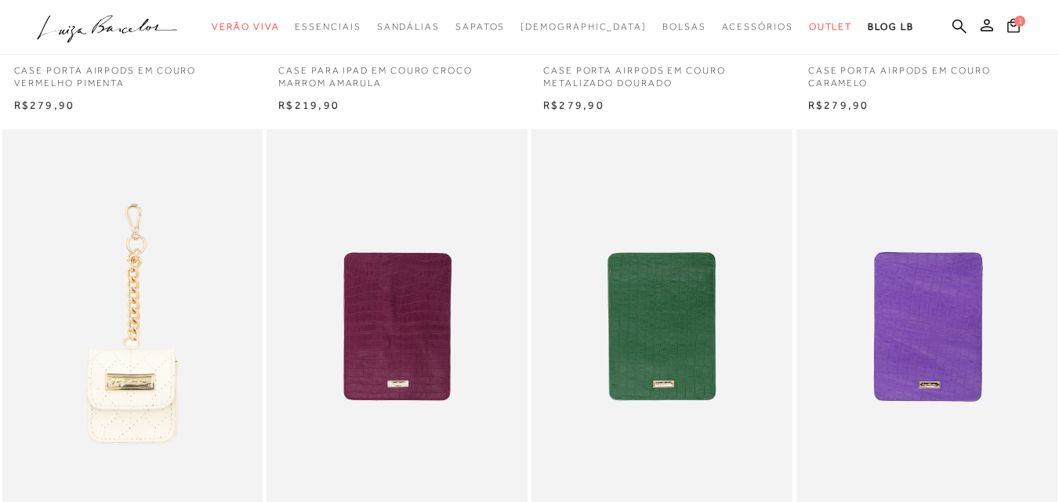
scroll to position [392, 0]
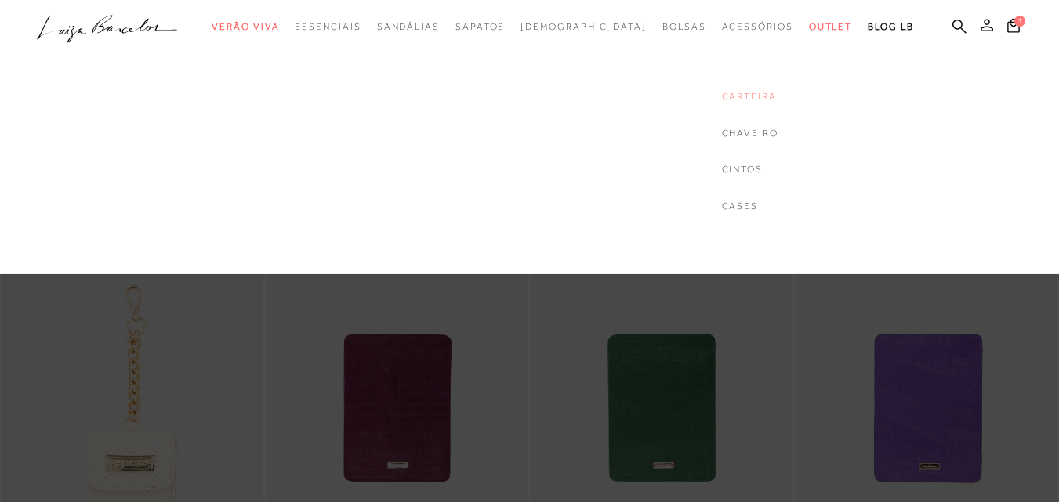
click at [722, 96] on link "Carteira" at bounding box center [750, 96] width 56 height 13
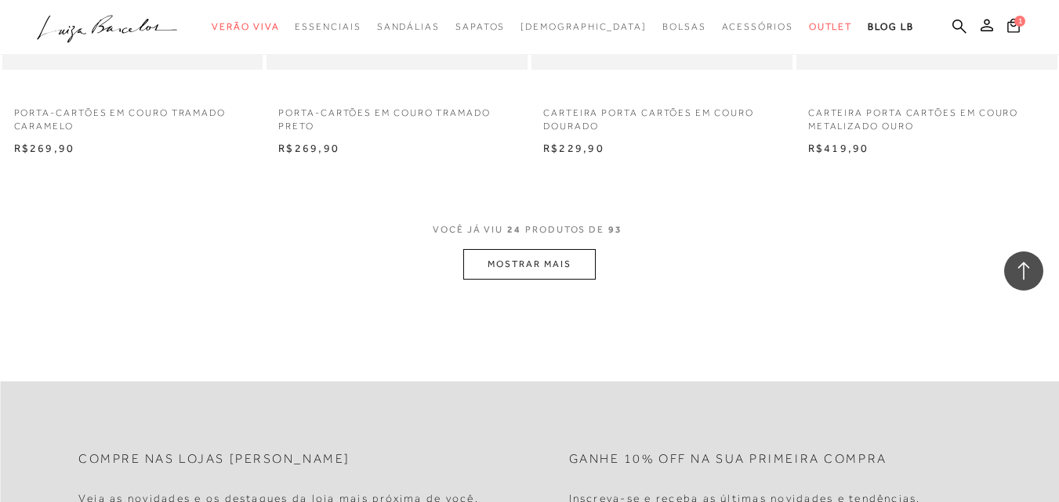
scroll to position [2899, 0]
click at [558, 258] on button "MOSTRAR MAIS" at bounding box center [529, 261] width 132 height 31
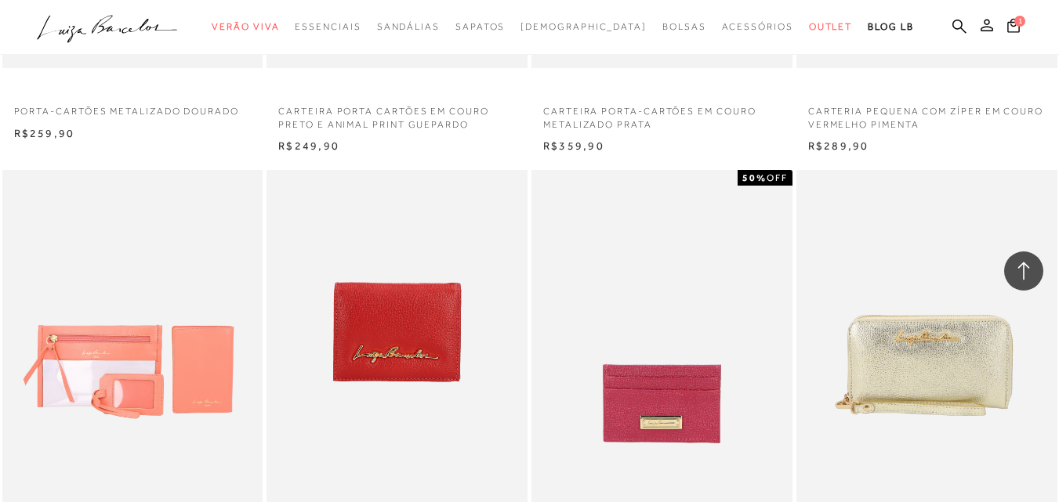
scroll to position [4074, 0]
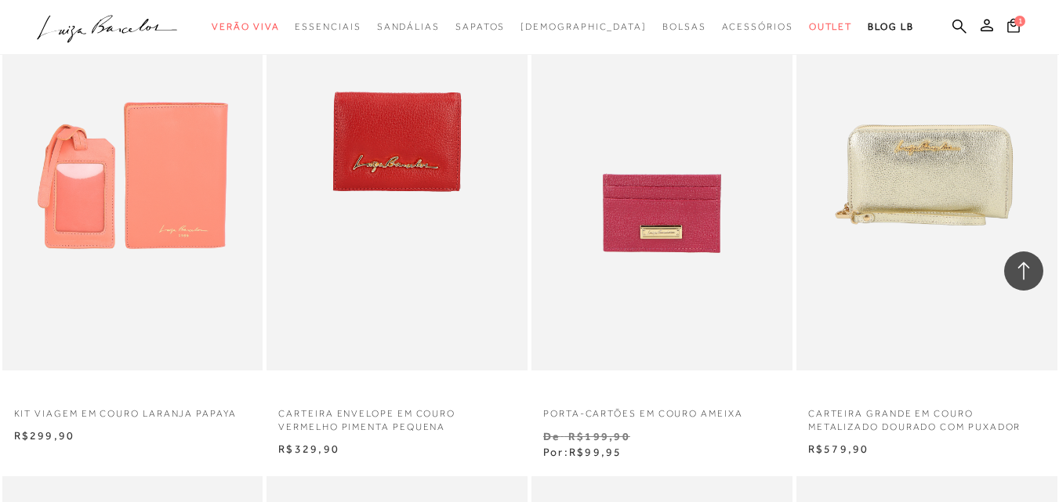
click at [154, 205] on img at bounding box center [133, 175] width 259 height 391
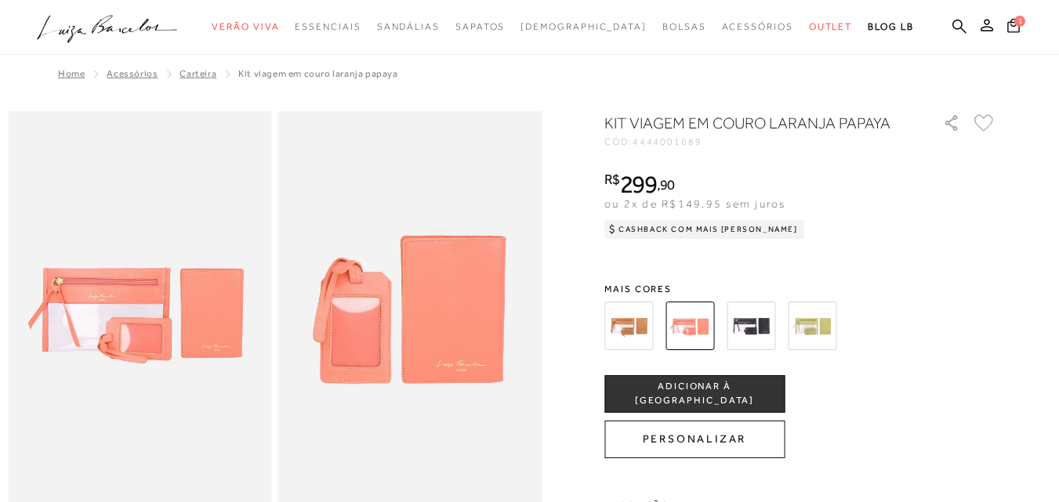
click at [824, 324] on img at bounding box center [811, 326] width 49 height 49
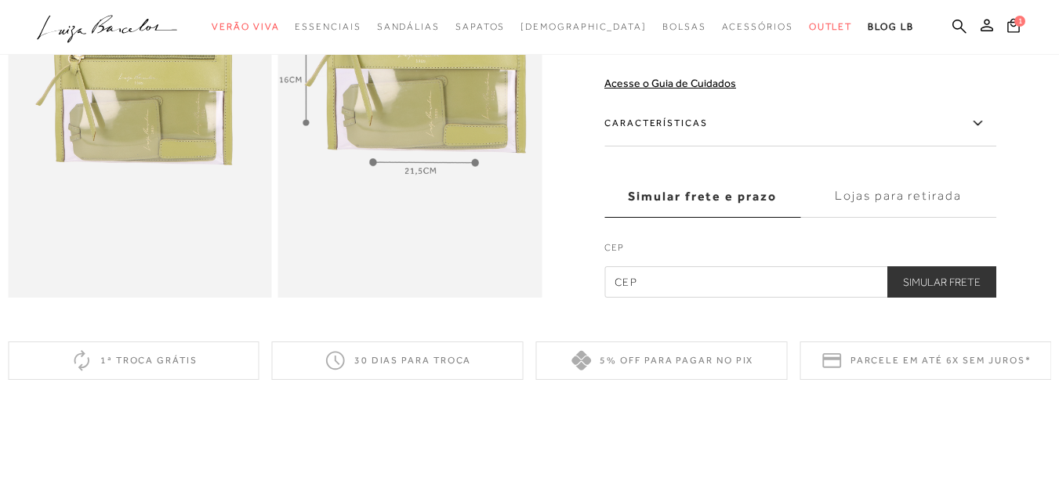
scroll to position [627, 0]
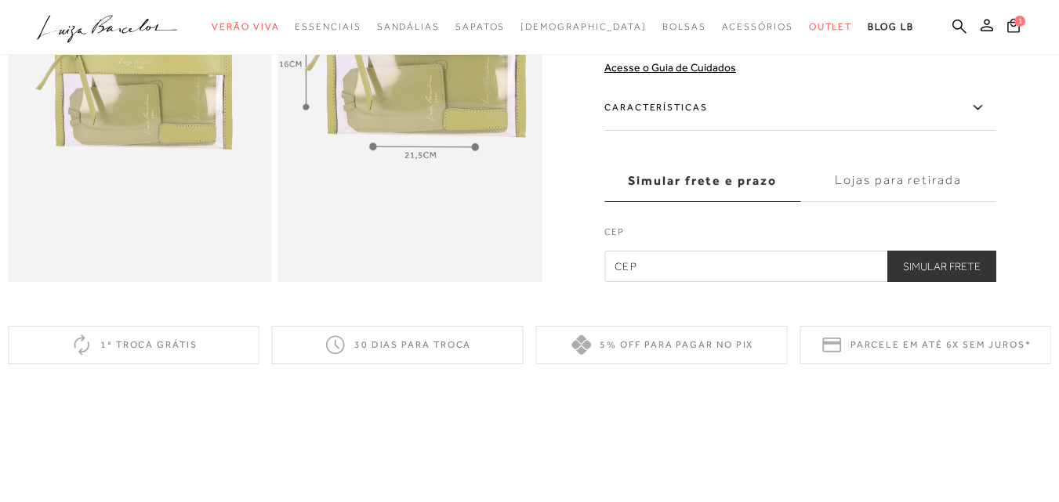
click at [912, 195] on label "Lojas para retirada" at bounding box center [898, 180] width 196 height 42
click at [0, 0] on input "Lojas para retirada" at bounding box center [0, 0] width 0 height 0
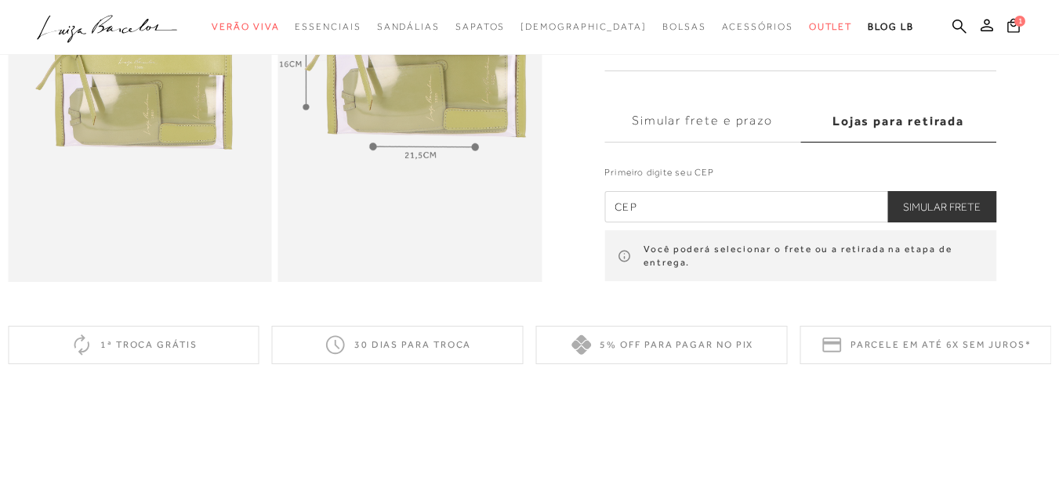
click at [628, 223] on input "text" at bounding box center [800, 206] width 392 height 31
type input "34006-065"
click at [945, 223] on button "Simular Frete" at bounding box center [941, 206] width 109 height 31
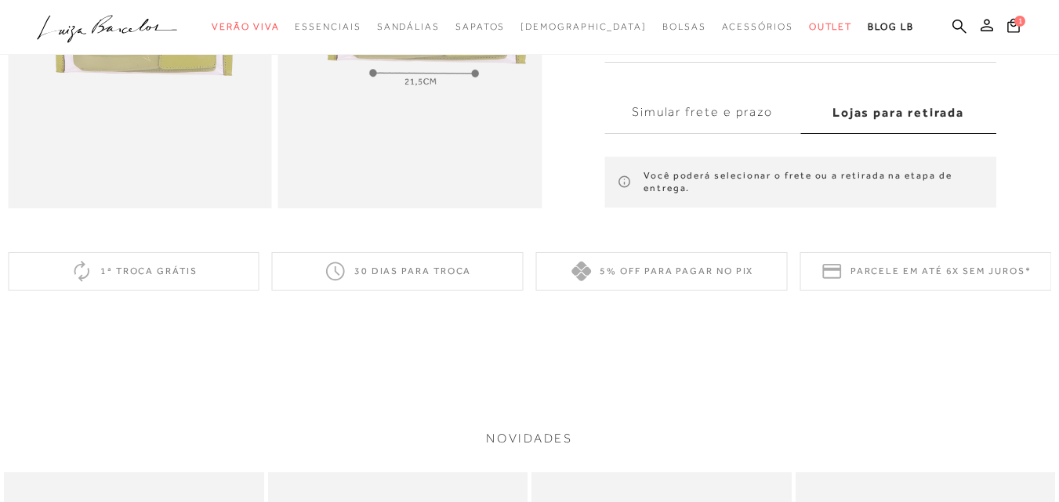
scroll to position [705, 0]
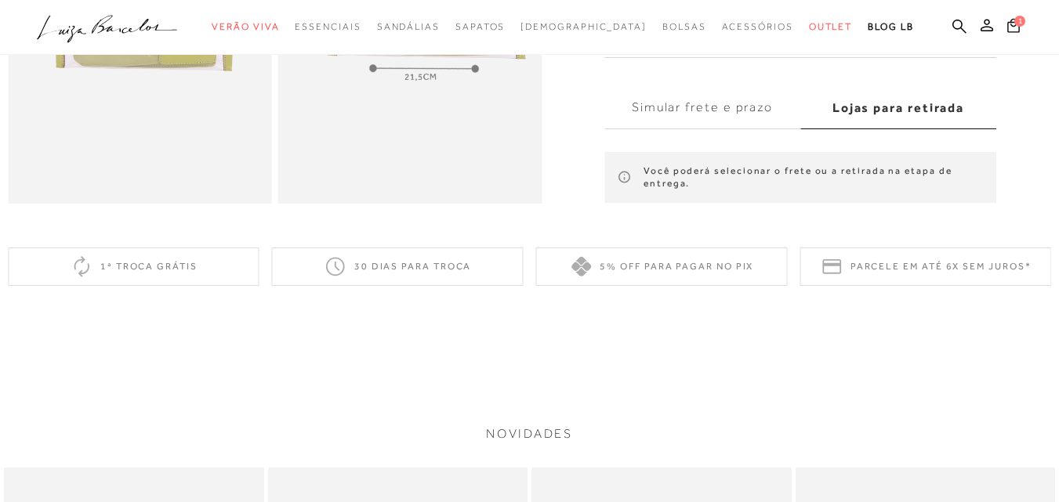
click at [888, 124] on label "Lojas para retirada" at bounding box center [898, 108] width 196 height 42
click at [0, 0] on input "Lojas para retirada" at bounding box center [0, 0] width 0 height 0
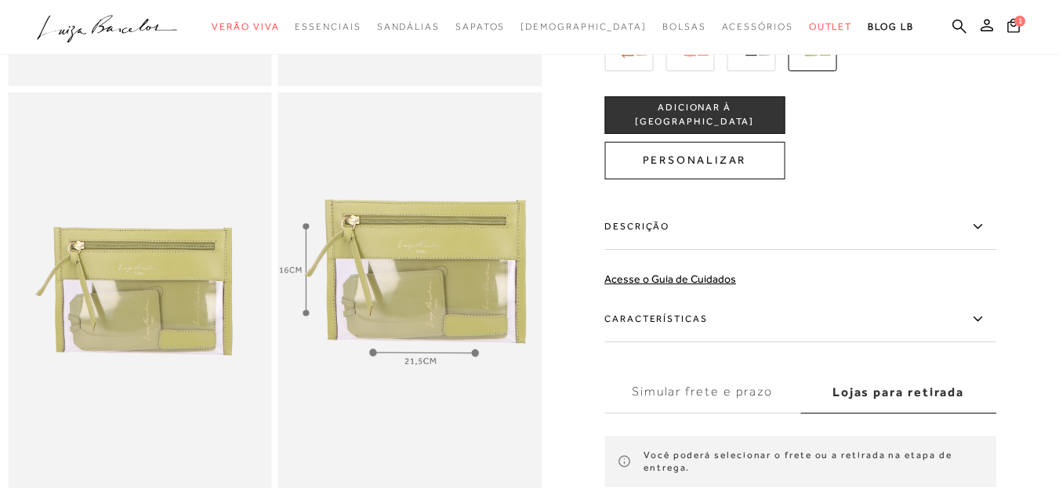
scroll to position [392, 0]
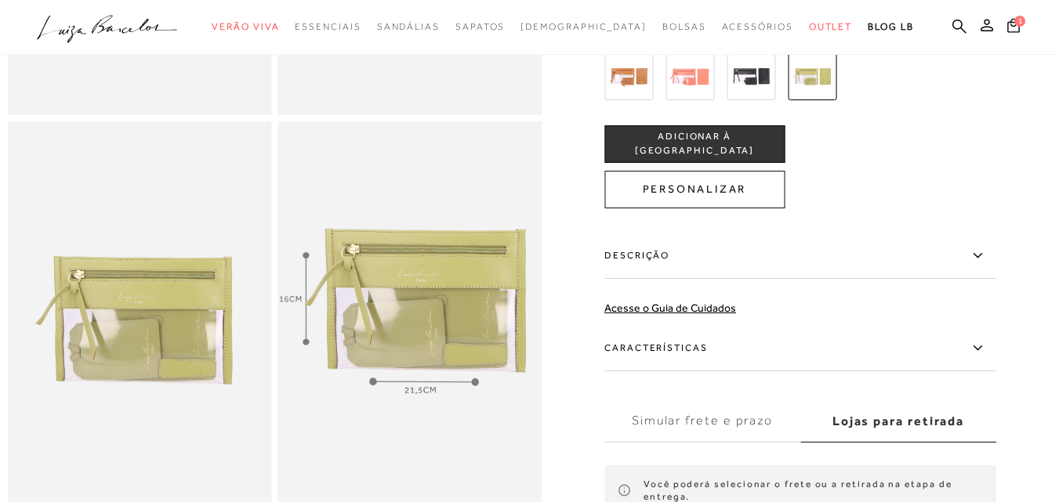
click at [986, 358] on icon at bounding box center [977, 348] width 19 height 20
click at [0, 0] on input "Características" at bounding box center [0, 0] width 0 height 0
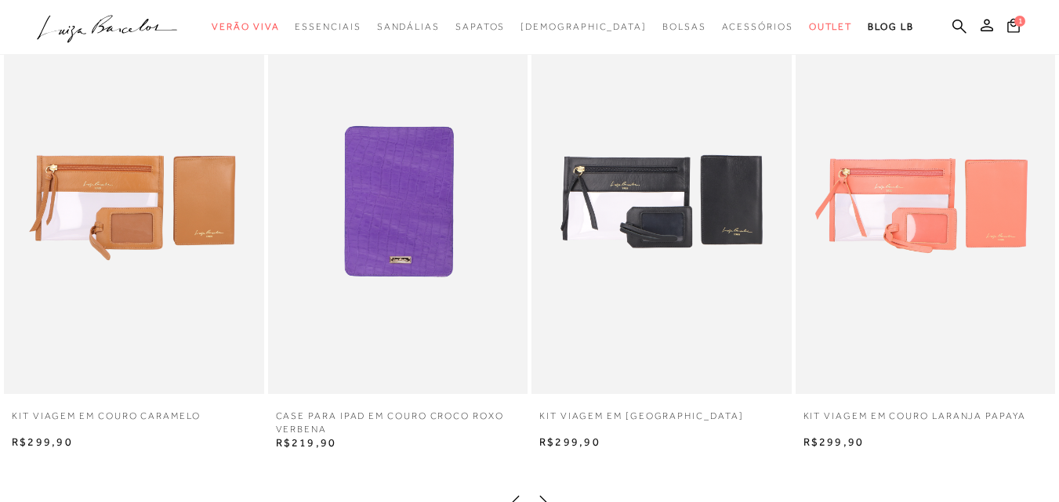
scroll to position [1175, 0]
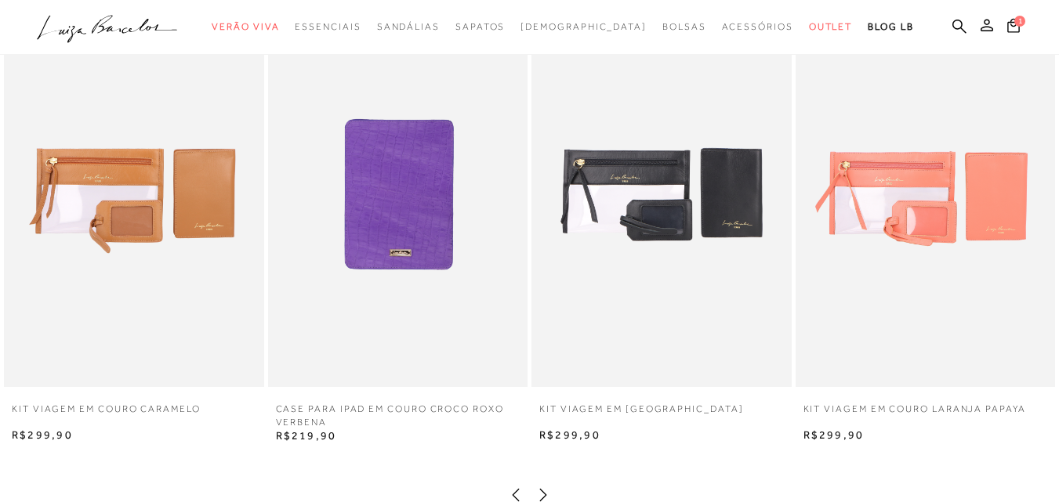
click at [687, 230] on img at bounding box center [661, 192] width 260 height 389
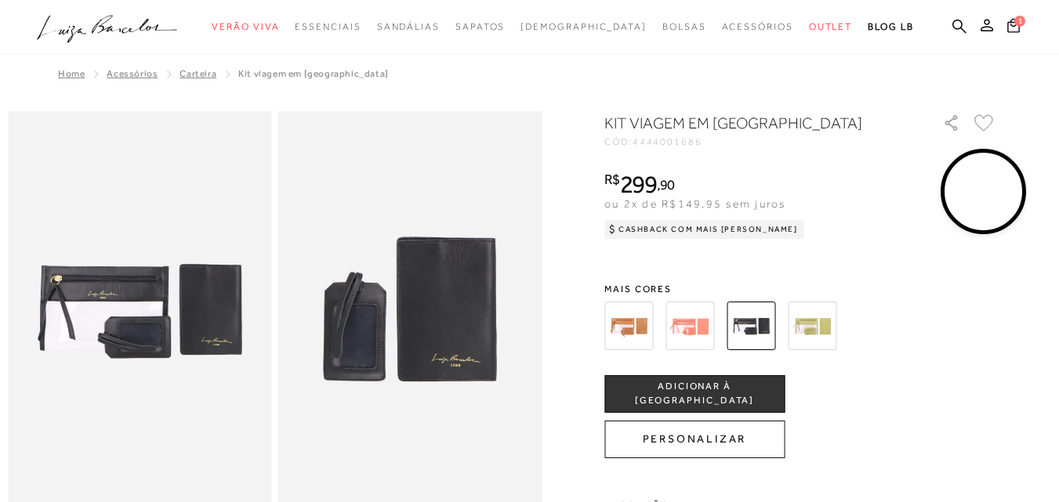
click at [708, 324] on img at bounding box center [689, 326] width 49 height 49
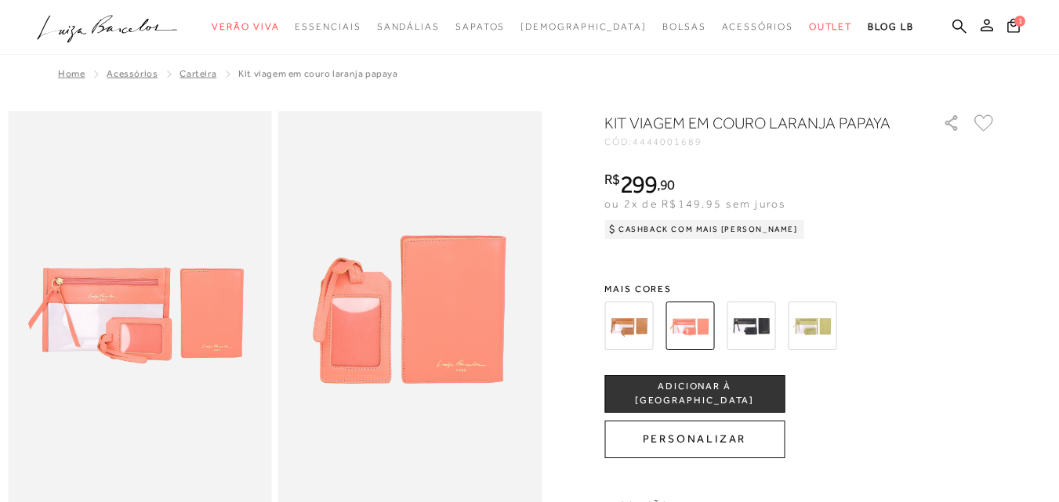
click at [826, 330] on img at bounding box center [811, 326] width 49 height 49
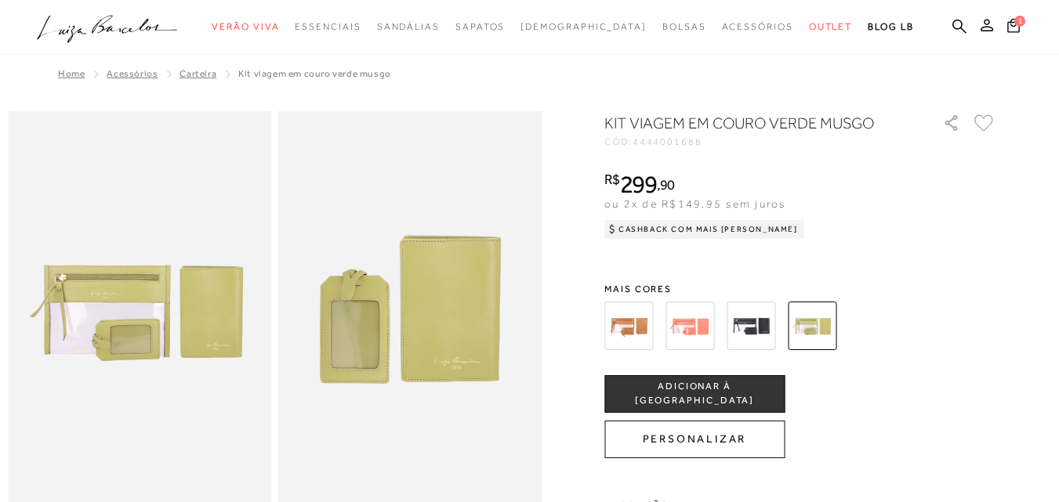
click at [698, 445] on button "Personalizar" at bounding box center [694, 440] width 180 height 38
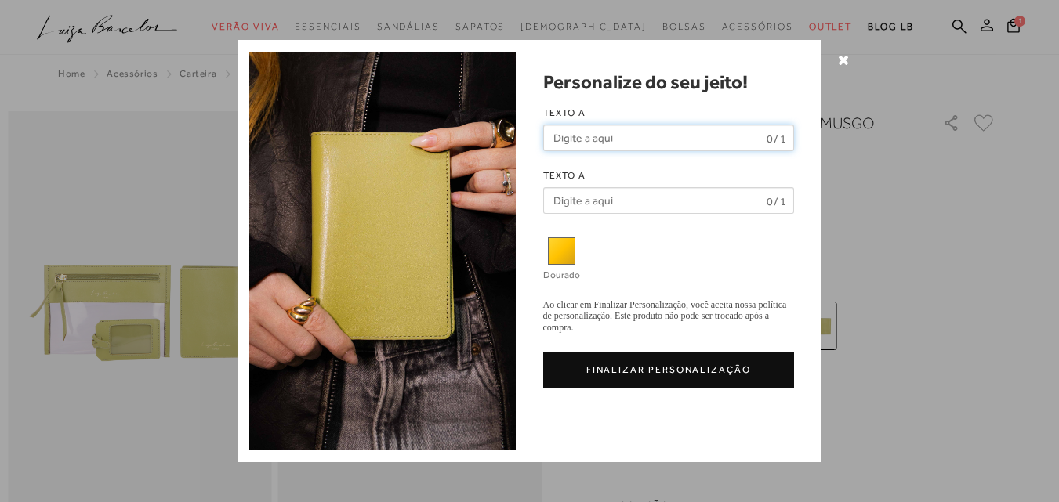
click at [552, 136] on input "text" at bounding box center [669, 138] width 252 height 27
type input "M"
click at [566, 200] on input "text" at bounding box center [669, 200] width 252 height 27
type input "L"
click at [670, 369] on button "FINALIZAR PERSONALIZAÇÃO" at bounding box center [669, 370] width 252 height 35
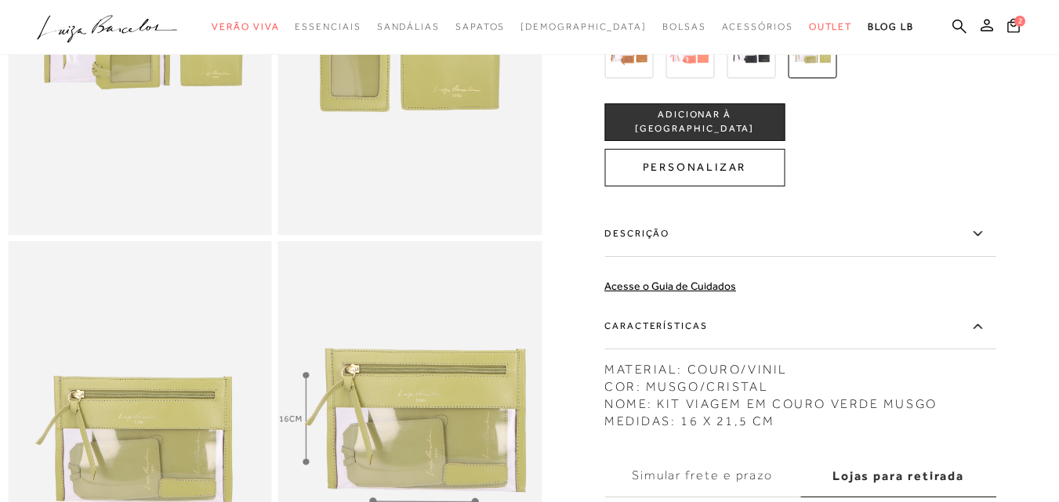
scroll to position [157, 0]
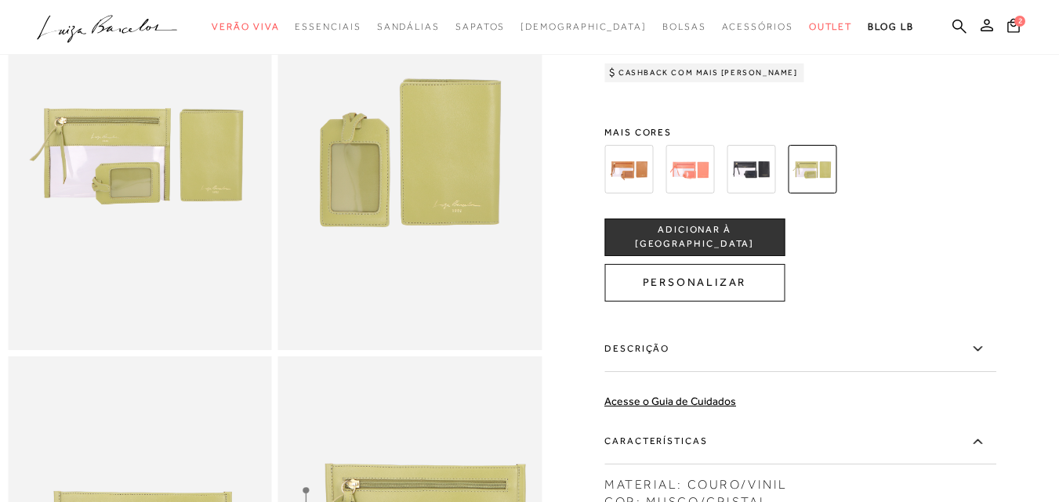
click at [706, 249] on span "ADICIONAR À SACOLA" at bounding box center [694, 236] width 179 height 27
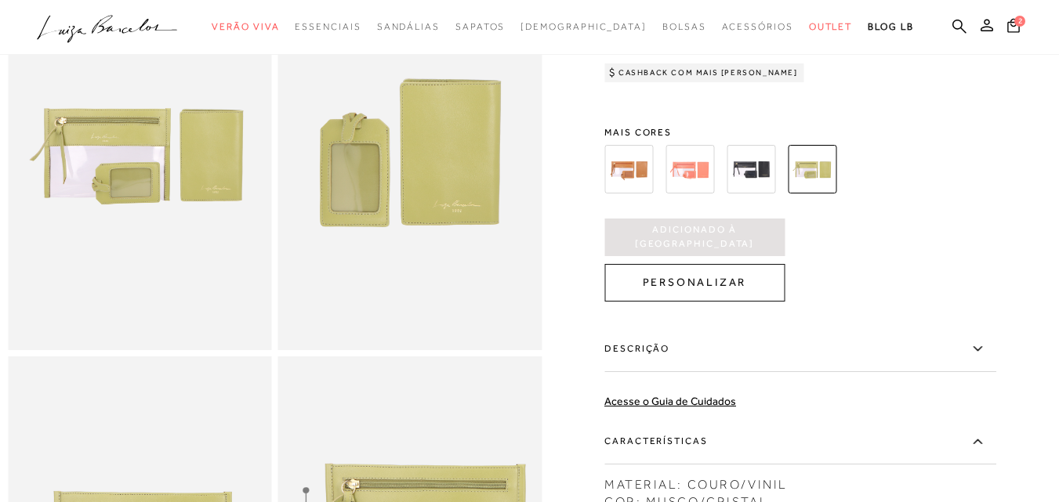
scroll to position [0, 0]
click at [1014, 21] on span "2" at bounding box center [1019, 20] width 11 height 11
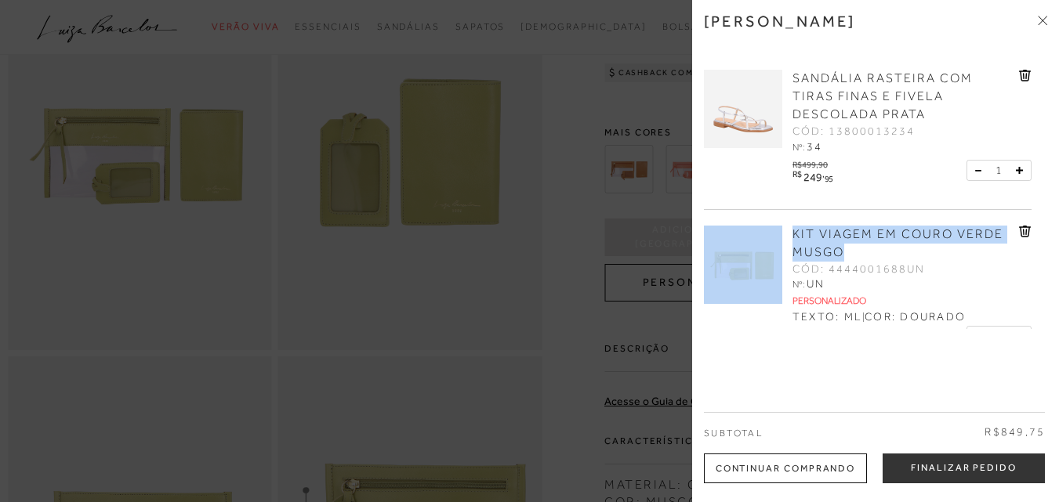
drag, startPoint x: 1047, startPoint y: 185, endPoint x: 1040, endPoint y: 304, distance: 119.3
click at [1040, 304] on div "Minha sacola SANDÁLIA RASTEIRA COM TIRAS FINAS E FIVELA DESCOLADA PRATA CÓD: 13…" at bounding box center [875, 251] width 367 height 502
click at [715, 364] on div "Minha sacola SANDÁLIA RASTEIRA COM TIRAS FINAS E FIVELA DESCOLADA PRATA CÓD: 13…" at bounding box center [875, 251] width 367 height 502
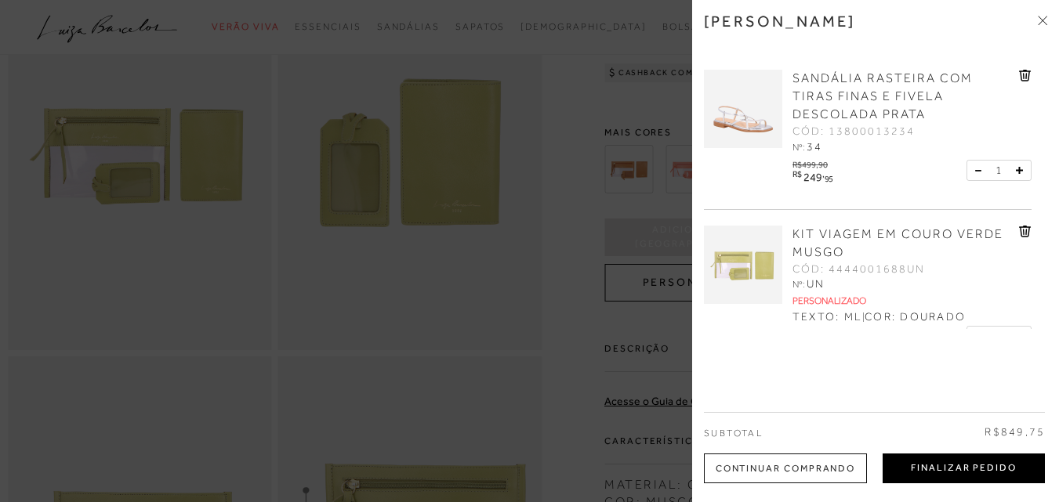
click at [972, 476] on button "Finalizar Pedido" at bounding box center [963, 469] width 162 height 30
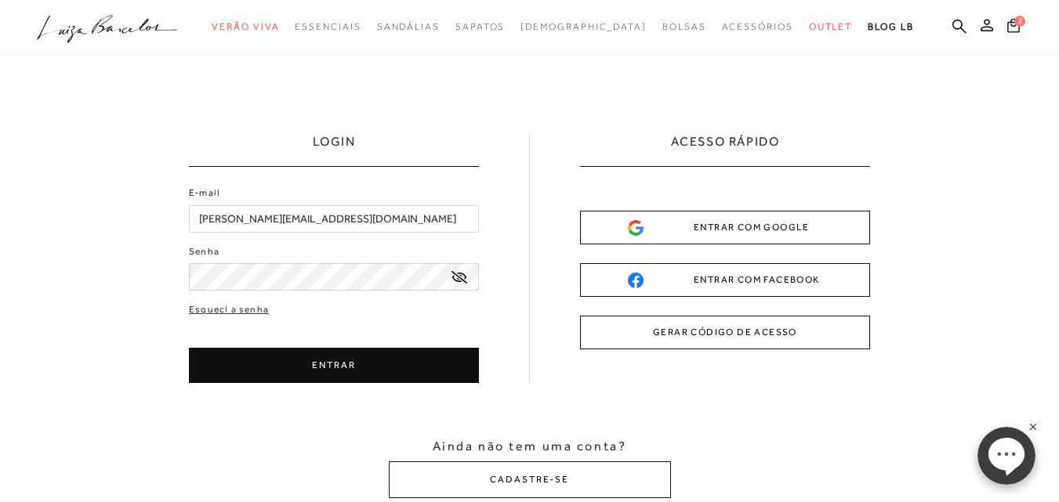
click at [367, 364] on button "ENTRAR" at bounding box center [334, 365] width 290 height 35
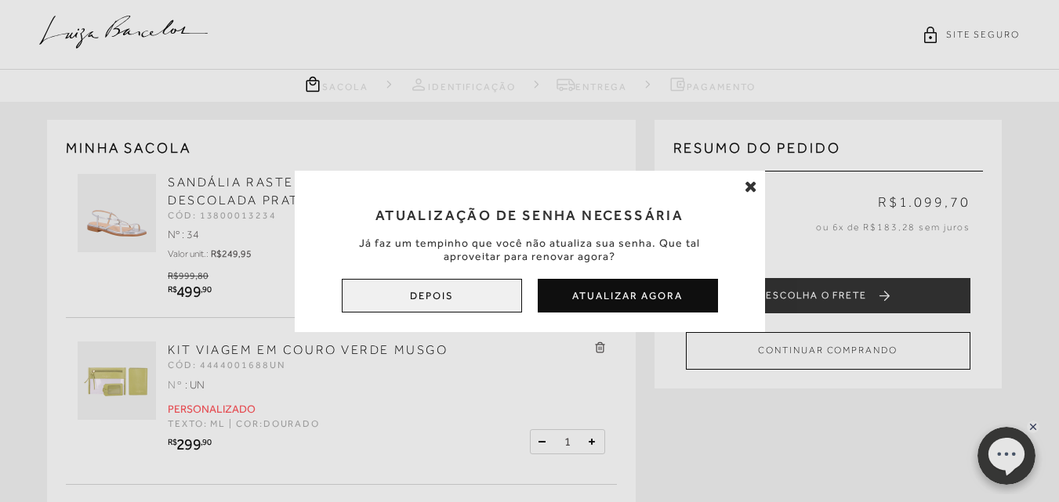
click at [454, 296] on button "Depois" at bounding box center [432, 296] width 180 height 34
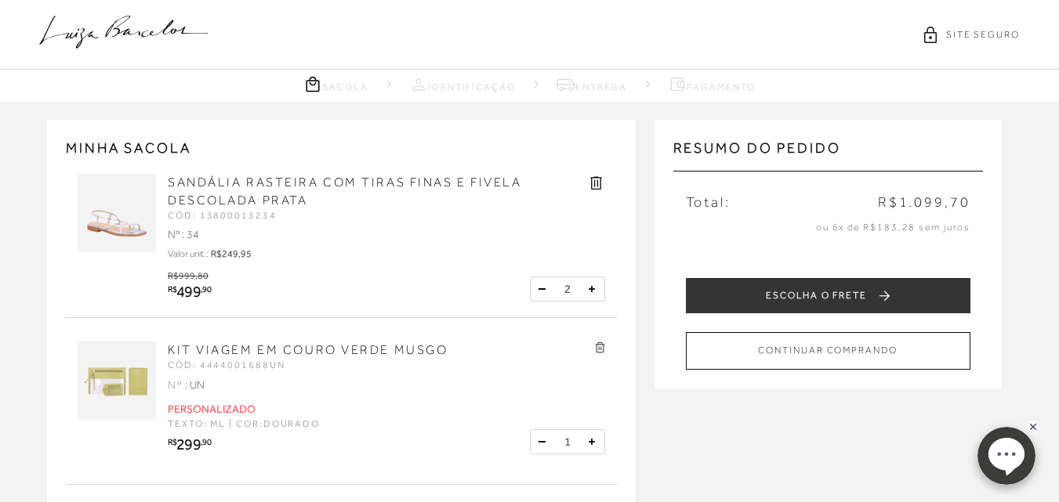
click at [544, 289] on button at bounding box center [542, 289] width 16 height 16
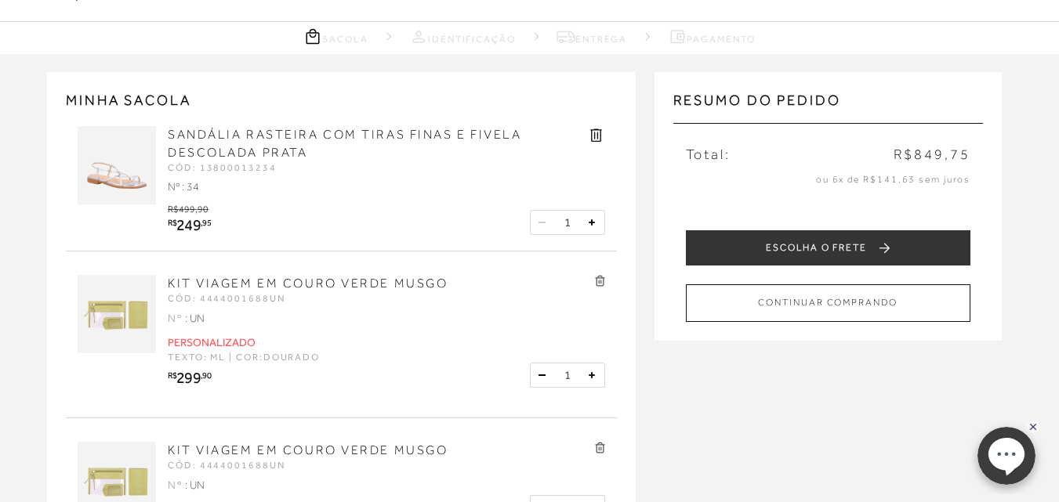
scroll to position [157, 0]
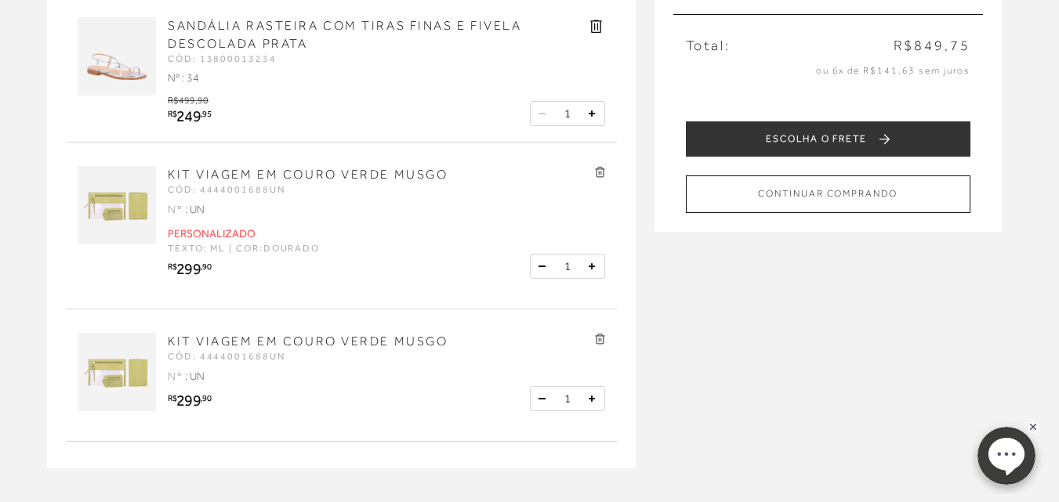
click at [600, 332] on div "KIT VIAGEM EM COURO VERDE MUSGO CÓD: 4444001688UN Nº : UN R$ 299 , 90 1" at bounding box center [341, 379] width 551 height 125
click at [596, 338] on icon at bounding box center [600, 339] width 10 height 11
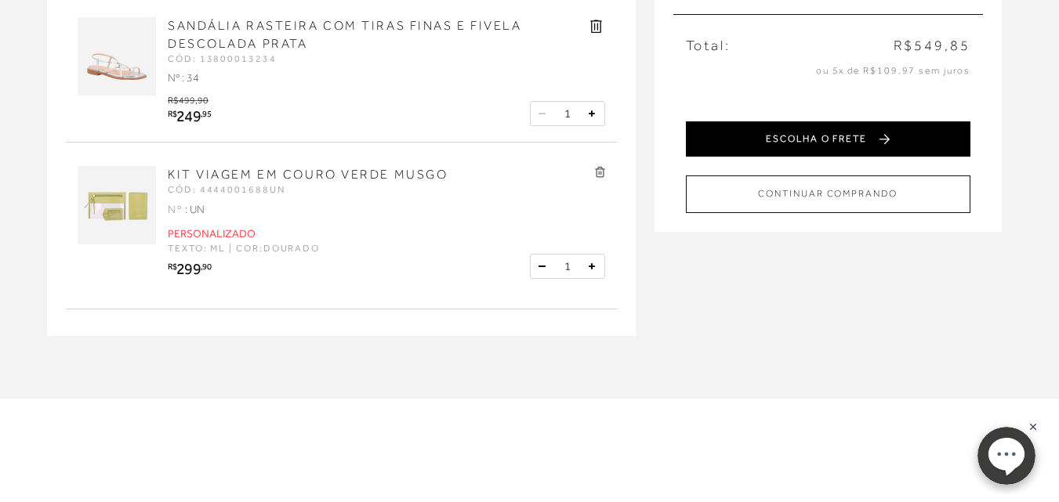
click at [849, 141] on button "ESCOLHA O FRETE" at bounding box center [828, 138] width 284 height 35
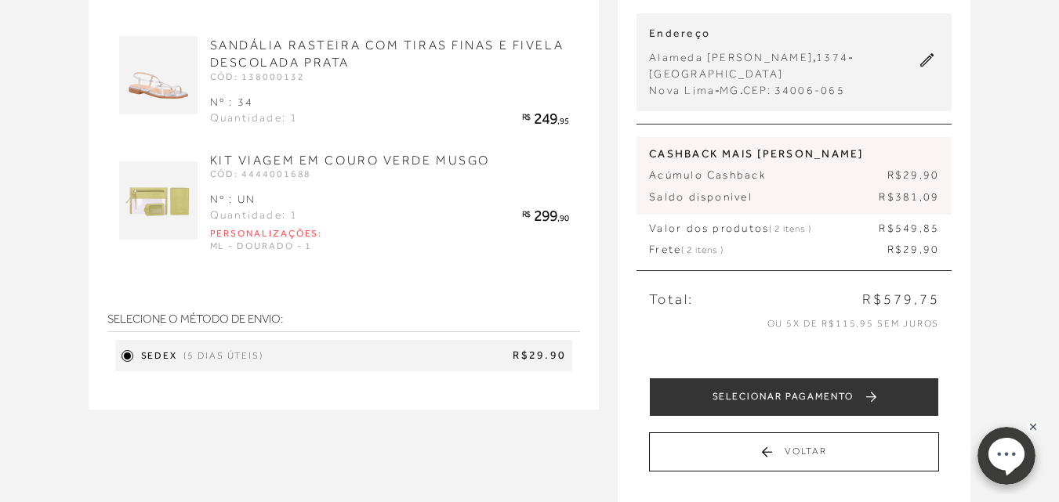
scroll to position [313, 0]
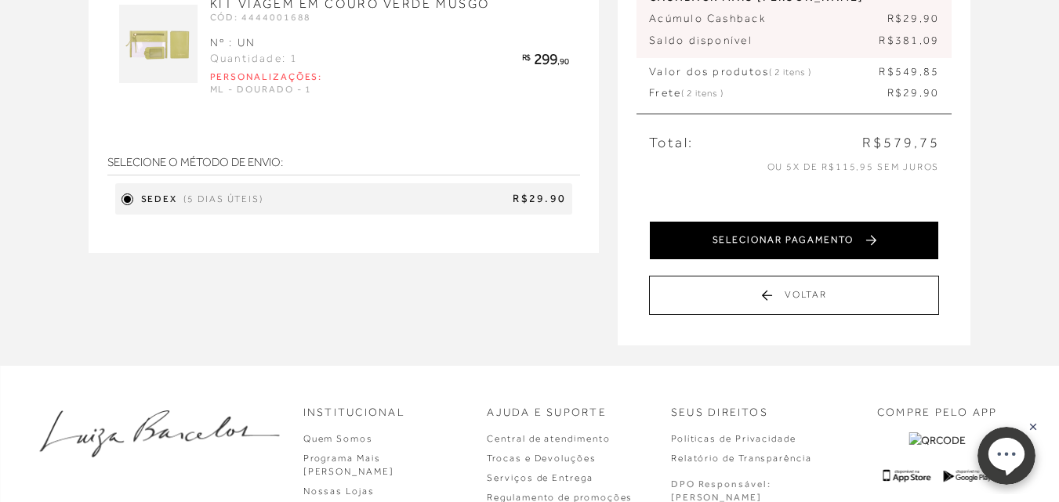
click at [819, 243] on button "SELECIONAR PAGAMENTO" at bounding box center [794, 240] width 290 height 39
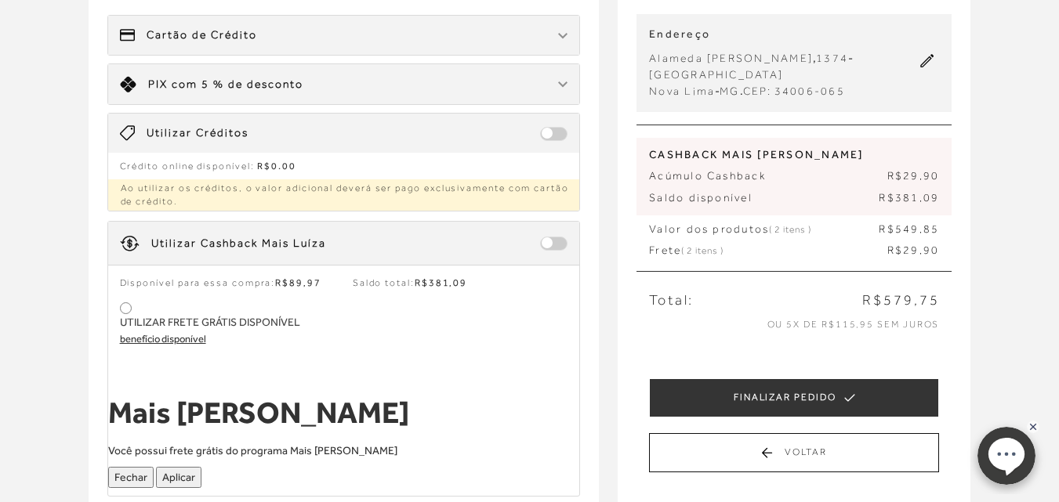
scroll to position [157, 0]
click at [128, 304] on div at bounding box center [125, 307] width 7 height 7
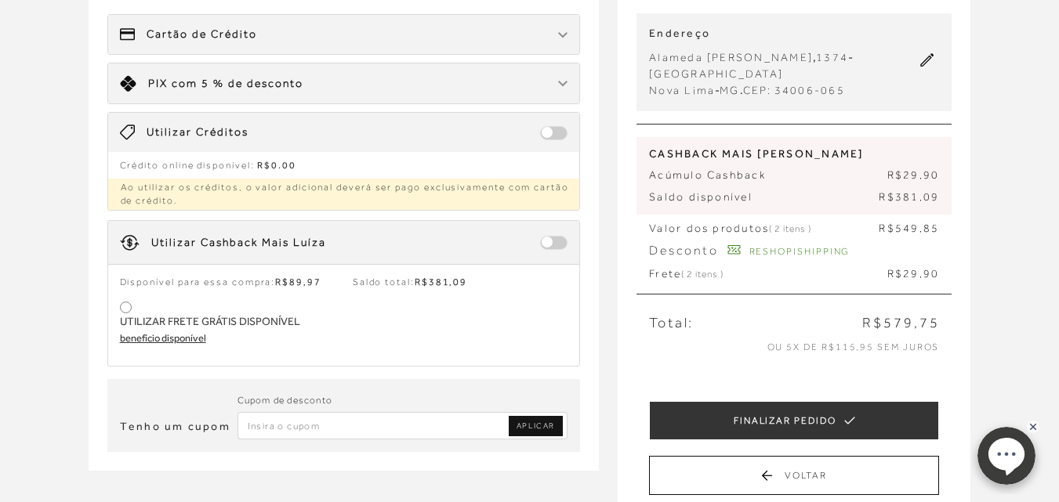
type input "RESHOPISHIPPING"
click at [556, 243] on span at bounding box center [553, 243] width 27 height 14
click at [546, 242] on span at bounding box center [553, 243] width 27 height 14
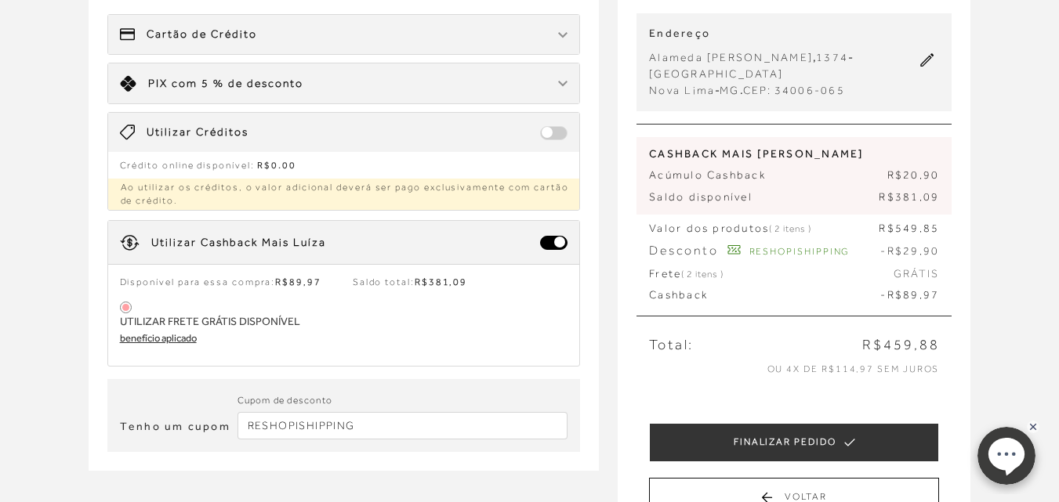
click at [262, 285] on span "Disponível para essa compra: R$89,97" at bounding box center [220, 282] width 201 height 11
click at [299, 281] on span "R$89,97" at bounding box center [297, 282] width 45 height 11
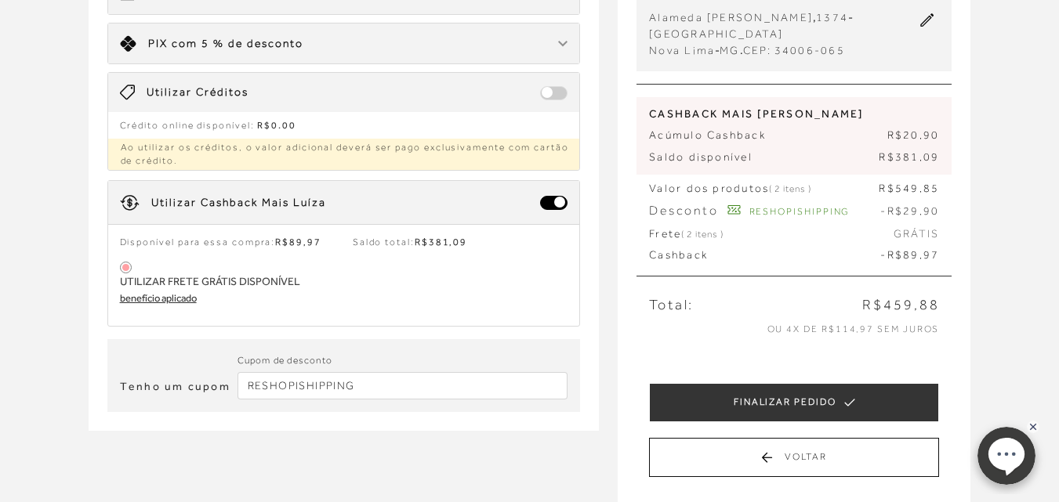
scroll to position [235, 0]
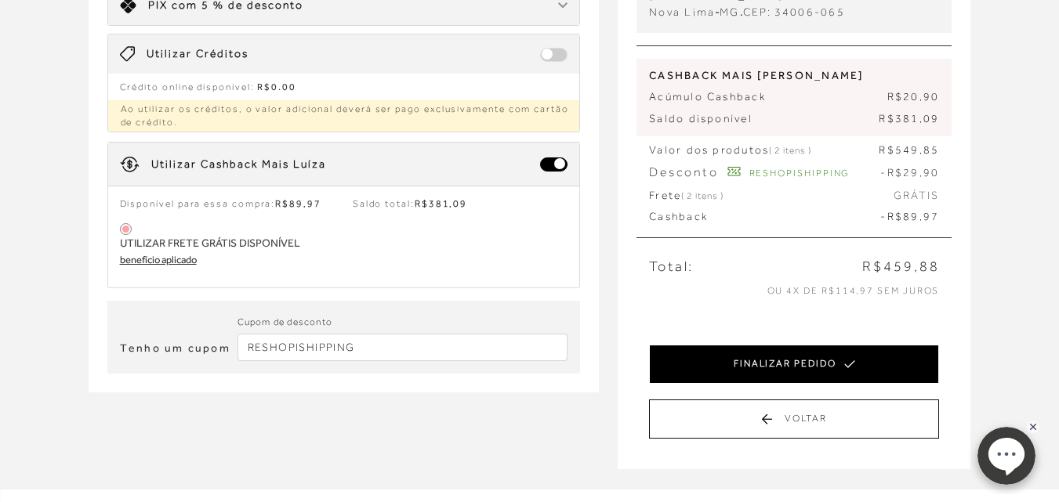
click at [809, 361] on button "FINALIZAR PEDIDO" at bounding box center [794, 364] width 290 height 39
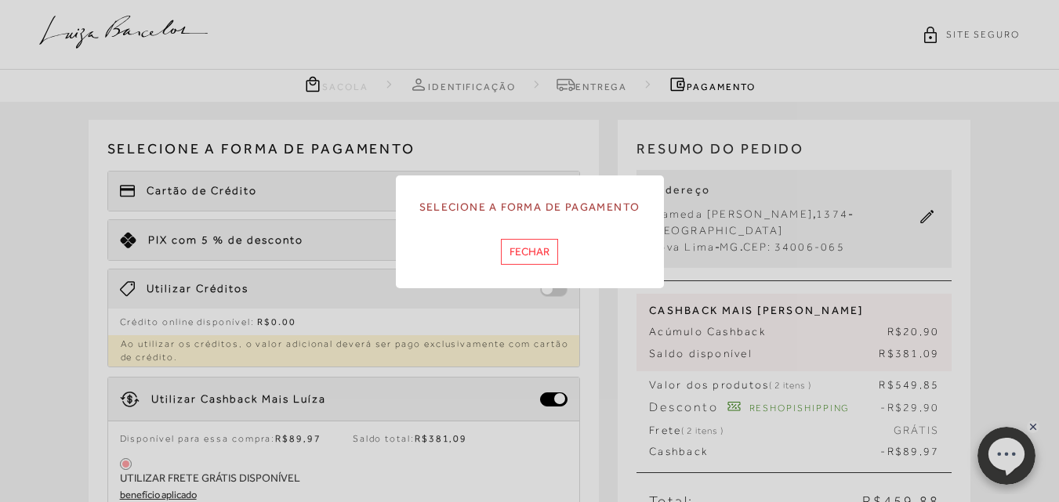
click at [533, 257] on button "Fechar" at bounding box center [529, 252] width 57 height 26
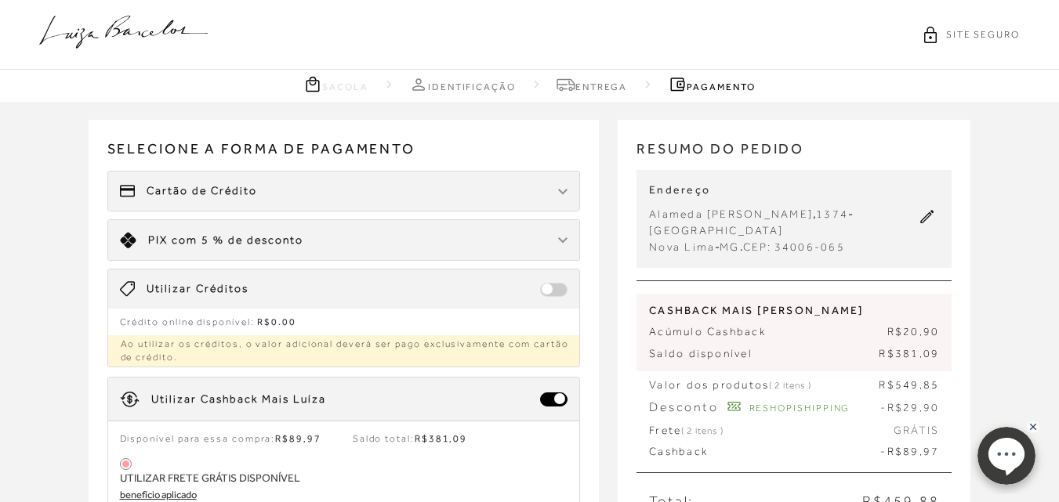
click at [204, 186] on span "Cartão de Crédito" at bounding box center [202, 191] width 110 height 16
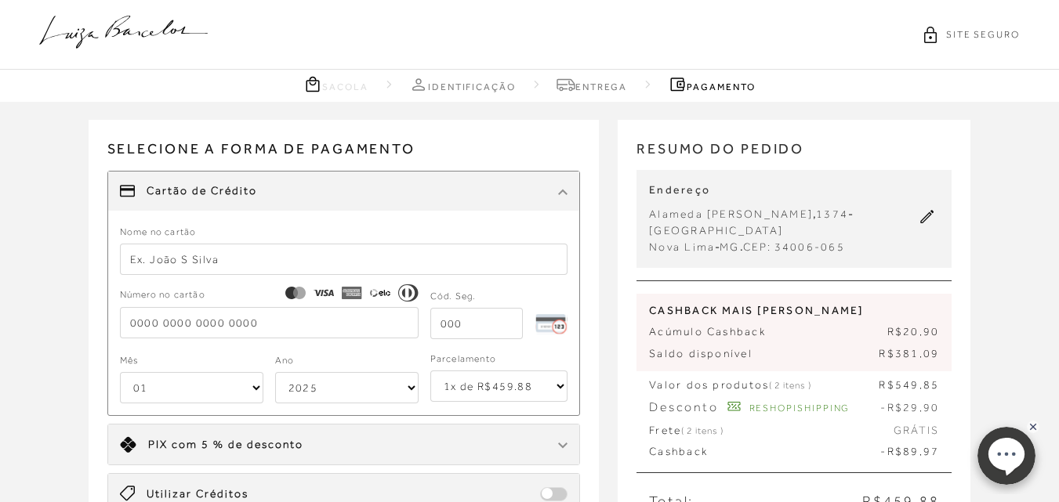
click at [602, 87] on link "Entrega" at bounding box center [591, 84] width 71 height 20
click at [563, 85] on icon at bounding box center [565, 84] width 19 height 20
click at [627, 84] on link "Entrega" at bounding box center [591, 84] width 71 height 20
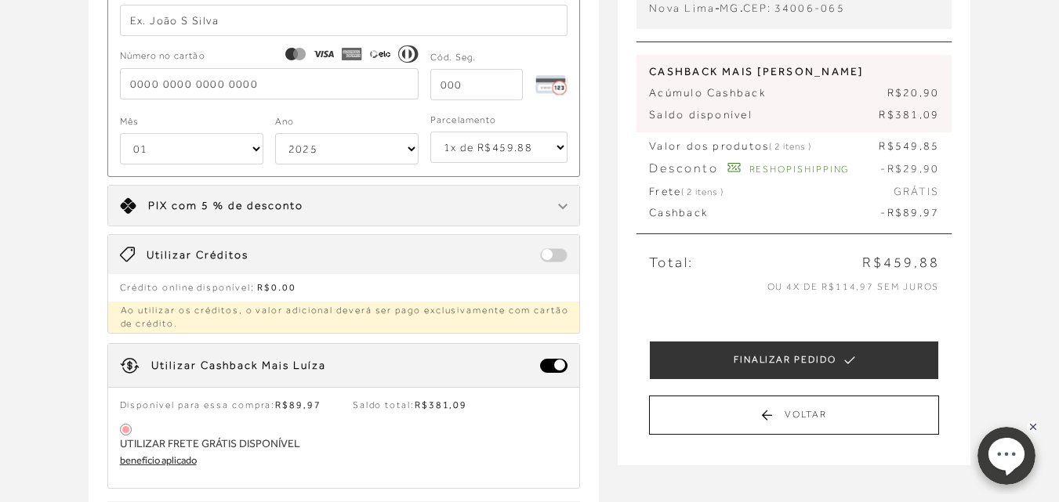
scroll to position [235, 0]
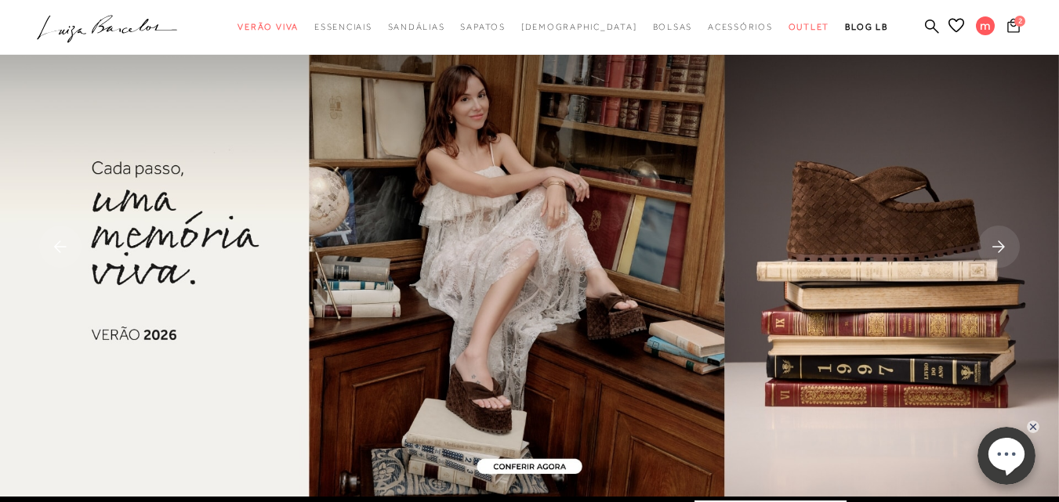
click at [1014, 25] on span "2" at bounding box center [1019, 21] width 11 height 11
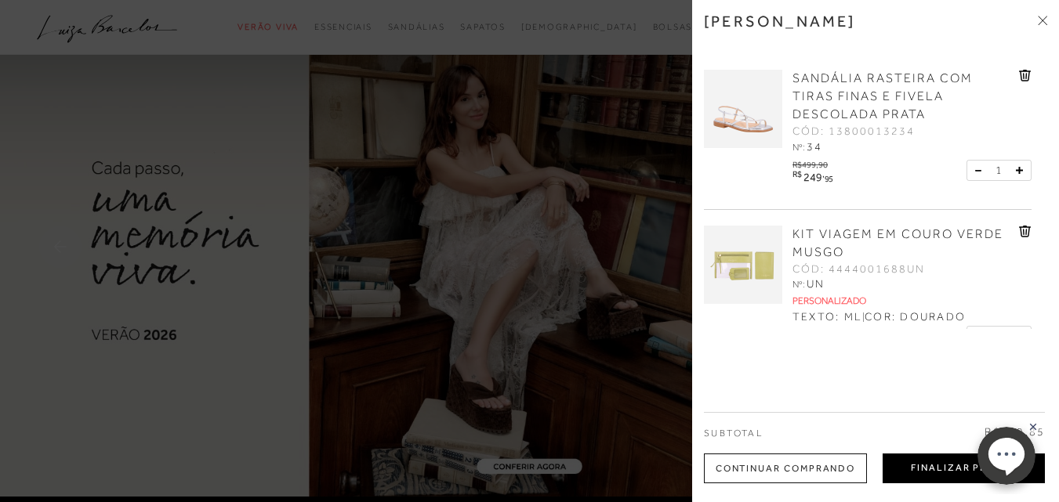
click at [944, 472] on button "Finalizar Pedido" at bounding box center [963, 469] width 162 height 30
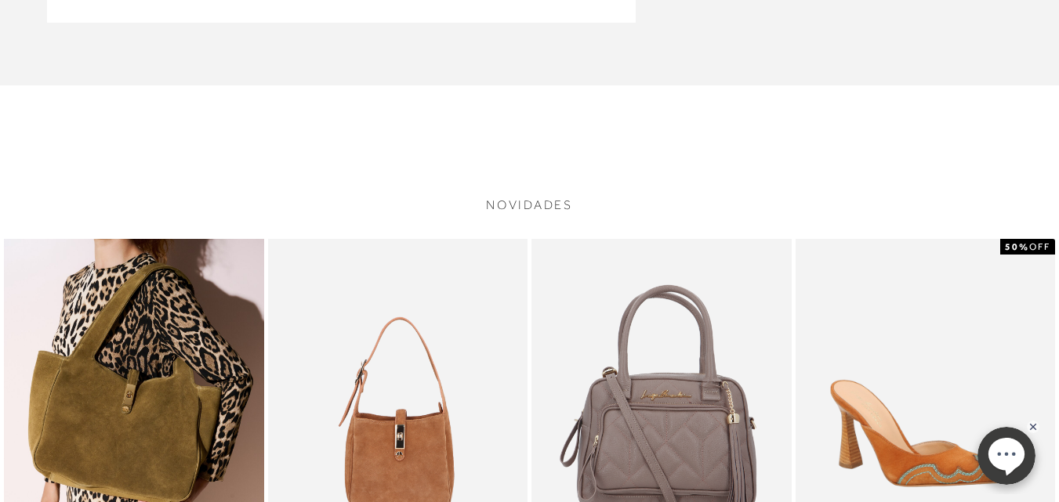
scroll to position [157, 0]
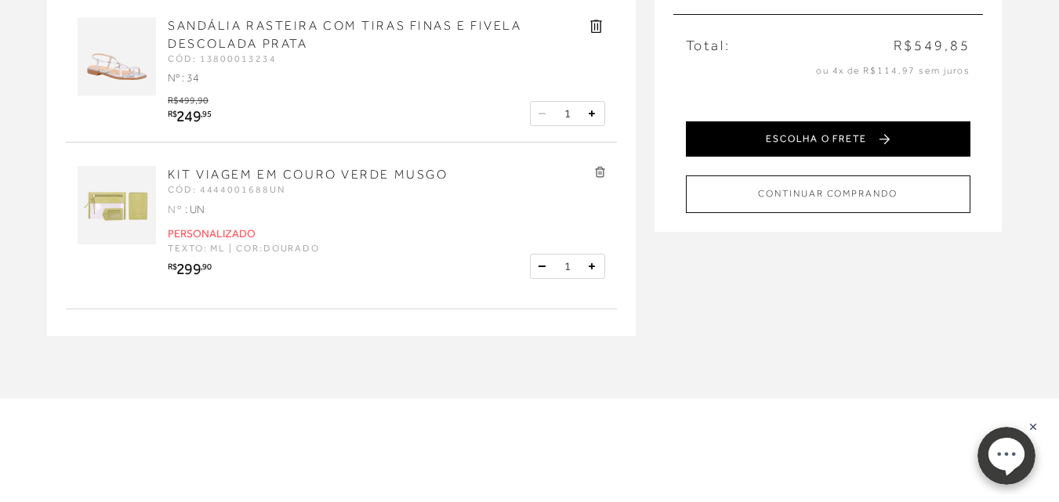
click at [875, 138] on button "ESCOLHA O FRETE" at bounding box center [828, 138] width 284 height 35
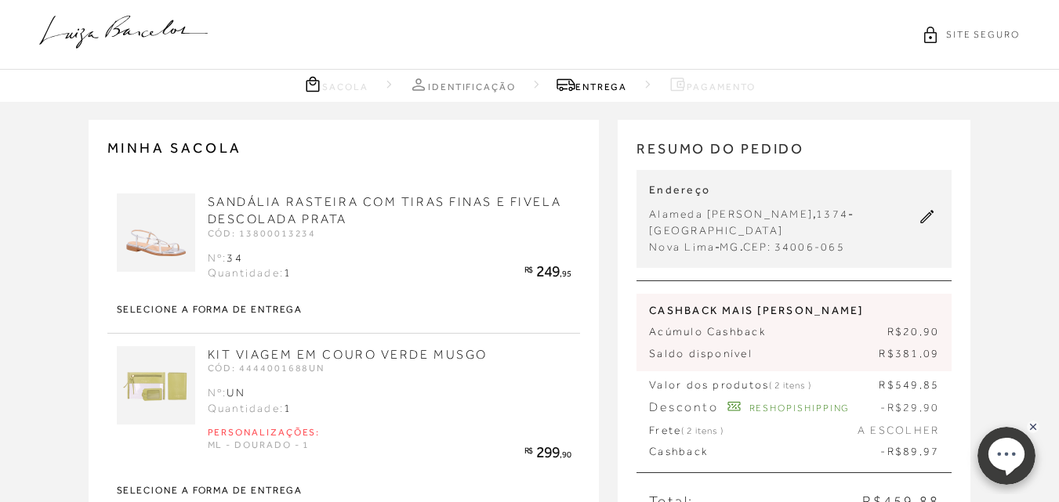
type input "RESHOPISHIPPING"
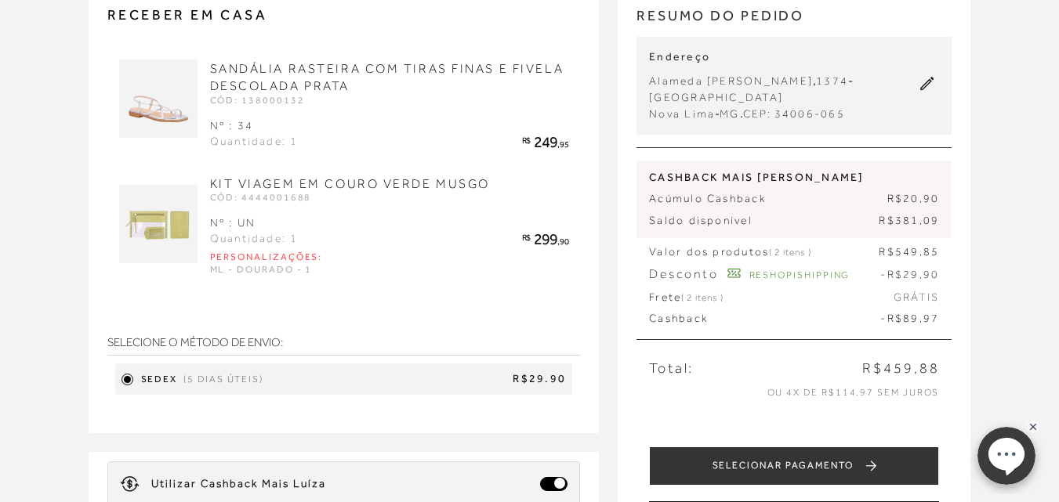
scroll to position [78, 0]
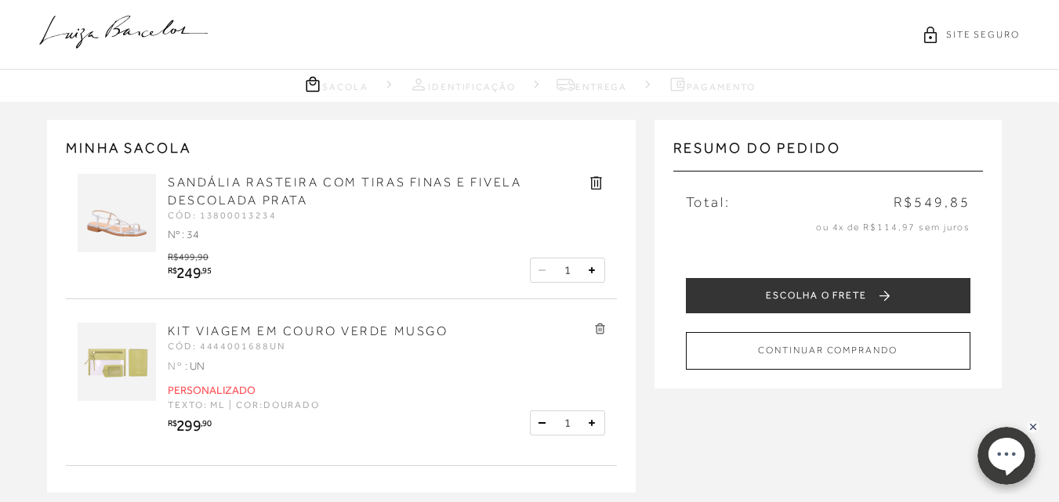
click at [602, 328] on icon at bounding box center [600, 329] width 10 height 12
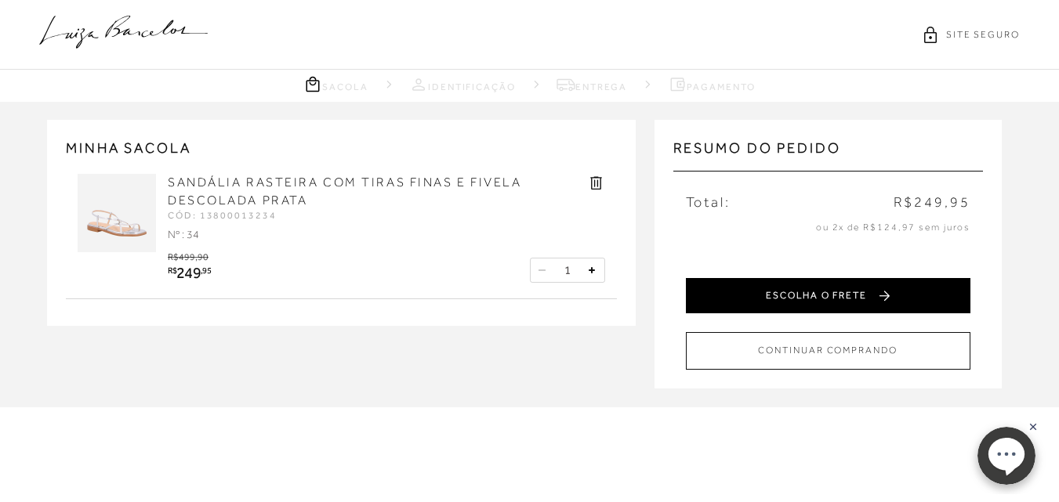
click at [833, 295] on button "ESCOLHA O FRETE" at bounding box center [828, 295] width 284 height 35
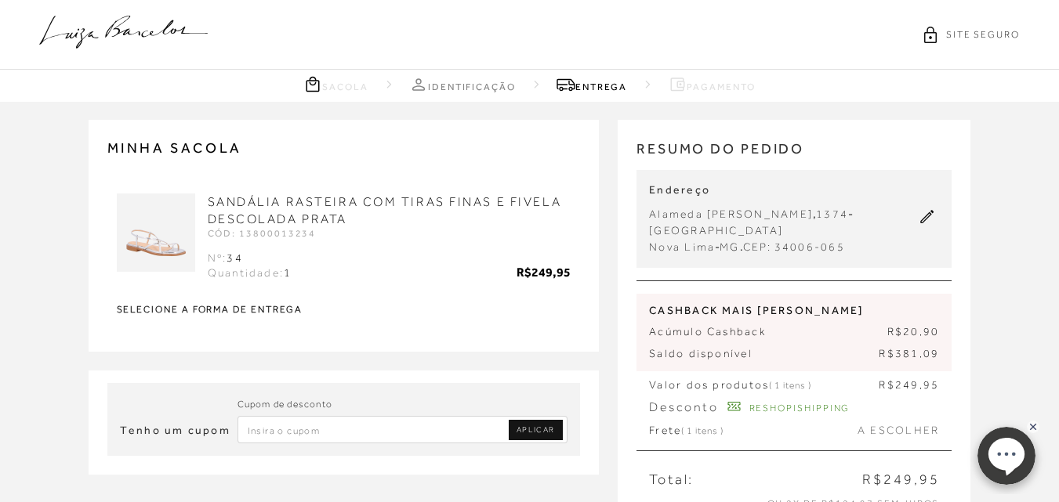
type input "RESHOPISHIPPING"
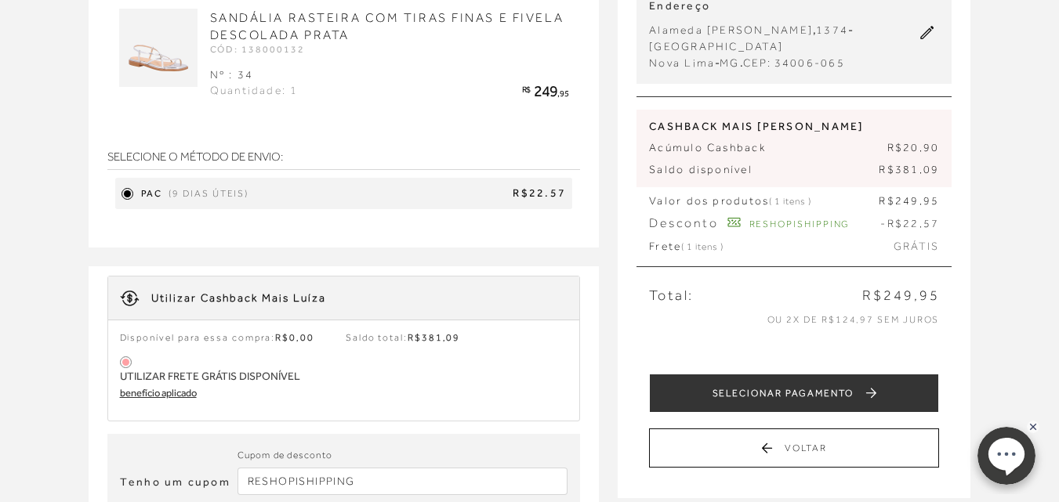
scroll to position [157, 0]
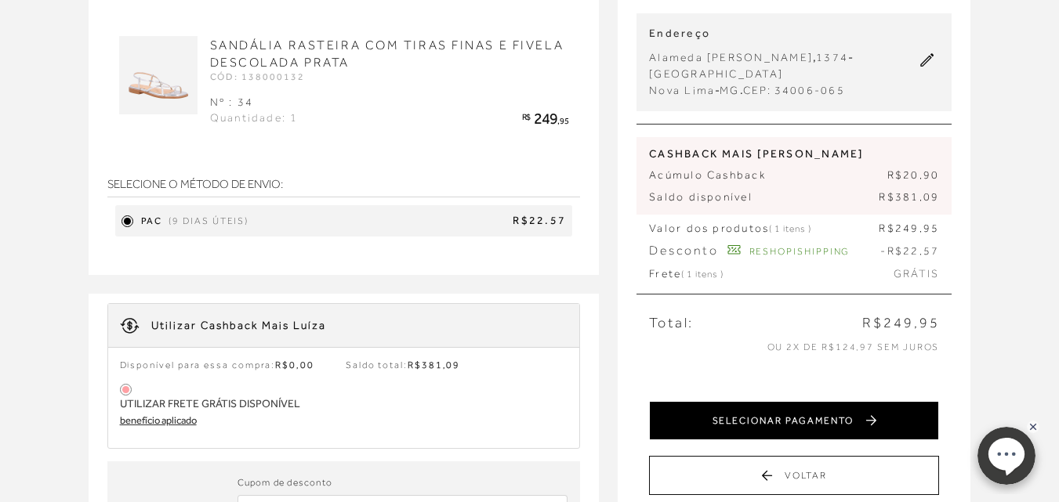
click at [802, 422] on button "SELECIONAR PAGAMENTO" at bounding box center [794, 420] width 290 height 39
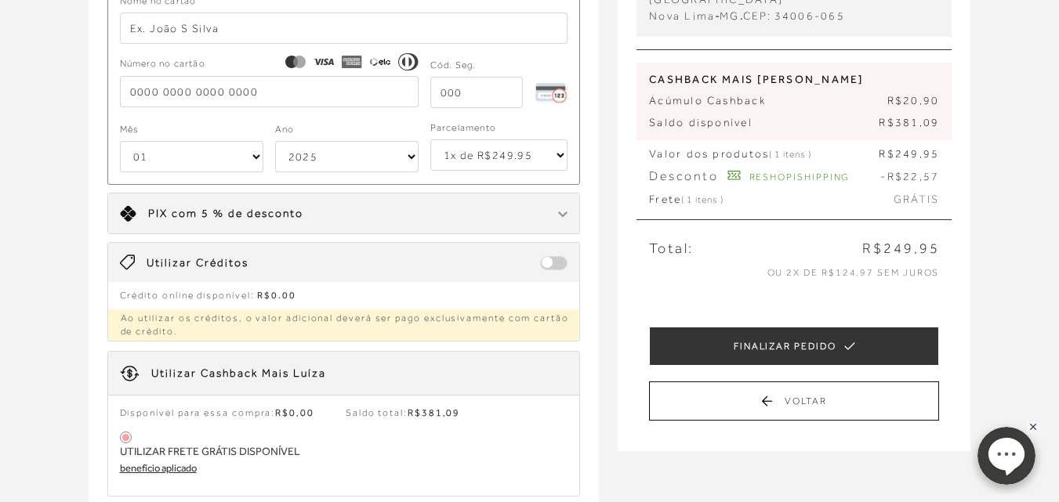
scroll to position [235, 0]
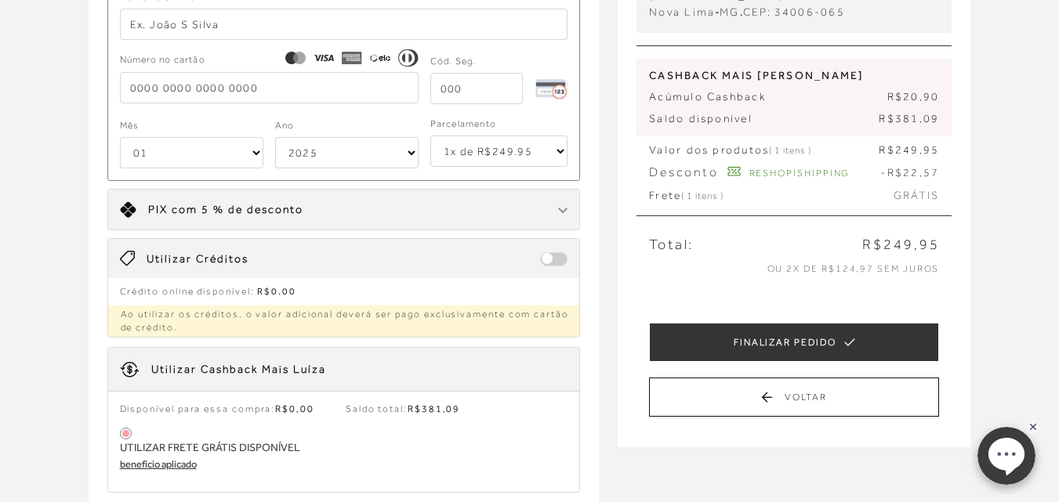
click at [552, 258] on span at bounding box center [553, 259] width 27 height 14
click at [542, 257] on span at bounding box center [553, 259] width 27 height 14
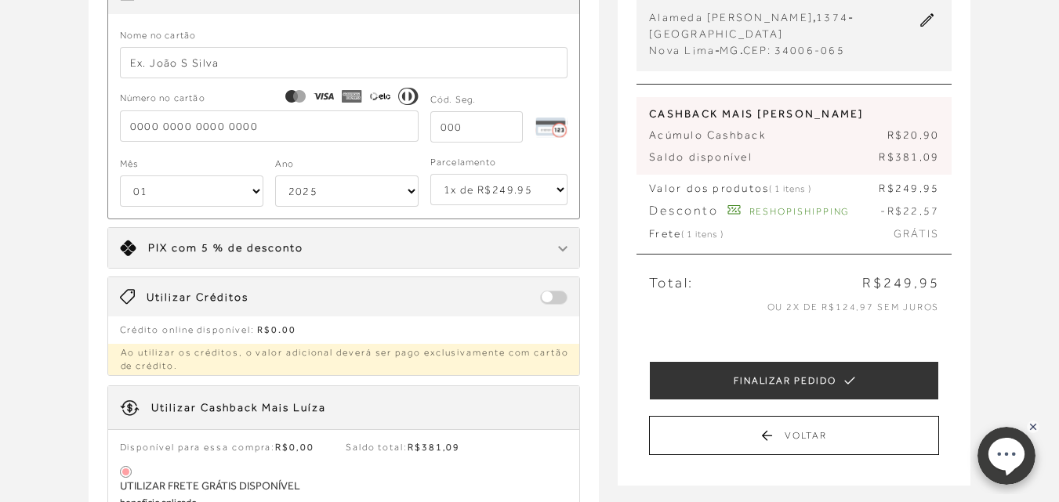
scroll to position [157, 0]
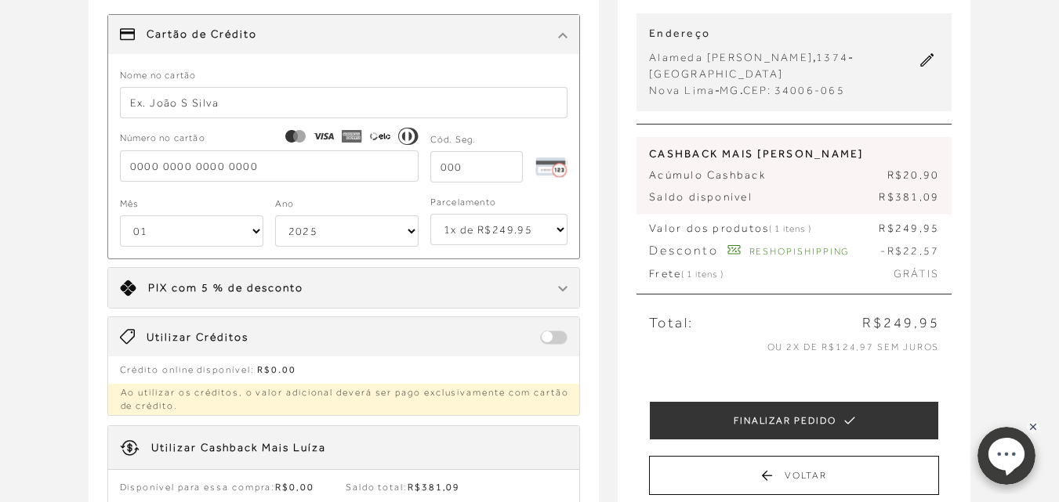
click at [237, 283] on span "com 5 % de desconto" at bounding box center [238, 287] width 132 height 13
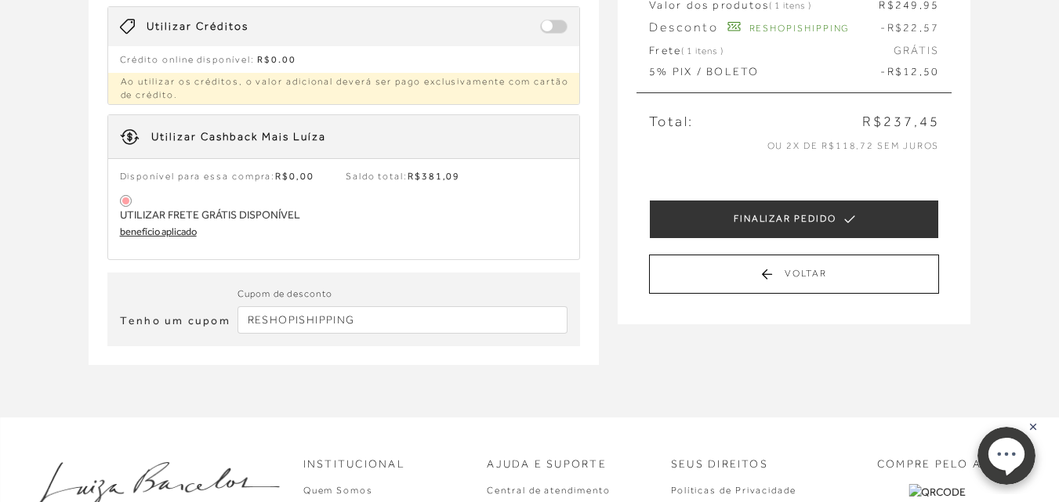
scroll to position [392, 0]
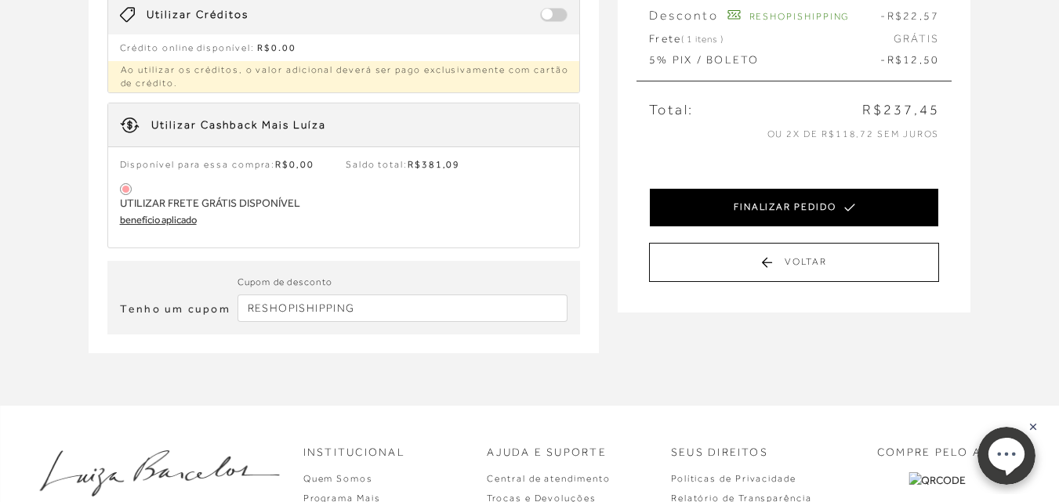
click at [795, 209] on button "FINALIZAR PEDIDO" at bounding box center [794, 207] width 290 height 39
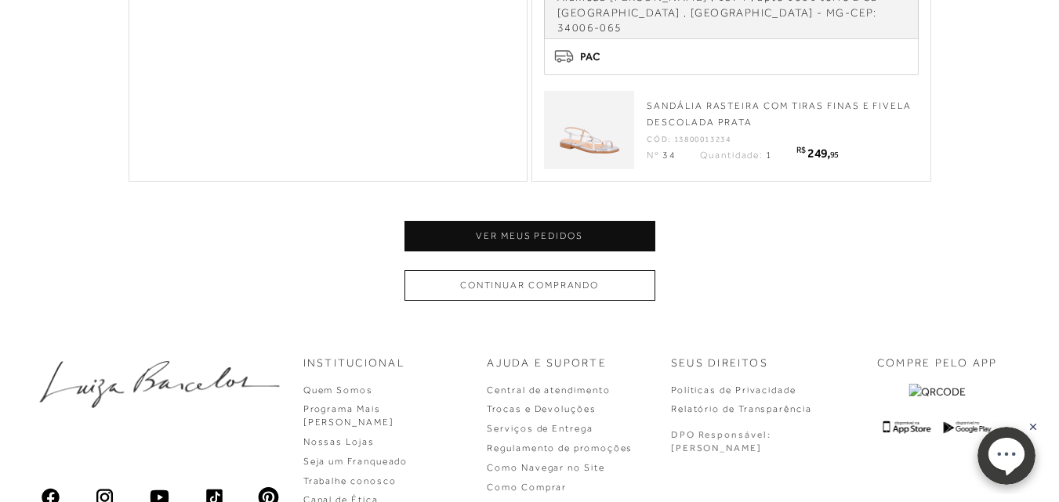
scroll to position [862, 0]
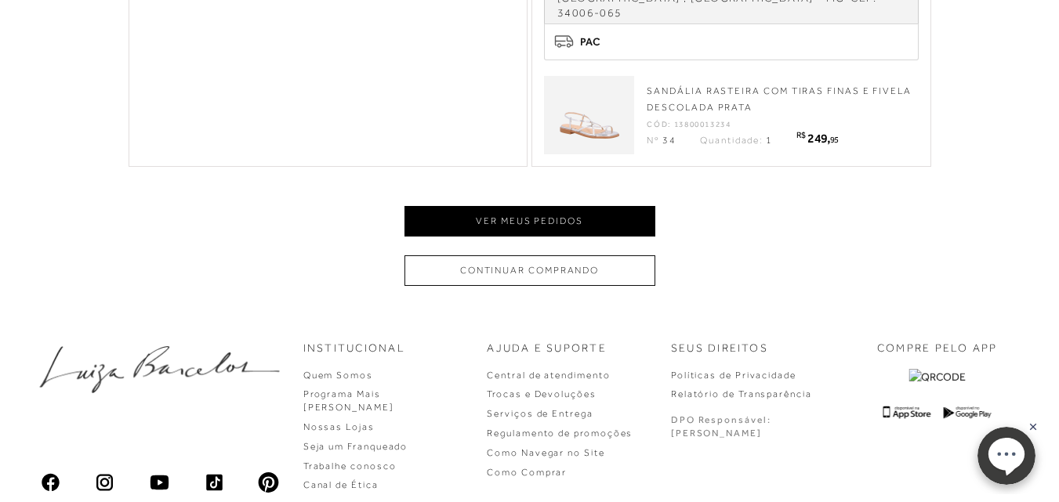
click at [519, 206] on button "Ver meus pedidos" at bounding box center [529, 221] width 251 height 31
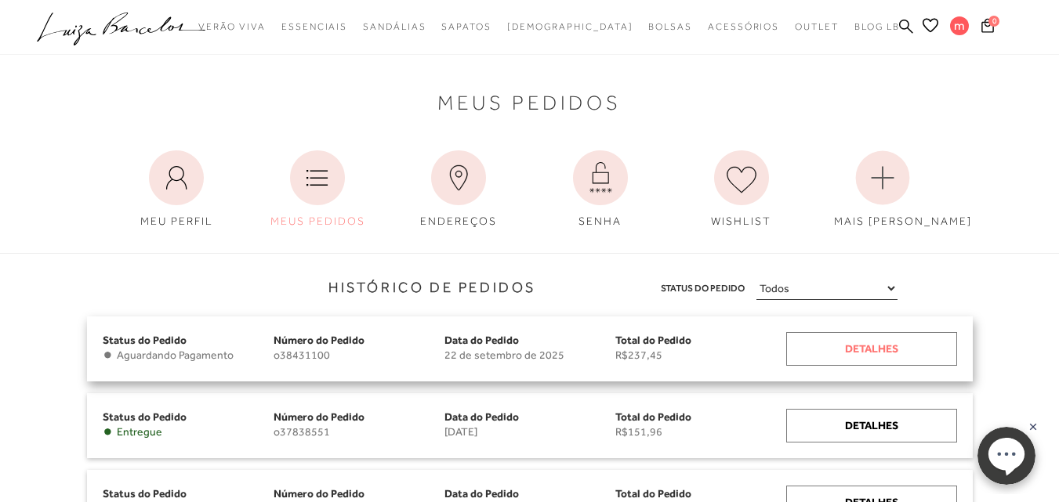
click at [876, 347] on div "Detalhes" at bounding box center [871, 349] width 171 height 34
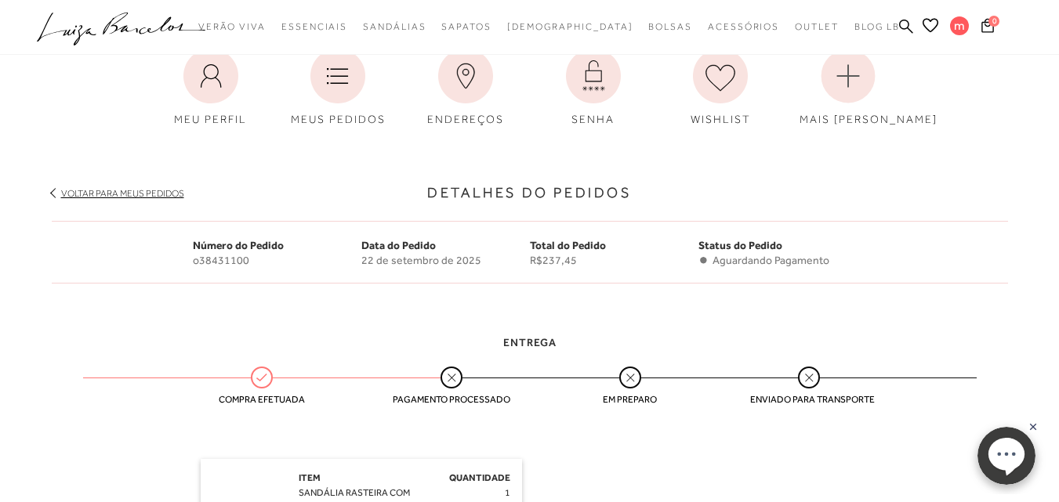
scroll to position [235, 0]
